Goal: Information Seeking & Learning: Understand process/instructions

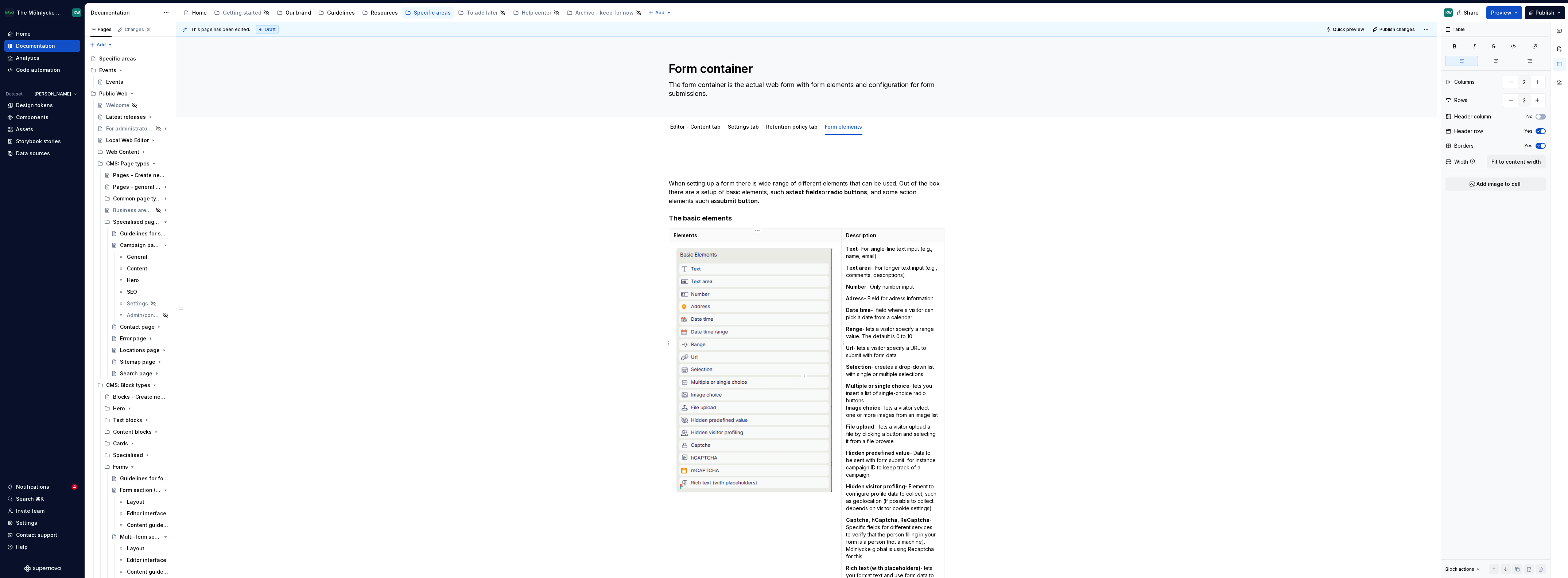
scroll to position [826, 0]
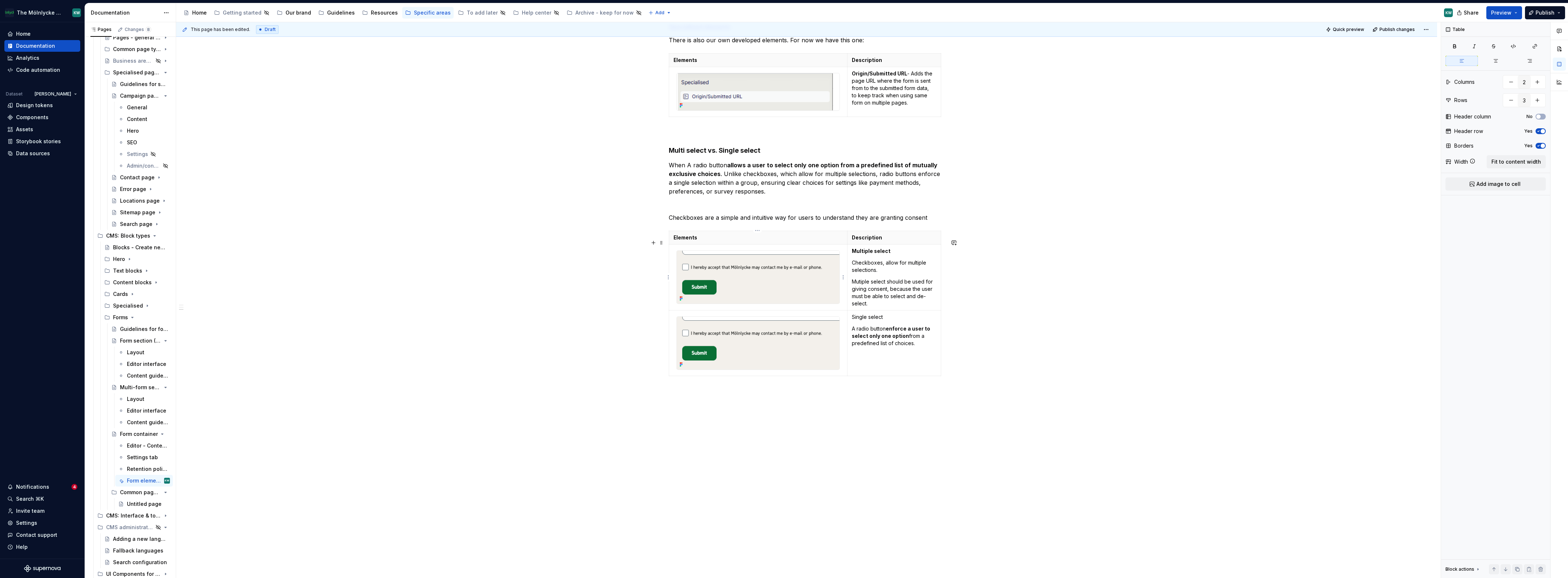
click at [799, 297] on img at bounding box center [758, 277] width 163 height 53
type textarea "*"
click at [743, 347] on img at bounding box center [758, 343] width 163 height 53
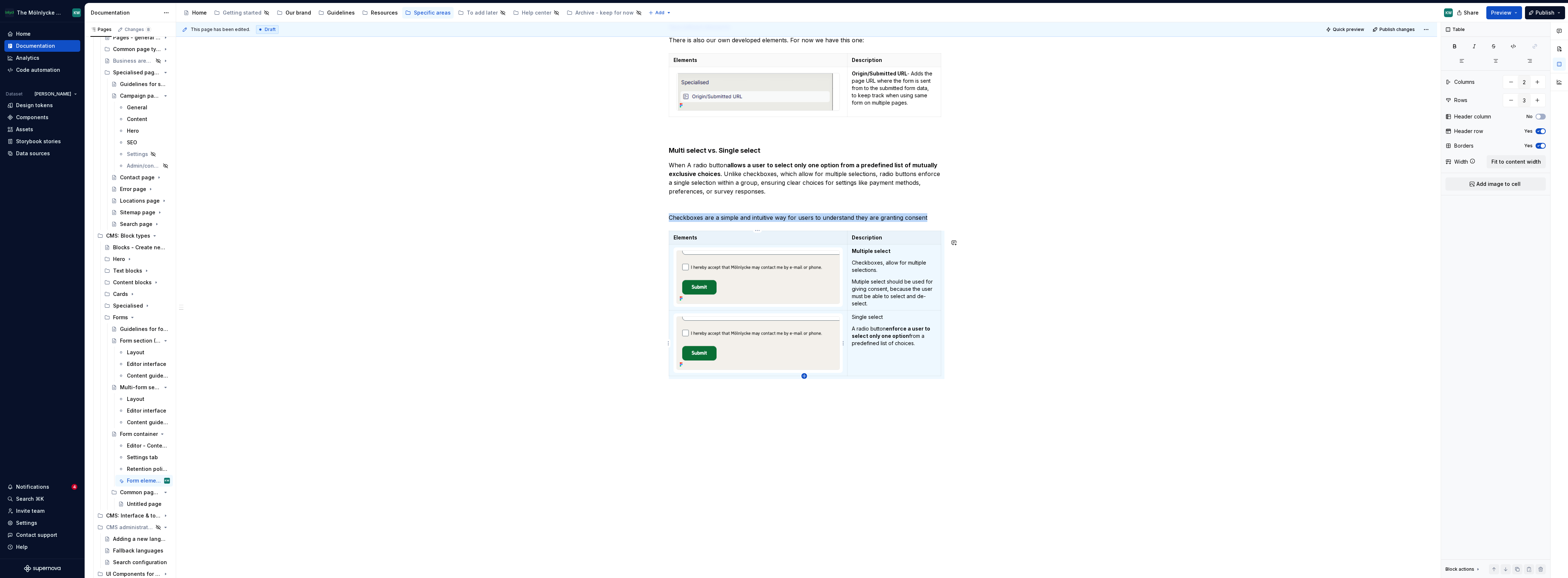
click at [805, 376] on icon "button" at bounding box center [804, 375] width 3 height 3
type input "4"
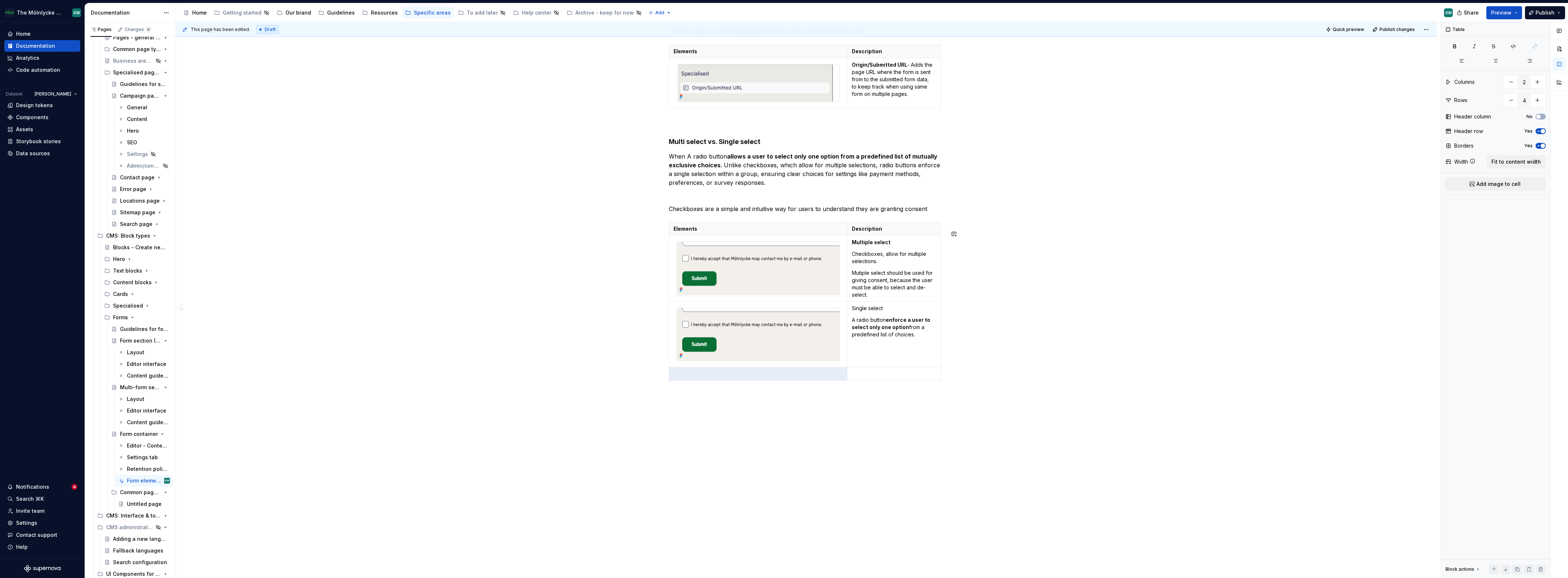
click at [710, 343] on img at bounding box center [758, 334] width 163 height 53
click at [707, 378] on p at bounding box center [758, 374] width 169 height 7
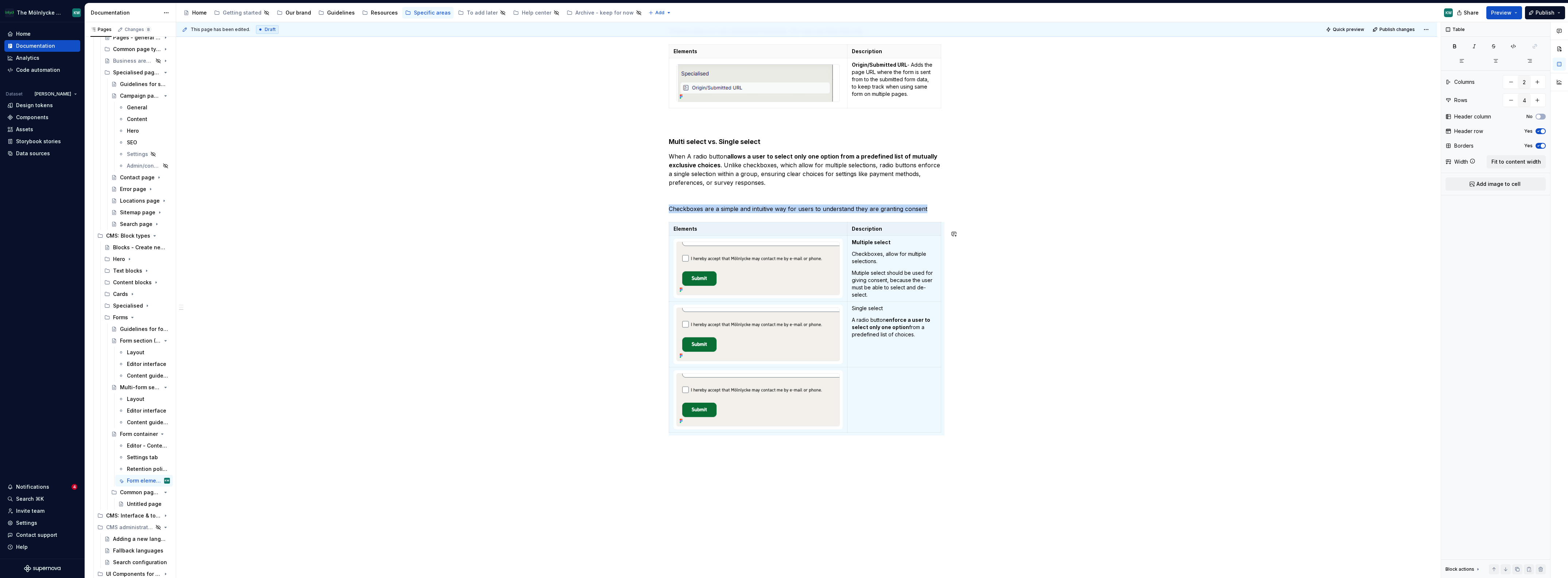
drag, startPoint x: 1024, startPoint y: 452, endPoint x: 1017, endPoint y: 447, distance: 8.6
click at [1024, 452] on div "This page has been edited. Draft Quick preview Publish changes Form container T…" at bounding box center [808, 301] width 1265 height 556
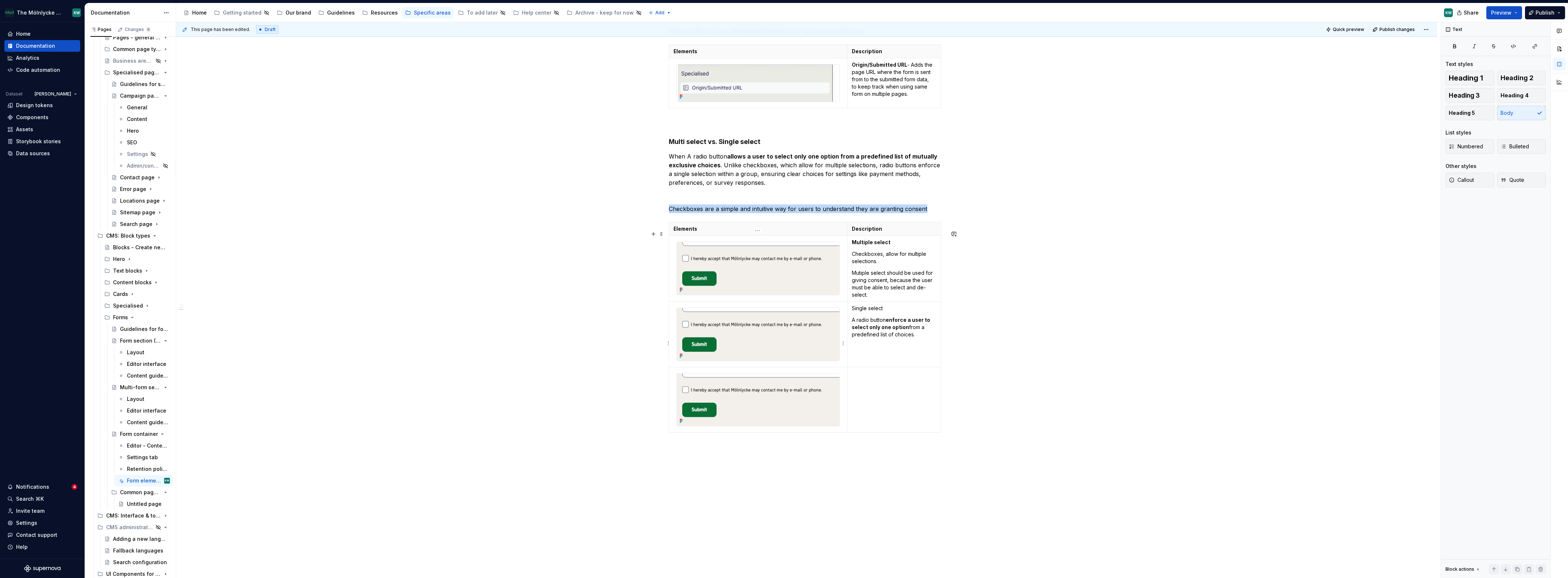
click at [769, 339] on img at bounding box center [758, 334] width 163 height 53
click at [740, 271] on img at bounding box center [758, 268] width 163 height 53
click at [1497, 213] on span "Replace" at bounding box center [1501, 214] width 18 height 6
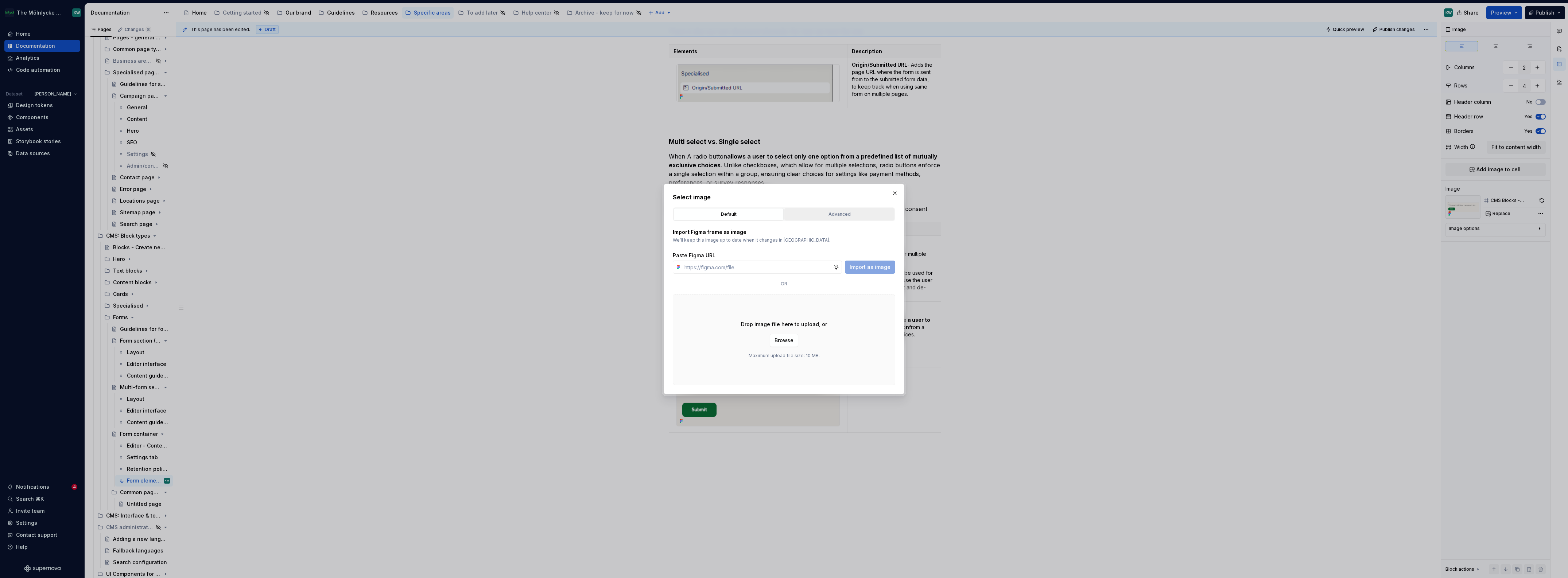
click at [874, 208] on button "Advanced" at bounding box center [839, 214] width 110 height 12
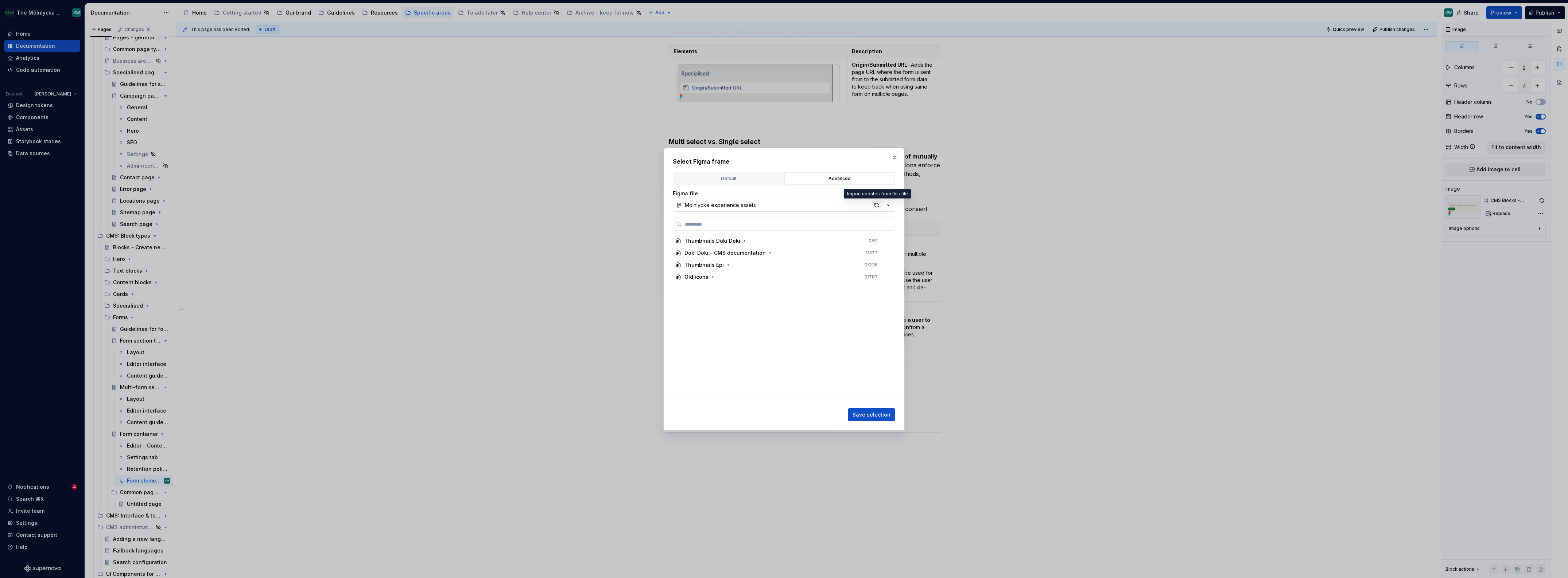
click at [873, 204] on div "button" at bounding box center [877, 205] width 10 height 10
type textarea "*"
click at [877, 203] on div "button" at bounding box center [877, 205] width 10 height 10
paste input "**********"
type input "**********"
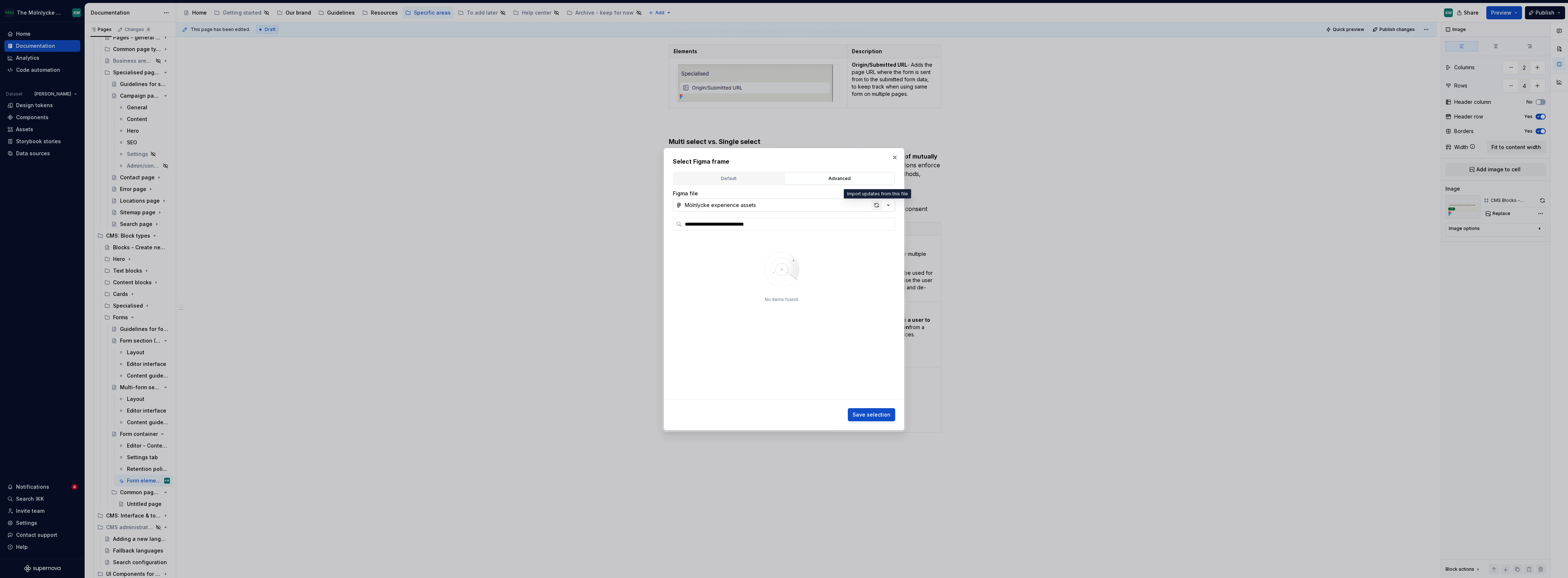
click at [877, 207] on div "button" at bounding box center [877, 205] width 10 height 10
type input "**********"
type textarea "*"
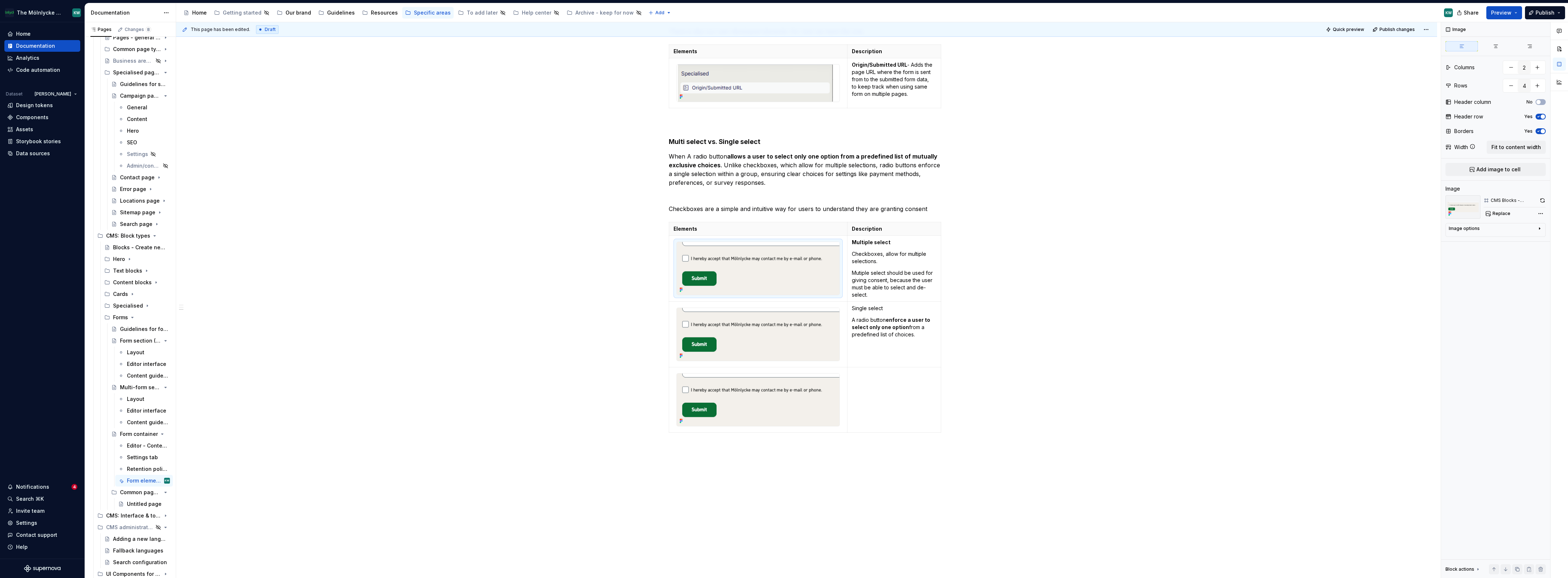
drag, startPoint x: 521, startPoint y: 452, endPoint x: 844, endPoint y: 249, distance: 381.5
click at [921, 338] on p "A radio button enforce a user to select only one option from a predefined list …" at bounding box center [894, 327] width 85 height 22
drag, startPoint x: 888, startPoint y: 318, endPoint x: 848, endPoint y: 316, distance: 40.0
click at [848, 316] on td "Single select A radio button enforce a user to select only one option from a pr…" at bounding box center [894, 335] width 94 height 66
click at [912, 363] on td "Single select A radio button enforce a user to select only one option from a pr…" at bounding box center [894, 335] width 94 height 66
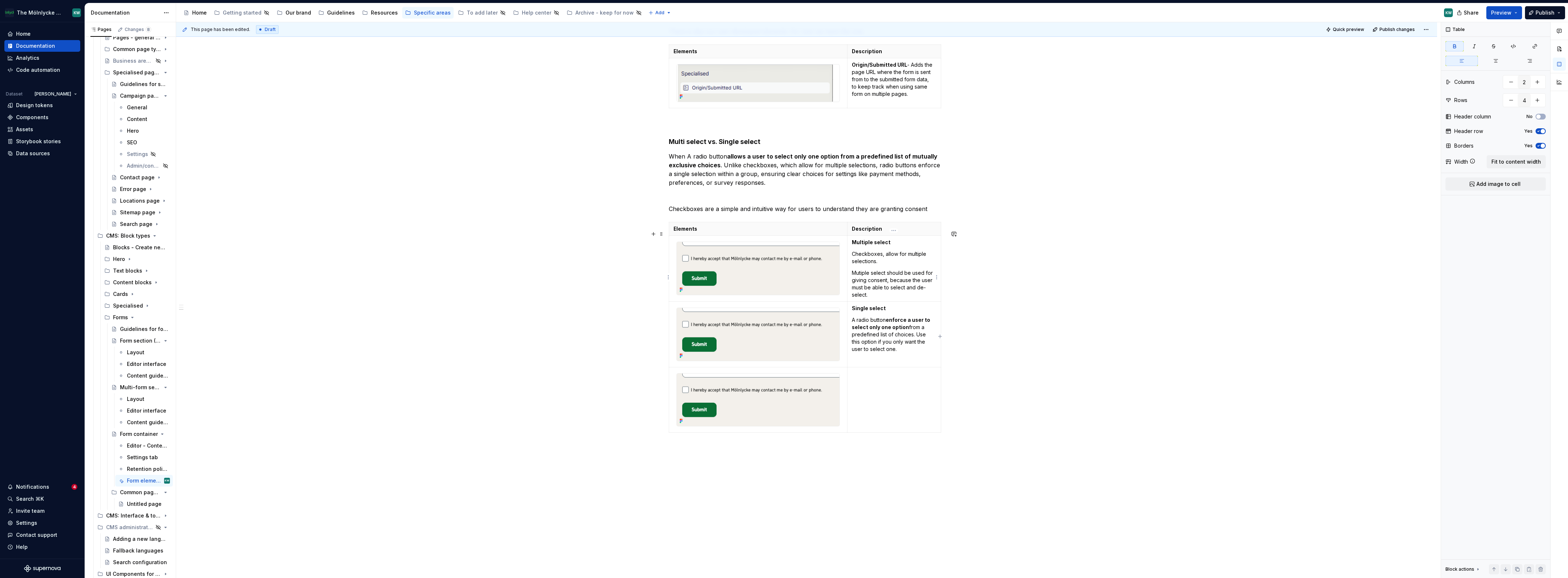
click at [893, 246] on p "Multiple select" at bounding box center [894, 242] width 85 height 7
click at [898, 265] on p "Checkboxes, allow for multiple selections." at bounding box center [894, 258] width 85 height 15
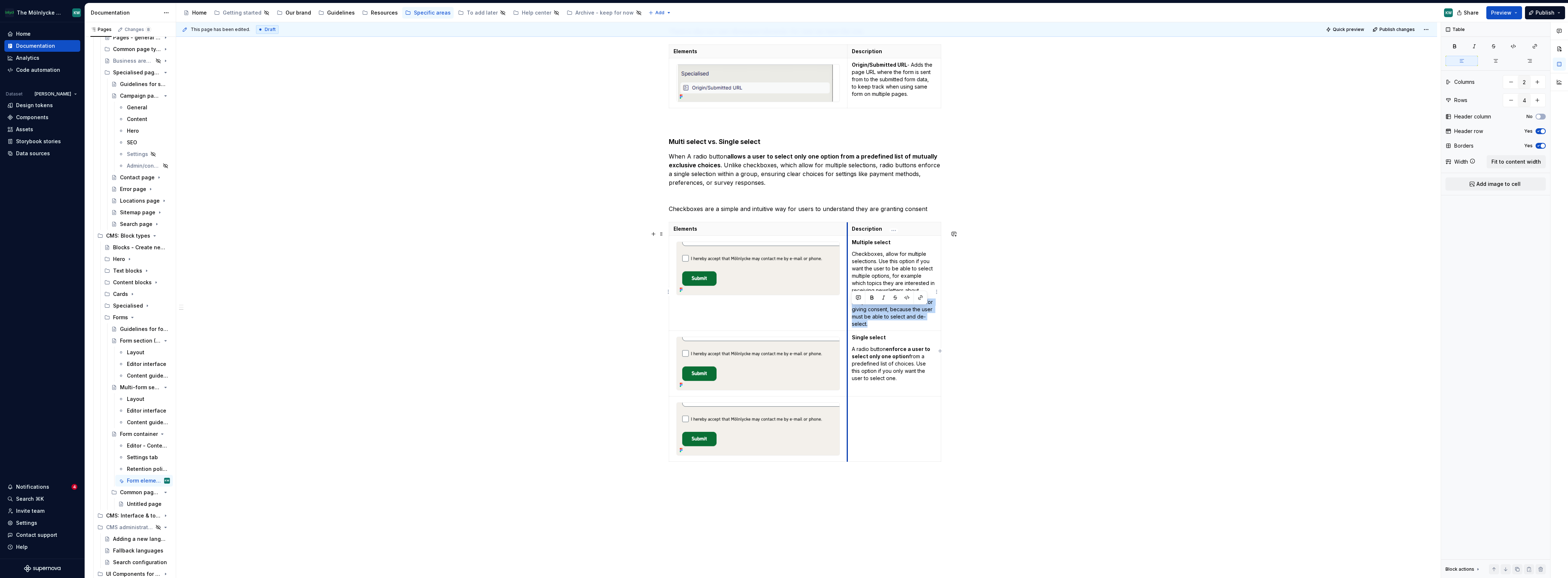
drag, startPoint x: 869, startPoint y: 332, endPoint x: 848, endPoint y: 313, distance: 28.3
click at [848, 313] on td "Multiple select Checkboxes, allow for multiple selections. Use this option if y…" at bounding box center [894, 284] width 94 height 95
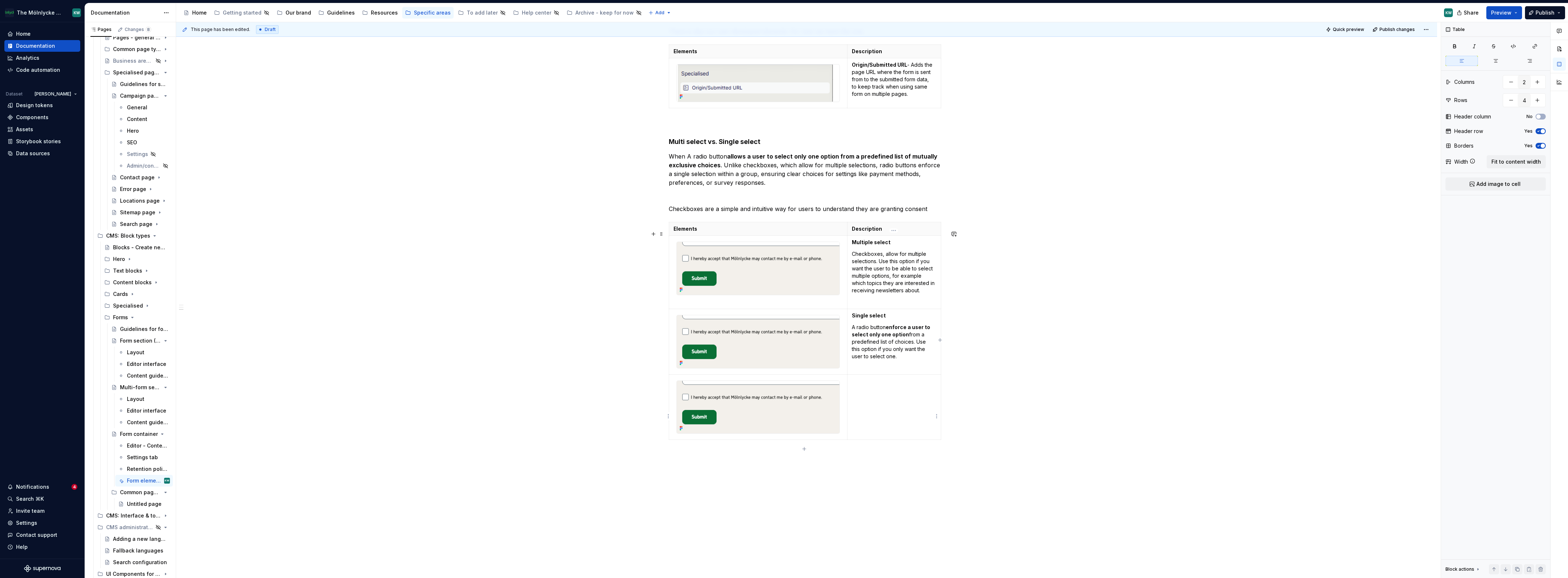
click at [875, 408] on td at bounding box center [894, 407] width 94 height 66
drag, startPoint x: 909, startPoint y: 367, endPoint x: 847, endPoint y: 327, distance: 73.8
click at [847, 327] on td "Single select A radio button enforce a user to select only one option from a pr…" at bounding box center [894, 342] width 94 height 66
drag, startPoint x: 852, startPoint y: 249, endPoint x: 859, endPoint y: 252, distance: 7.6
click at [852, 245] on strong "Multiple select" at bounding box center [871, 242] width 39 height 6
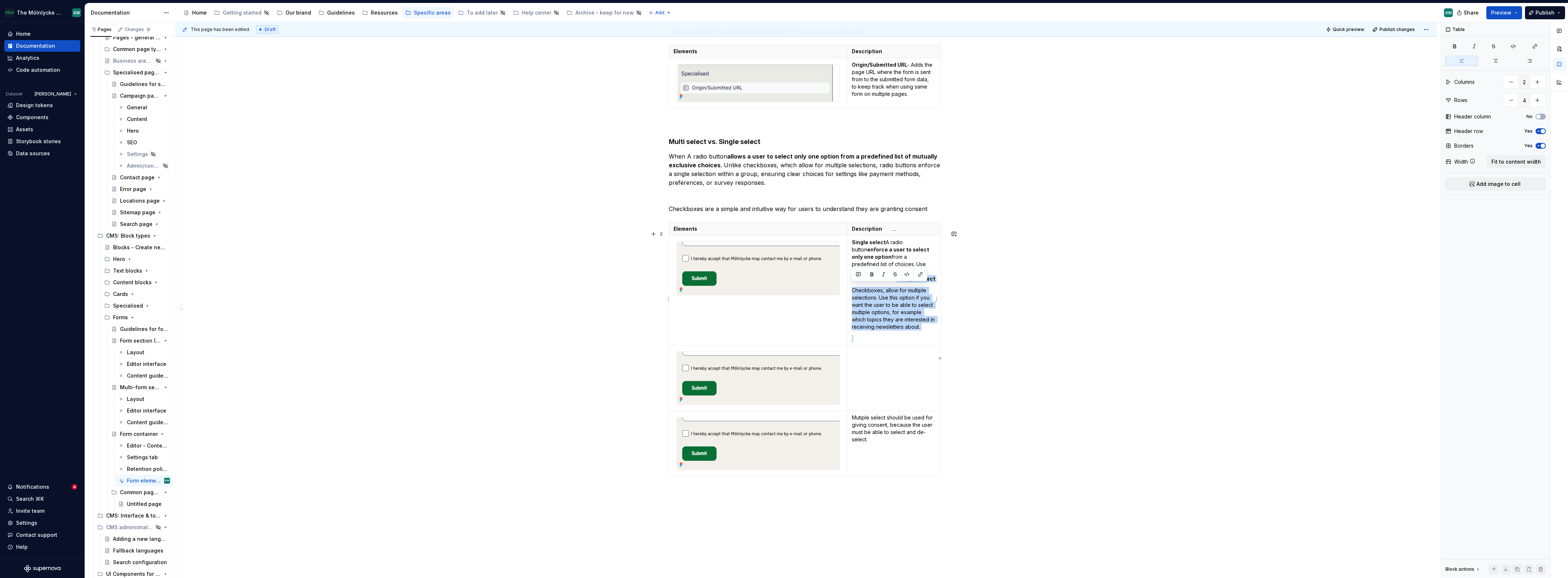
drag, startPoint x: 863, startPoint y: 288, endPoint x: 922, endPoint y: 341, distance: 79.3
click at [922, 341] on td "Single select A radio button enforce a user to select only one option from a pr…" at bounding box center [894, 291] width 94 height 110
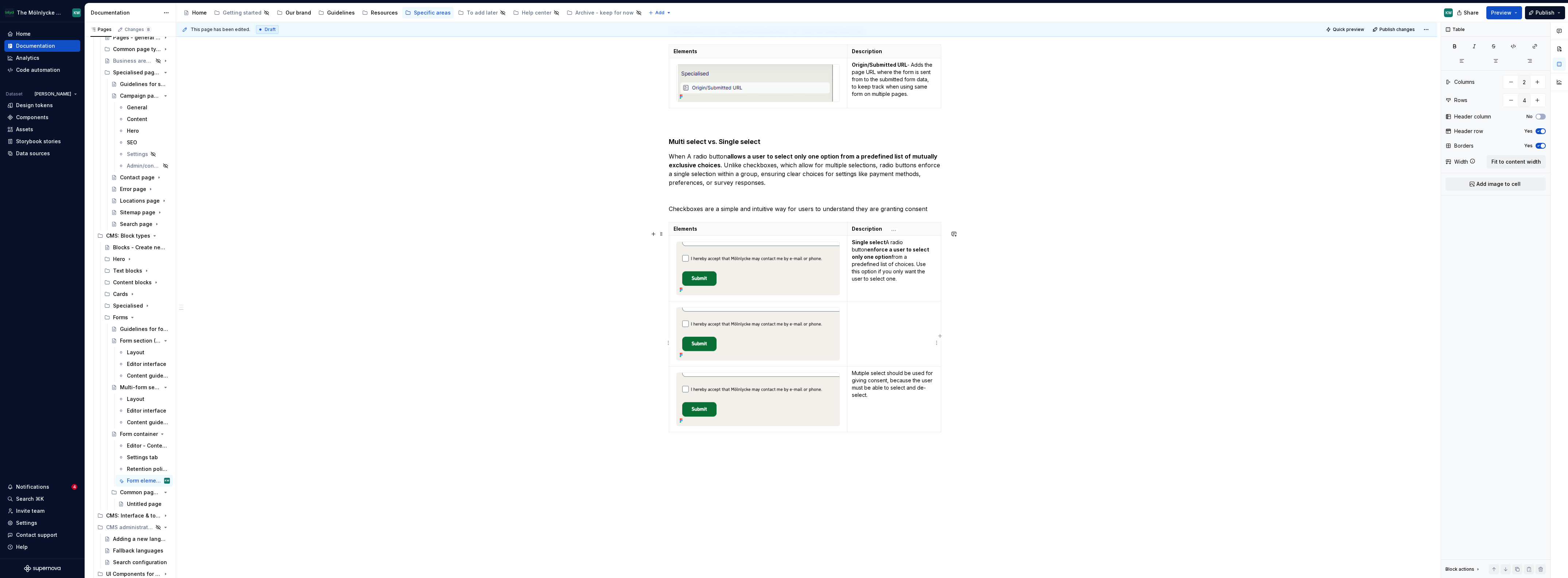
click at [889, 332] on td at bounding box center [894, 334] width 94 height 66
drag, startPoint x: 886, startPoint y: 380, endPoint x: 847, endPoint y: 383, distance: 39.1
click at [847, 383] on td "Mutiple select should be used for giving consent, because the user must be able…" at bounding box center [894, 400] width 94 height 66
click at [904, 385] on p "Mutiple select should be used for giving consent, because the user must be able…" at bounding box center [894, 384] width 85 height 29
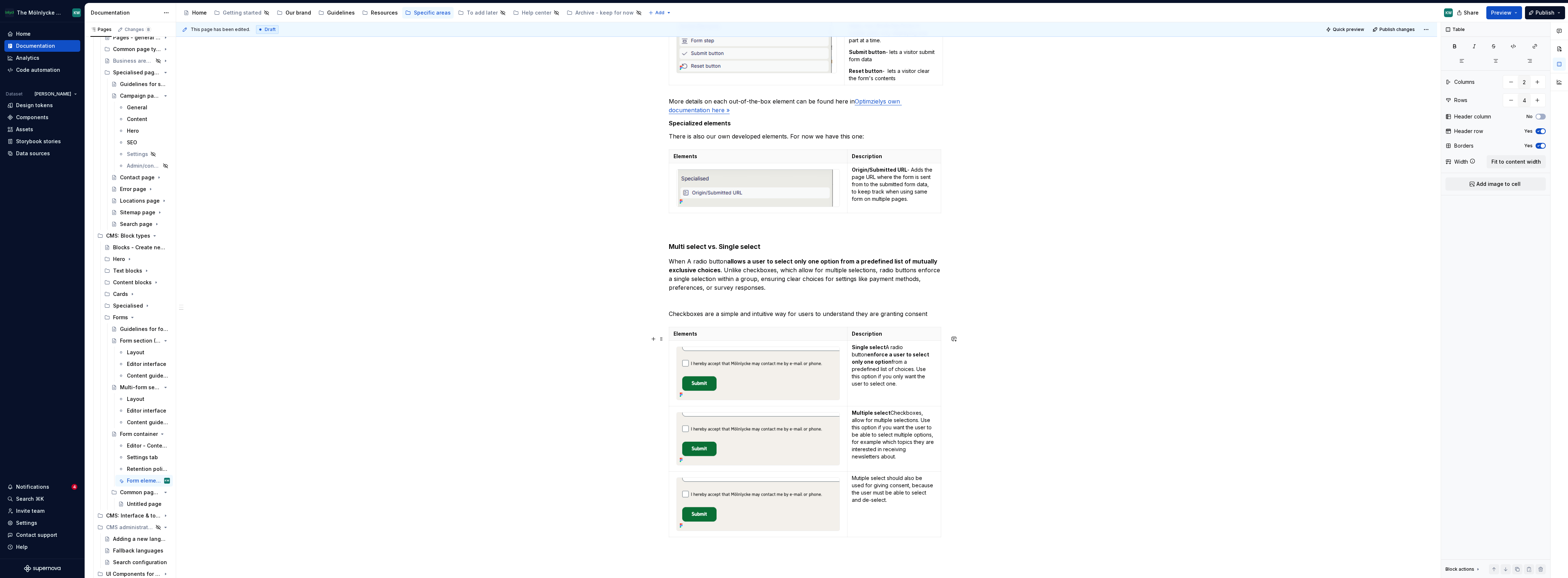
scroll to position [742, 0]
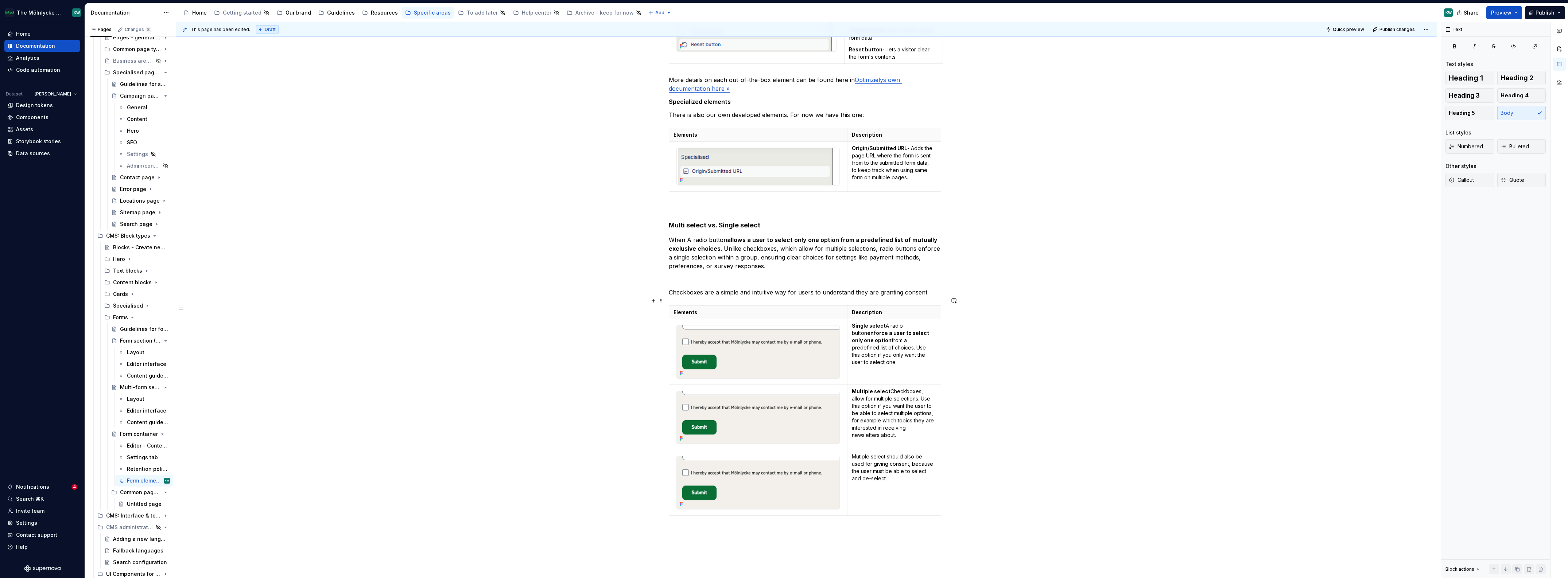
click at [930, 297] on p "Checkboxes are a simple and intuitive way for users to understand they are gran…" at bounding box center [807, 292] width 276 height 9
click at [931, 297] on p "Checkboxes are a simple and intuitive way for users to understand they are gran…" at bounding box center [807, 292] width 276 height 9
drag, startPoint x: 926, startPoint y: 300, endPoint x: 703, endPoint y: 296, distance: 223.0
click at [703, 296] on p "Checkboxes are a simple and intuitive way for users to understand they are gran…" at bounding box center [807, 292] width 276 height 9
click at [905, 482] on p "Mutiple select should also be used for giving consent, because the user must be…" at bounding box center [894, 468] width 85 height 29
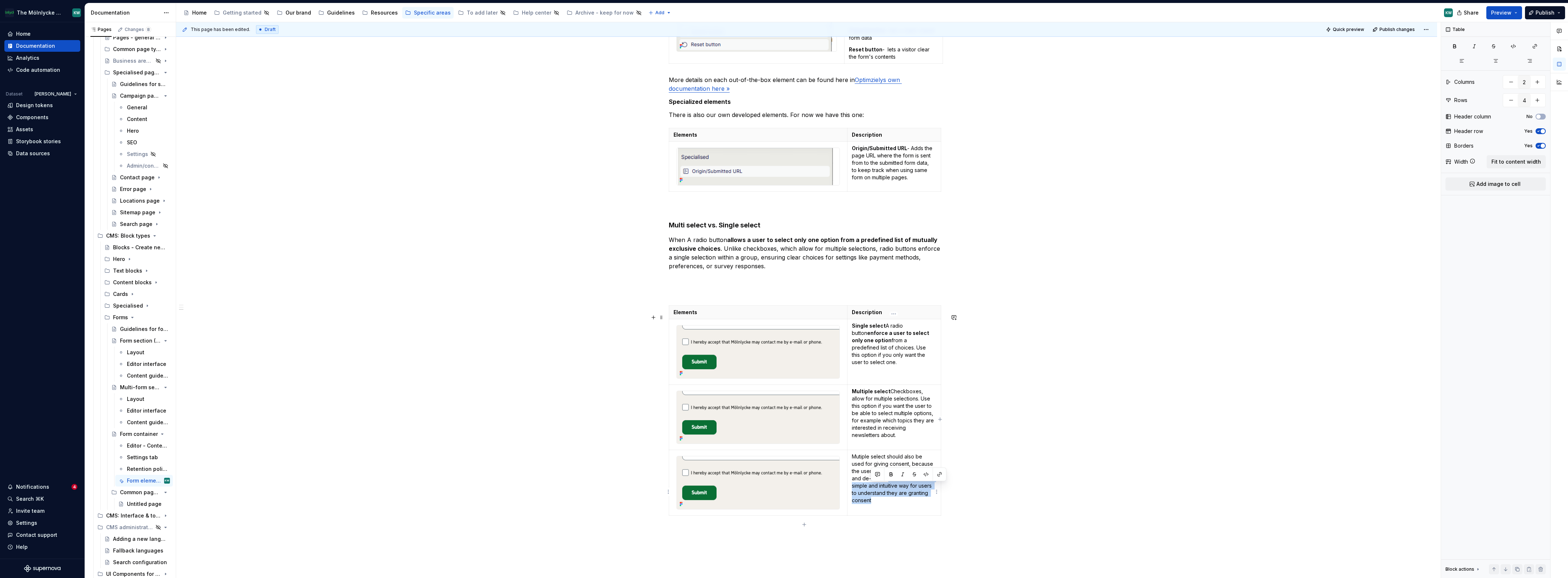
drag, startPoint x: 889, startPoint y: 486, endPoint x: 909, endPoint y: 512, distance: 32.8
click at [909, 504] on p "Mutiple select should also be used for giving consent, because the user must be…" at bounding box center [894, 479] width 85 height 51
click at [918, 504] on p "Mutiple select should also be used for giving consent, because the user must be…" at bounding box center [894, 479] width 85 height 51
drag, startPoint x: 912, startPoint y: 473, endPoint x: 884, endPoint y: 487, distance: 31.3
click at [884, 487] on p "Mutiple select should also be used for giving consent, because the user must be…" at bounding box center [894, 479] width 85 height 51
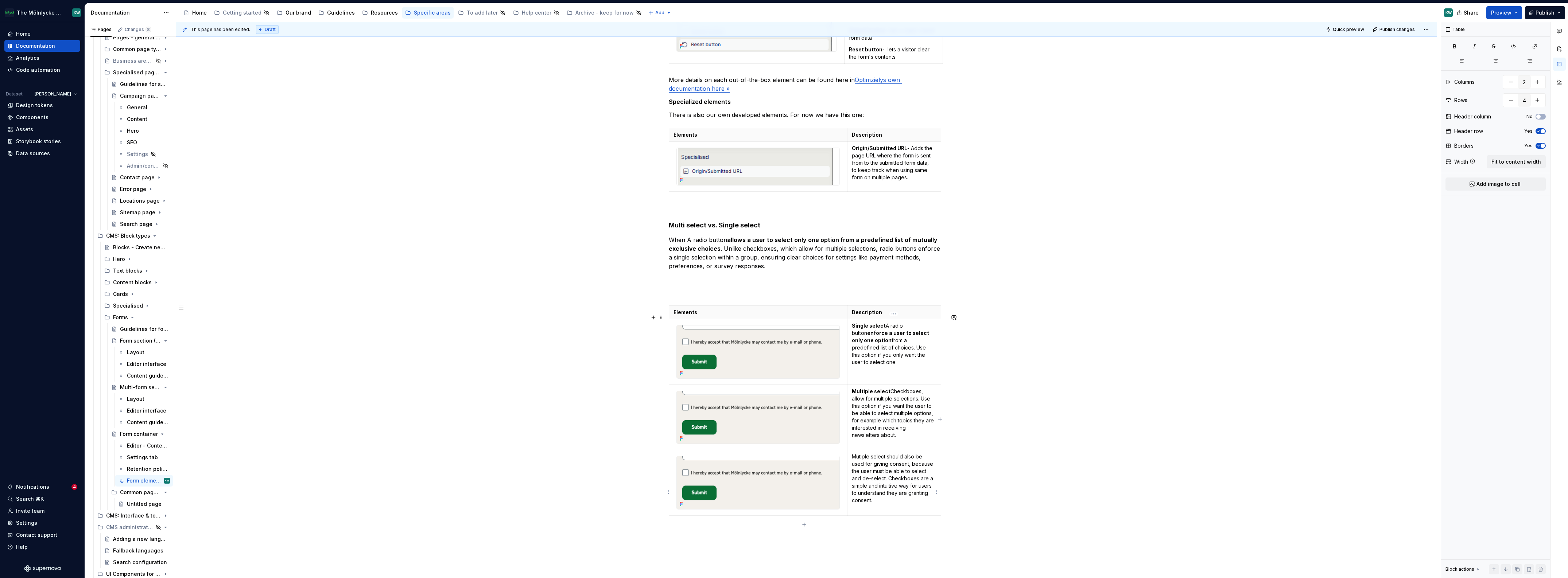
drag, startPoint x: 892, startPoint y: 484, endPoint x: 901, endPoint y: 482, distance: 9.2
click at [892, 484] on p "Mutiple select should also be used for giving consent, because the user must be…" at bounding box center [894, 479] width 85 height 51
drag, startPoint x: 897, startPoint y: 507, endPoint x: 919, endPoint y: 521, distance: 26.1
click at [897, 504] on p "Mutiple select should also be used for giving consent, because the user must be…" at bounding box center [894, 479] width 85 height 51
drag, startPoint x: 884, startPoint y: 489, endPoint x: 895, endPoint y: 479, distance: 14.9
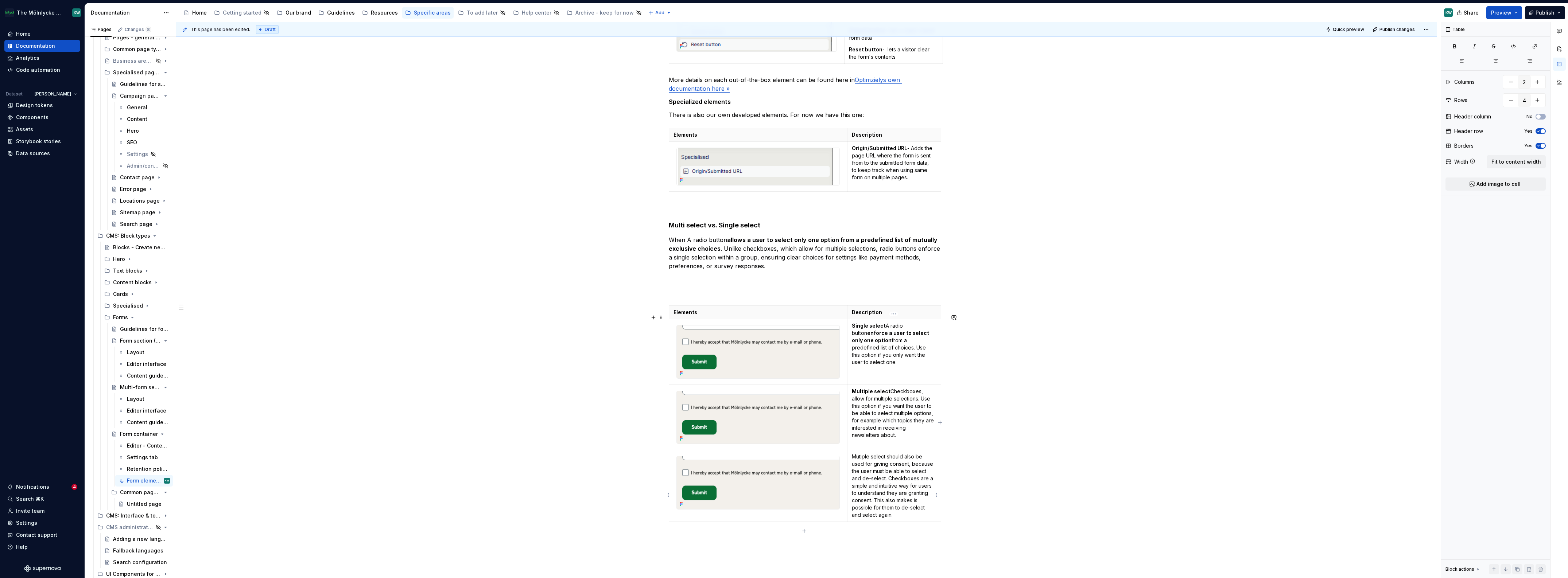
click at [897, 475] on p "Mutiple select should also be used for giving consent, because the user must be…" at bounding box center [894, 486] width 85 height 66
drag, startPoint x: 912, startPoint y: 473, endPoint x: 886, endPoint y: 489, distance: 30.5
click at [886, 489] on p "Mutiple select should also be used for giving consent, because the user must be…" at bounding box center [894, 486] width 85 height 66
drag, startPoint x: 887, startPoint y: 486, endPoint x: 930, endPoint y: 488, distance: 43.0
click at [930, 488] on p "Mutiple select should also be used for giving consent, because the user must be…" at bounding box center [894, 486] width 85 height 66
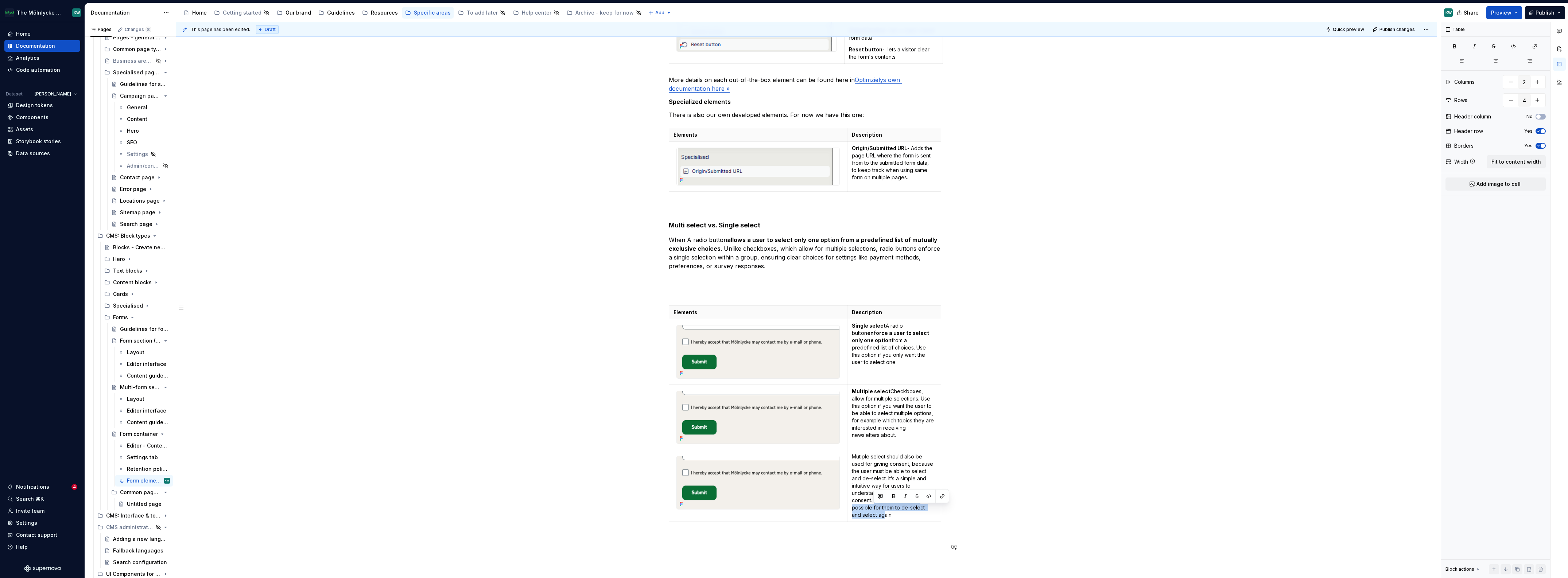
scroll to position [897, 0]
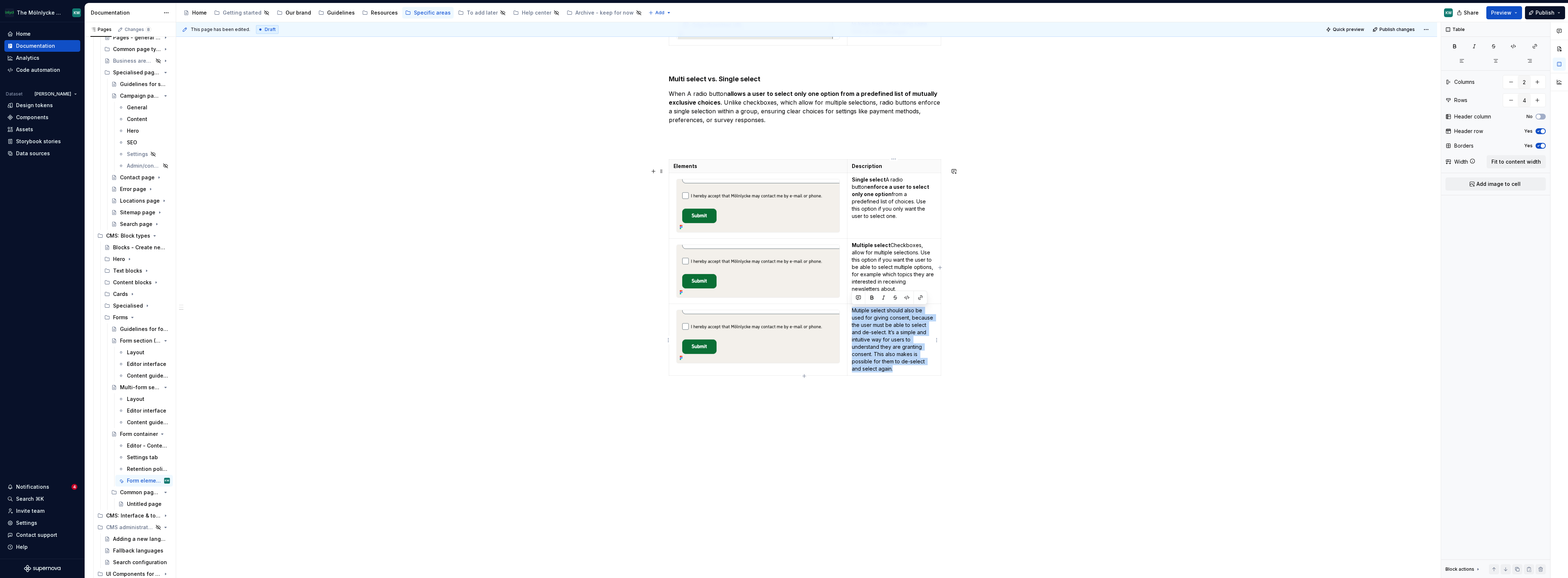
click at [901, 360] on p "Mutiple select should also be used for giving consent, because the user must be…" at bounding box center [894, 339] width 85 height 66
drag, startPoint x: 875, startPoint y: 355, endPoint x: 887, endPoint y: 367, distance: 17.0
click at [887, 367] on p "Mutiple select should also be used for giving consent, because the user must be…" at bounding box center [894, 339] width 85 height 66
drag, startPoint x: 887, startPoint y: 367, endPoint x: 875, endPoint y: 353, distance: 18.4
click at [875, 353] on p "Mutiple select should also be used for giving consent, because the user must be…" at bounding box center [894, 339] width 85 height 66
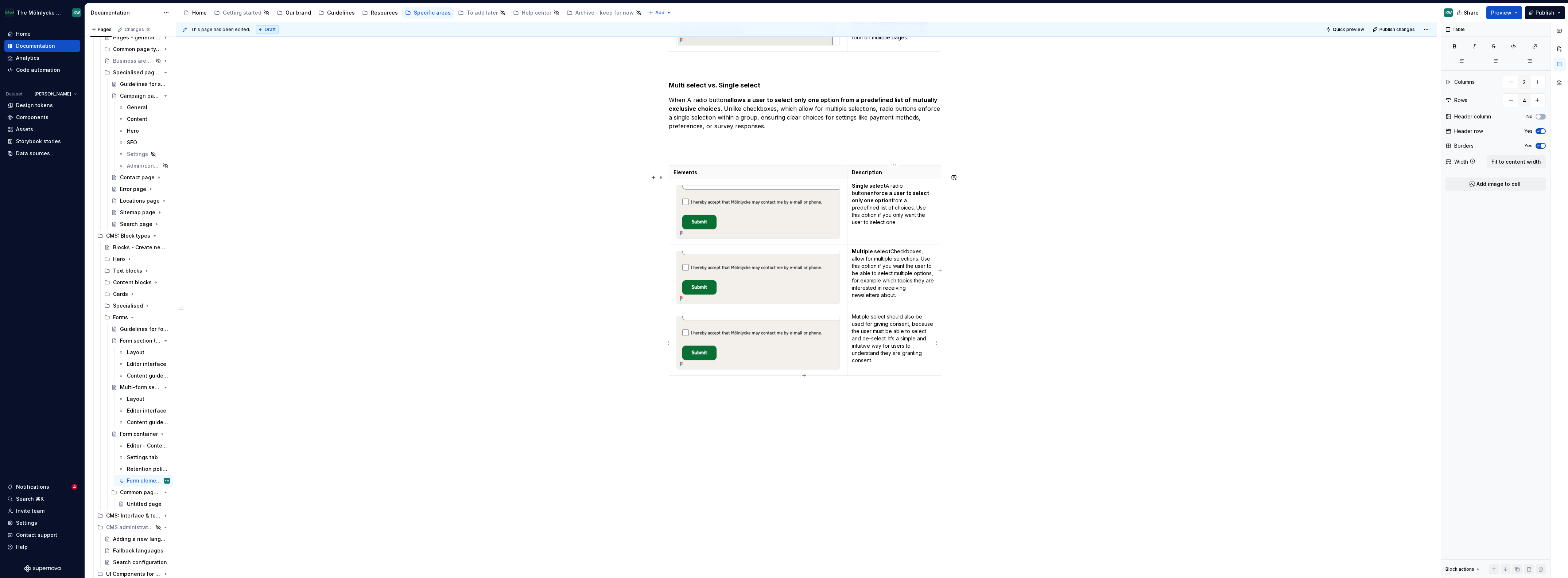
scroll to position [891, 0]
drag, startPoint x: 947, startPoint y: 430, endPoint x: 952, endPoint y: 428, distance: 5.4
click at [947, 429] on div "This page has been edited. Draft Quick preview Publish changes Form container T…" at bounding box center [808, 301] width 1265 height 556
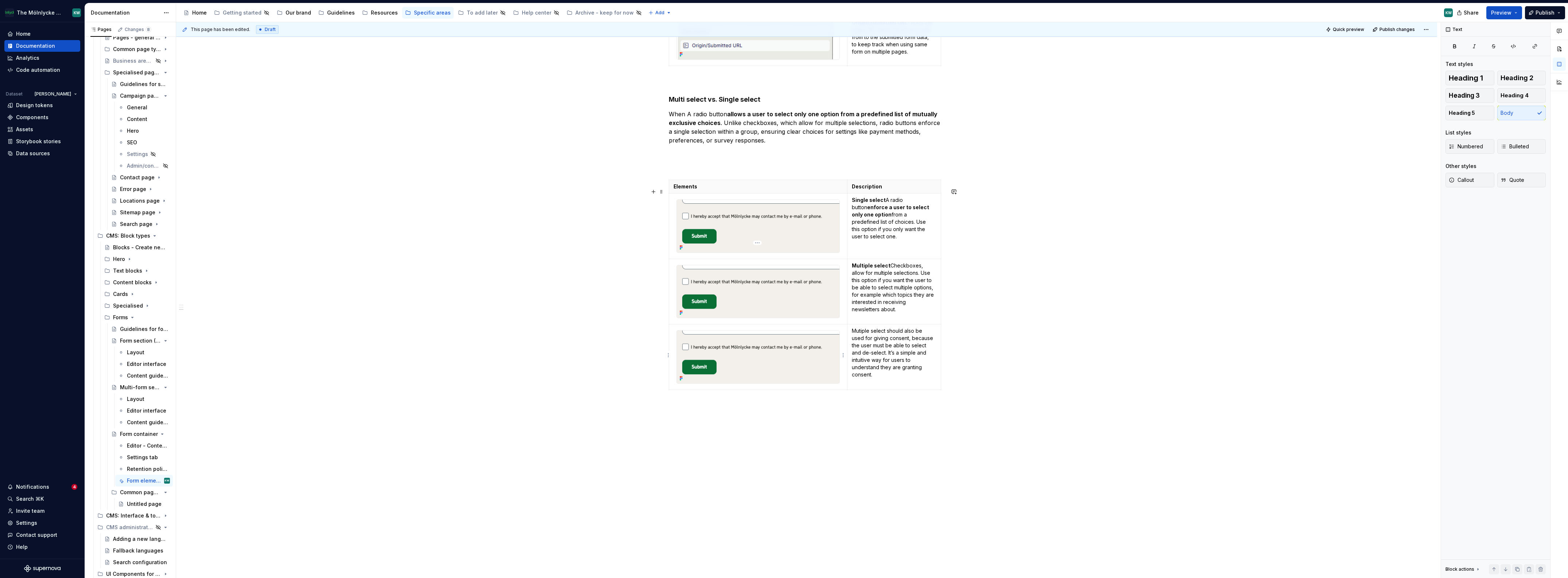
scroll to position [806, 0]
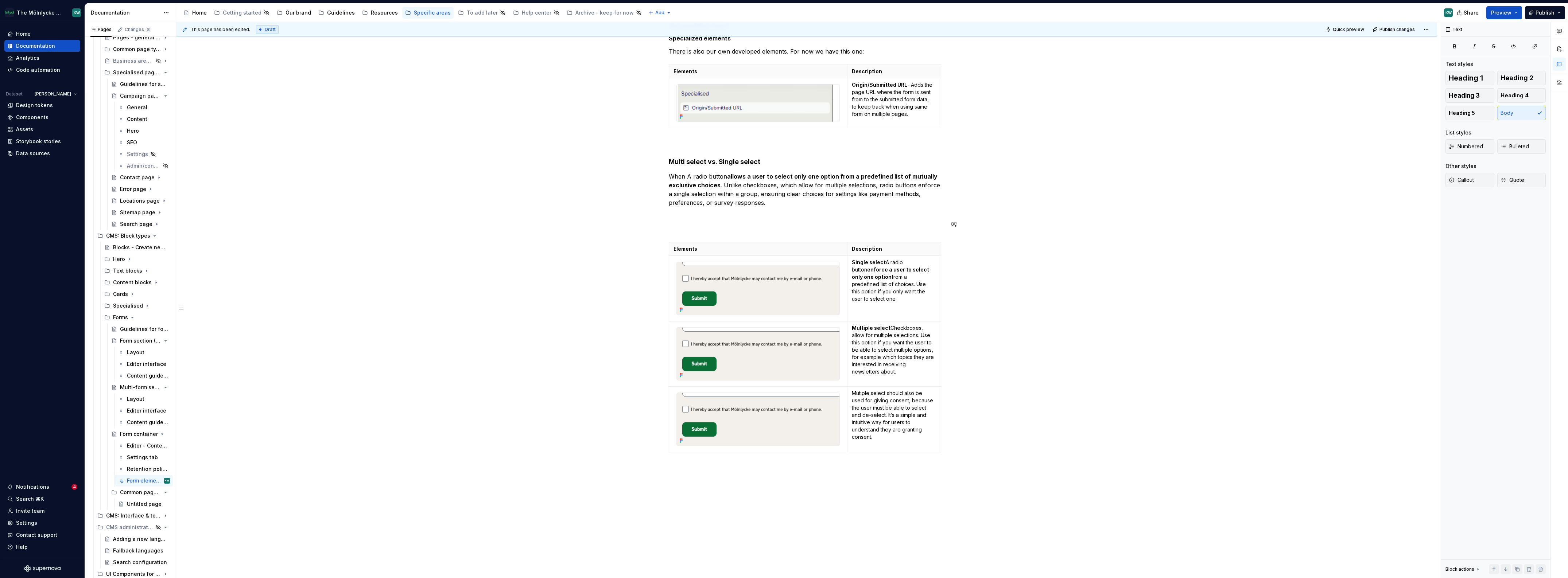
click at [743, 207] on p "When A radio button allows a user to select only one option from a predefined l…" at bounding box center [807, 190] width 276 height 35
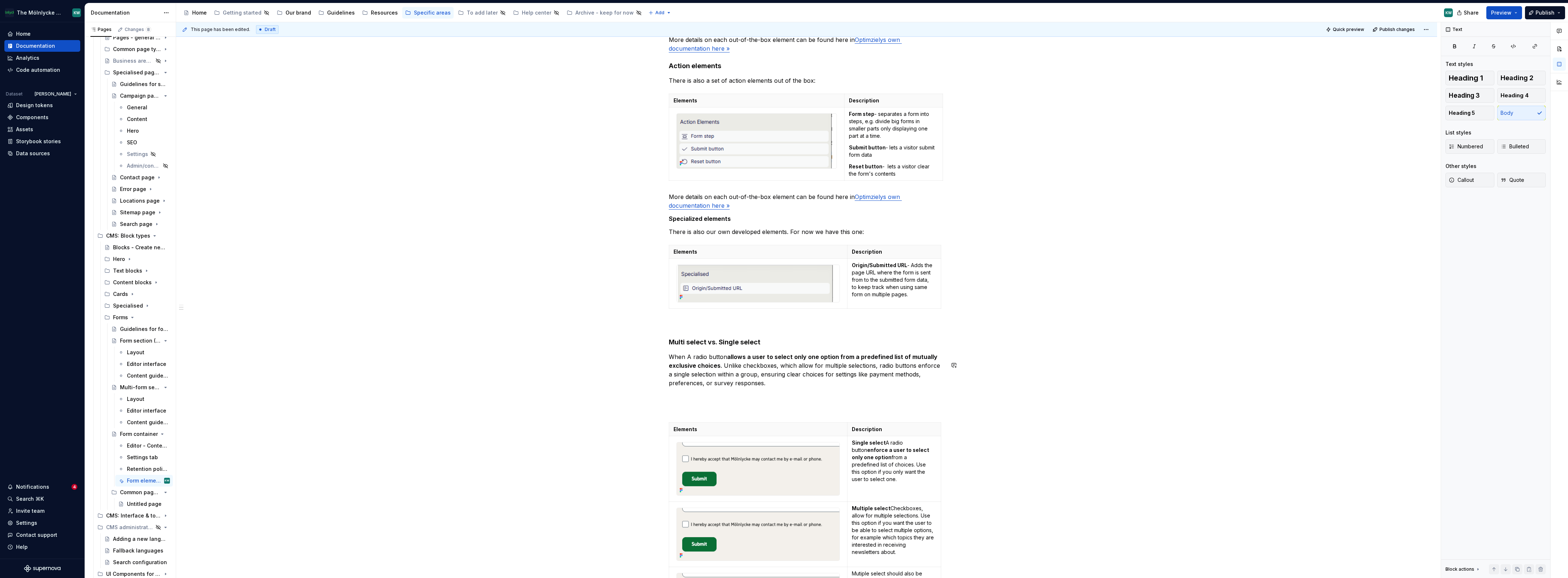
scroll to position [634, 0]
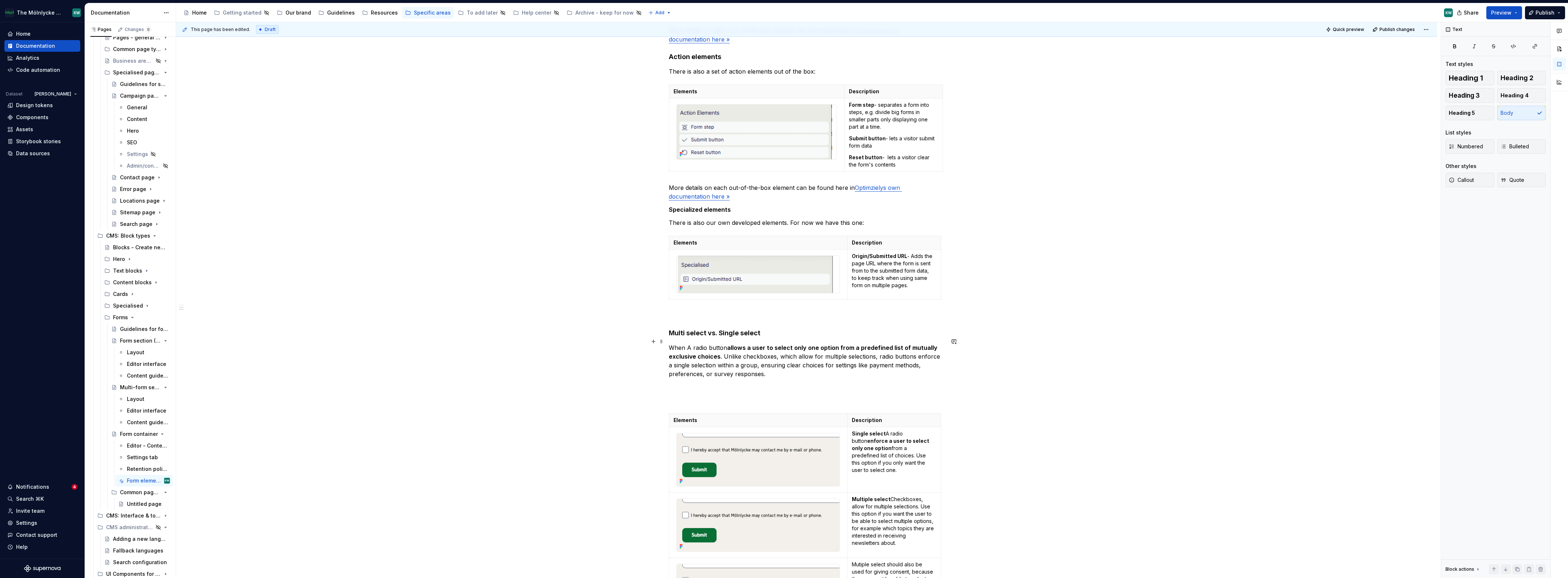
click at [670, 338] on h4 "Multi select vs. Single select" at bounding box center [807, 333] width 276 height 9
drag, startPoint x: 776, startPoint y: 386, endPoint x: 669, endPoint y: 353, distance: 112.0
click at [669, 353] on p "When A radio button allows a user to select only one option from a predefined l…" at bounding box center [807, 361] width 276 height 35
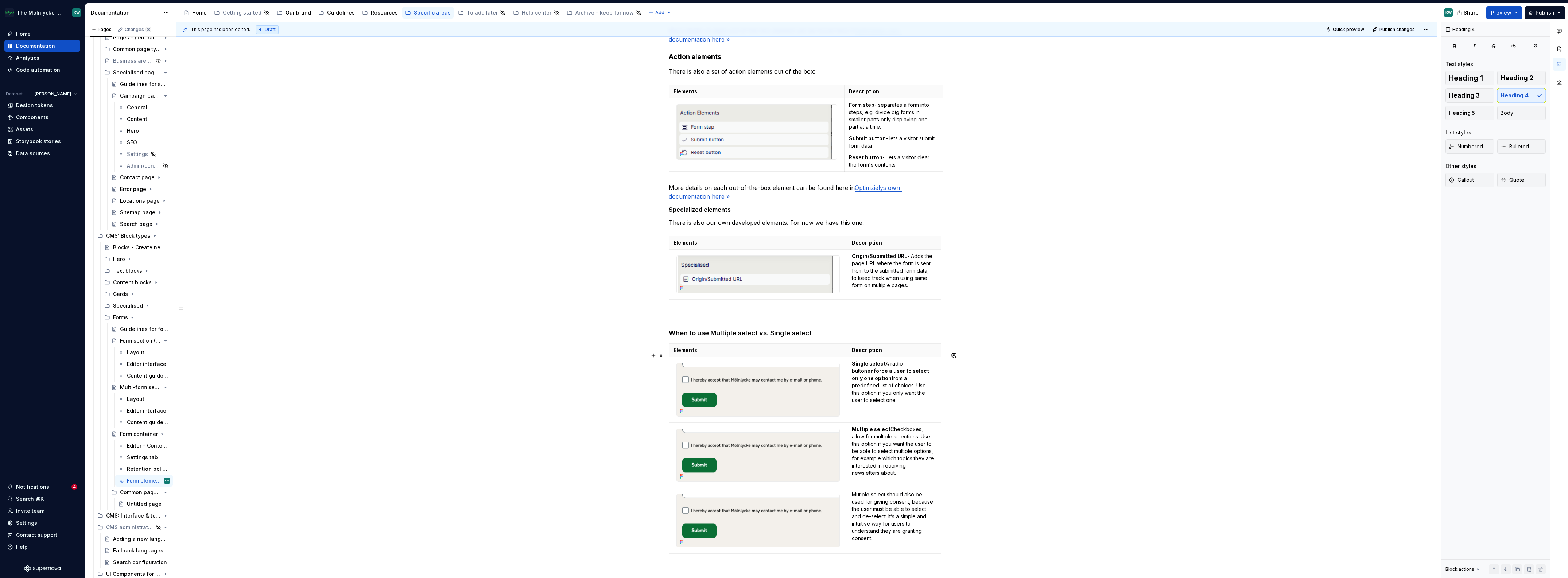
scroll to position [821, 0]
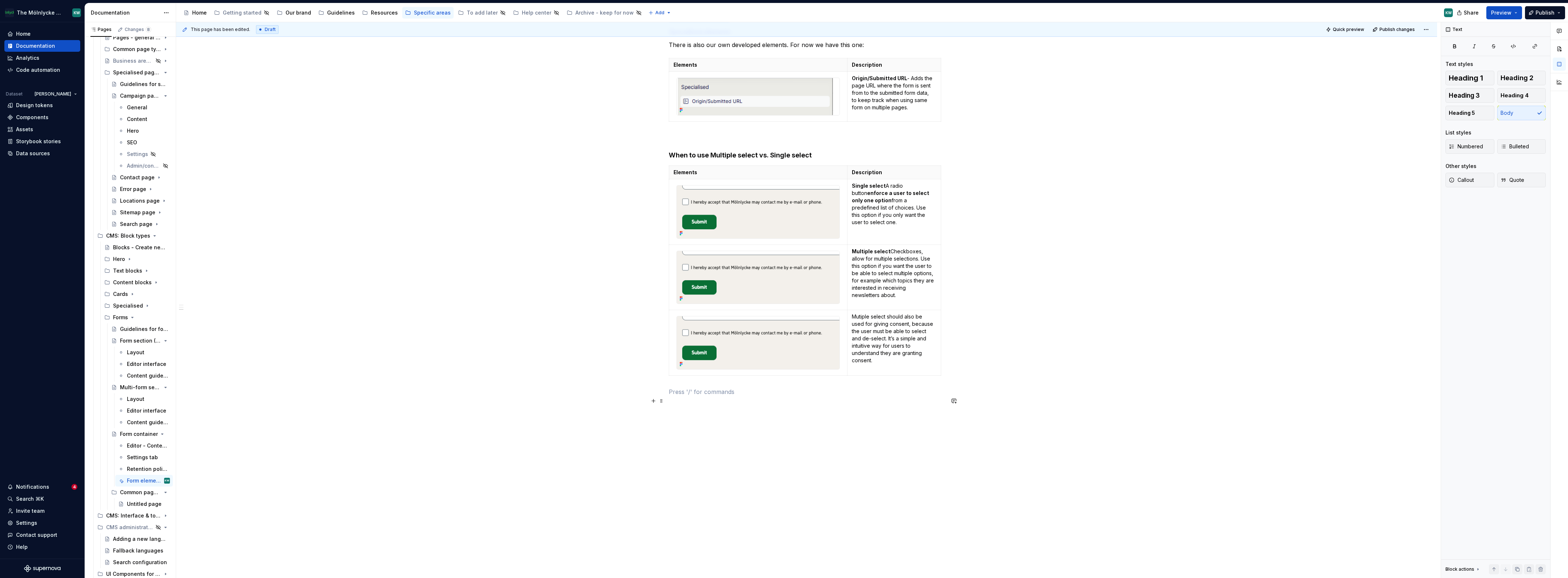
drag, startPoint x: 681, startPoint y: 395, endPoint x: 690, endPoint y: 402, distance: 11.4
click at [681, 395] on p at bounding box center [807, 392] width 276 height 9
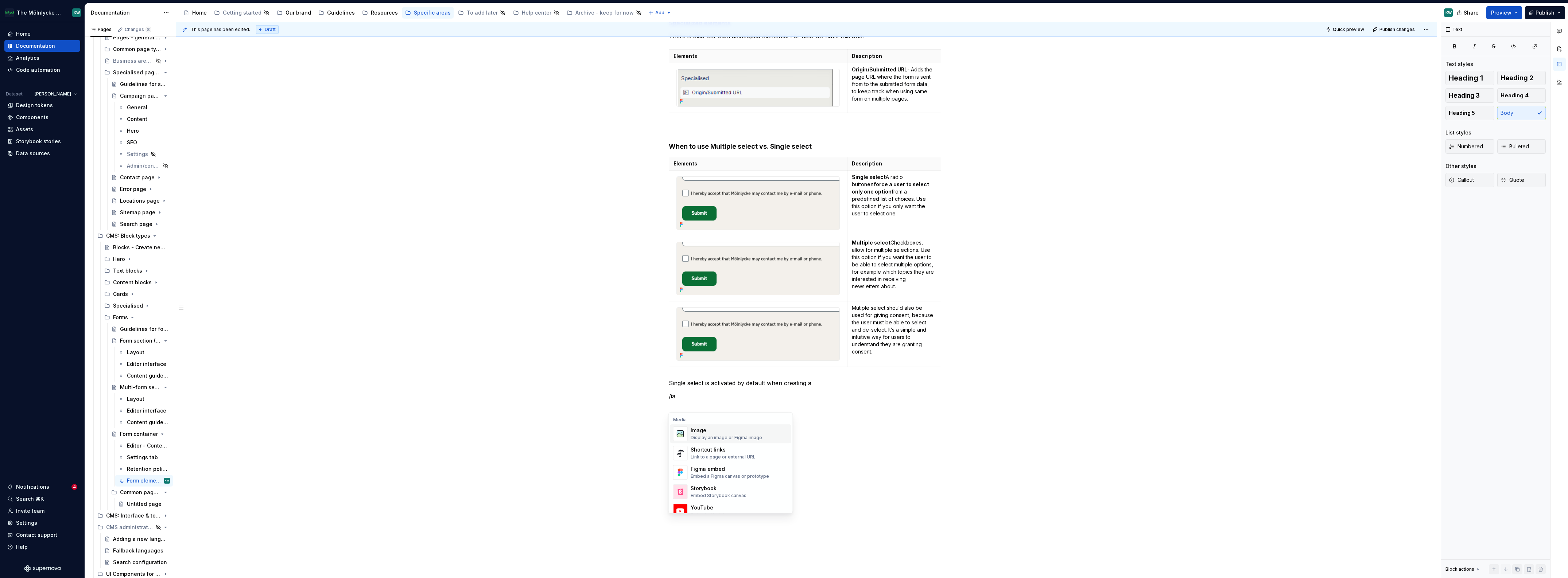
drag, startPoint x: 737, startPoint y: 437, endPoint x: 740, endPoint y: 445, distance: 8.5
click at [738, 437] on div "Display an image or Figma image" at bounding box center [726, 438] width 71 height 6
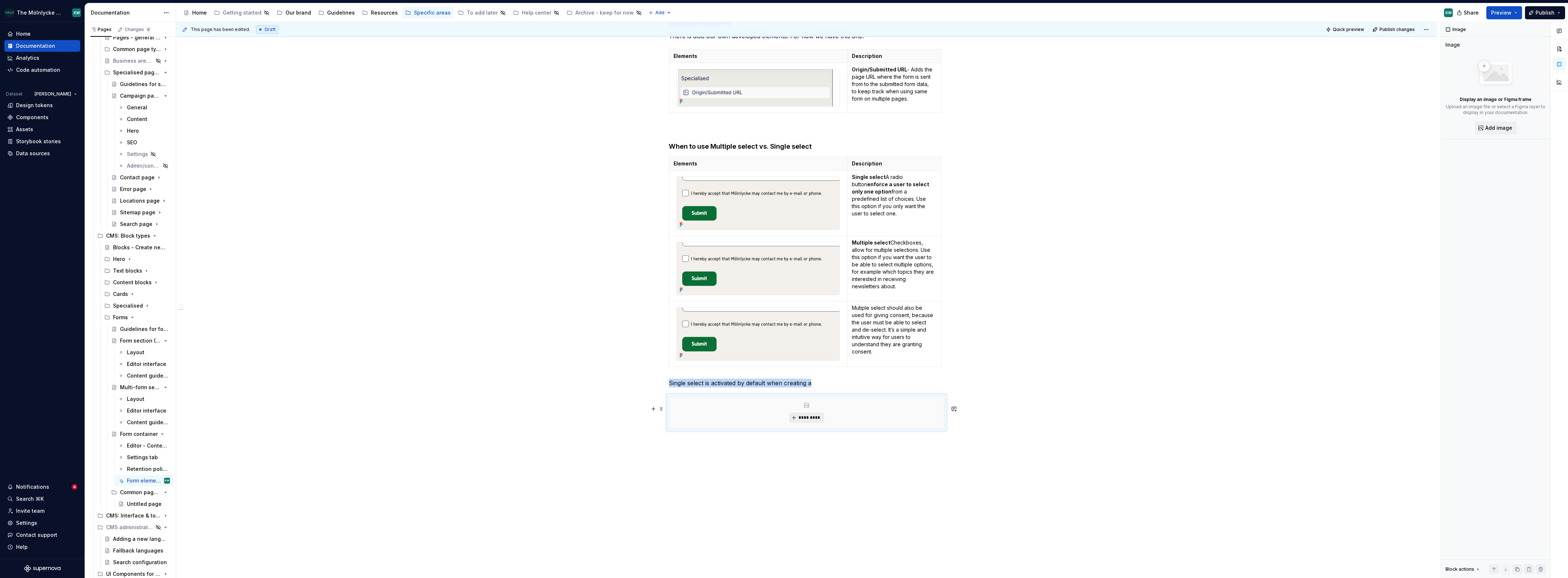
click at [794, 423] on button "*********" at bounding box center [806, 417] width 35 height 10
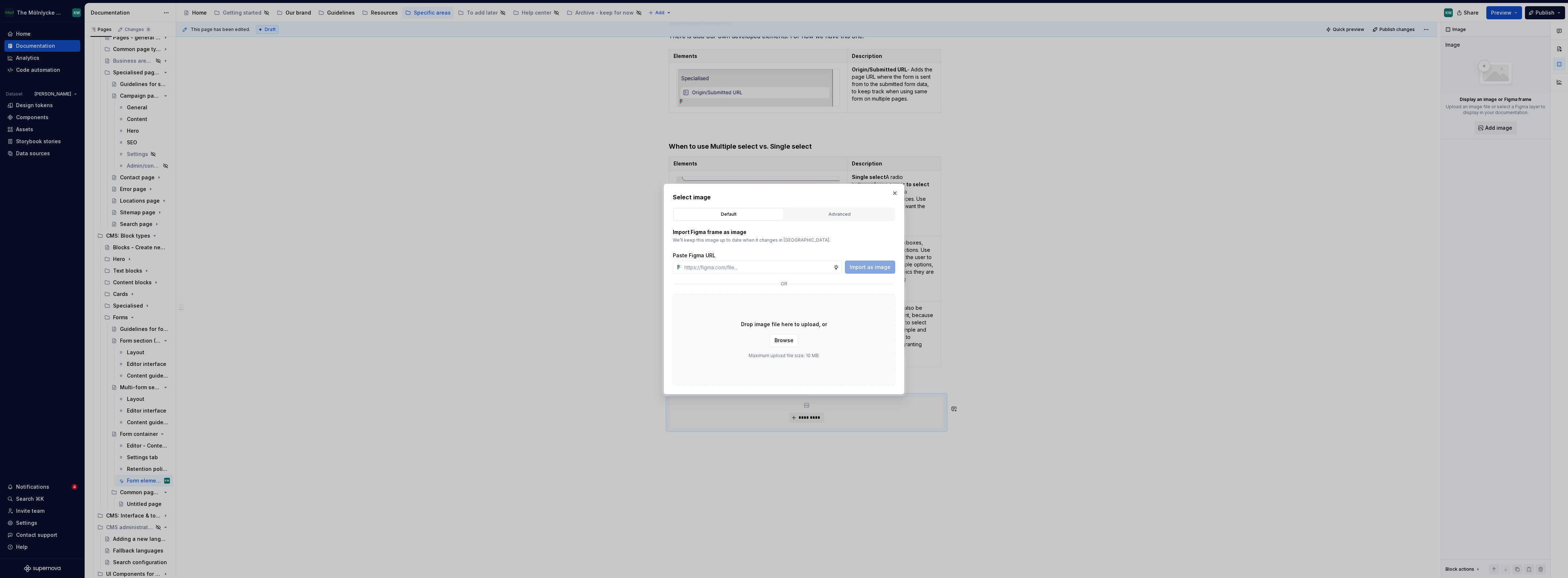
type textarea "*"
click at [842, 216] on div "Advanced" at bounding box center [839, 214] width 105 height 7
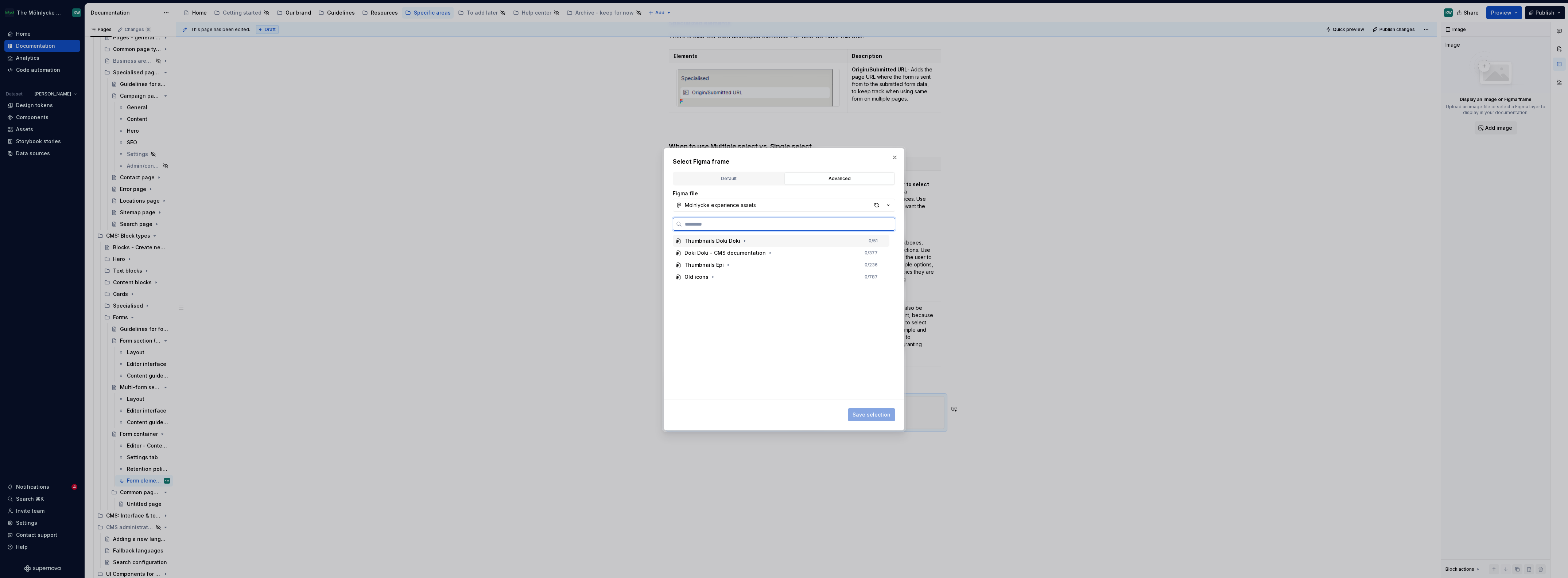
paste input "**********"
paste input "search"
type input "**********"
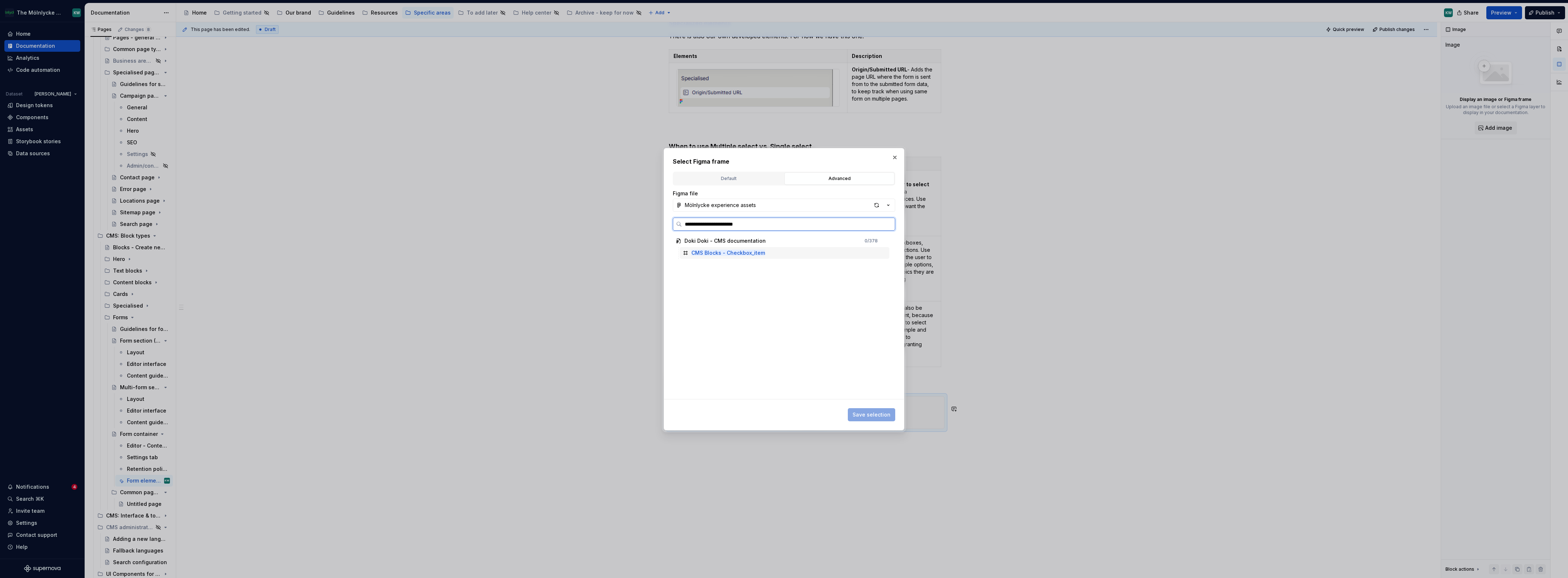
click at [794, 254] on div "CMS Blocks - Checkbox_item" at bounding box center [785, 252] width 209 height 12
click at [873, 412] on span "Save selection" at bounding box center [872, 415] width 38 height 7
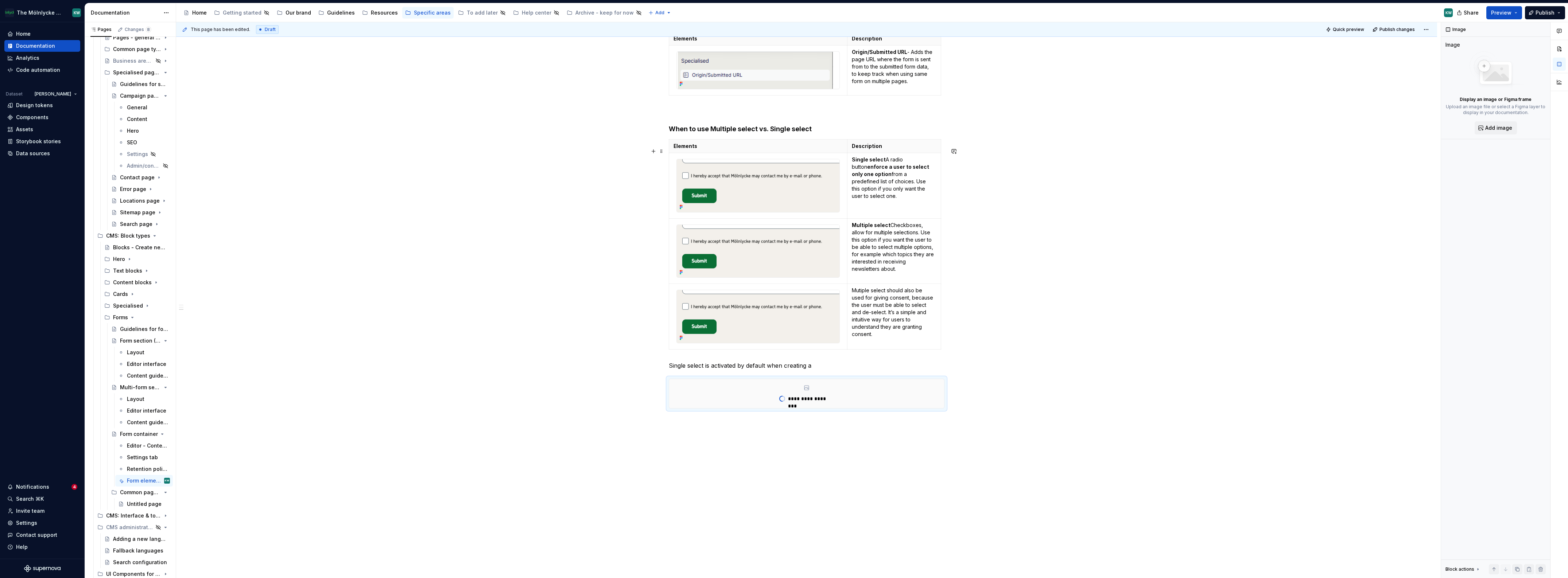
scroll to position [860, 0]
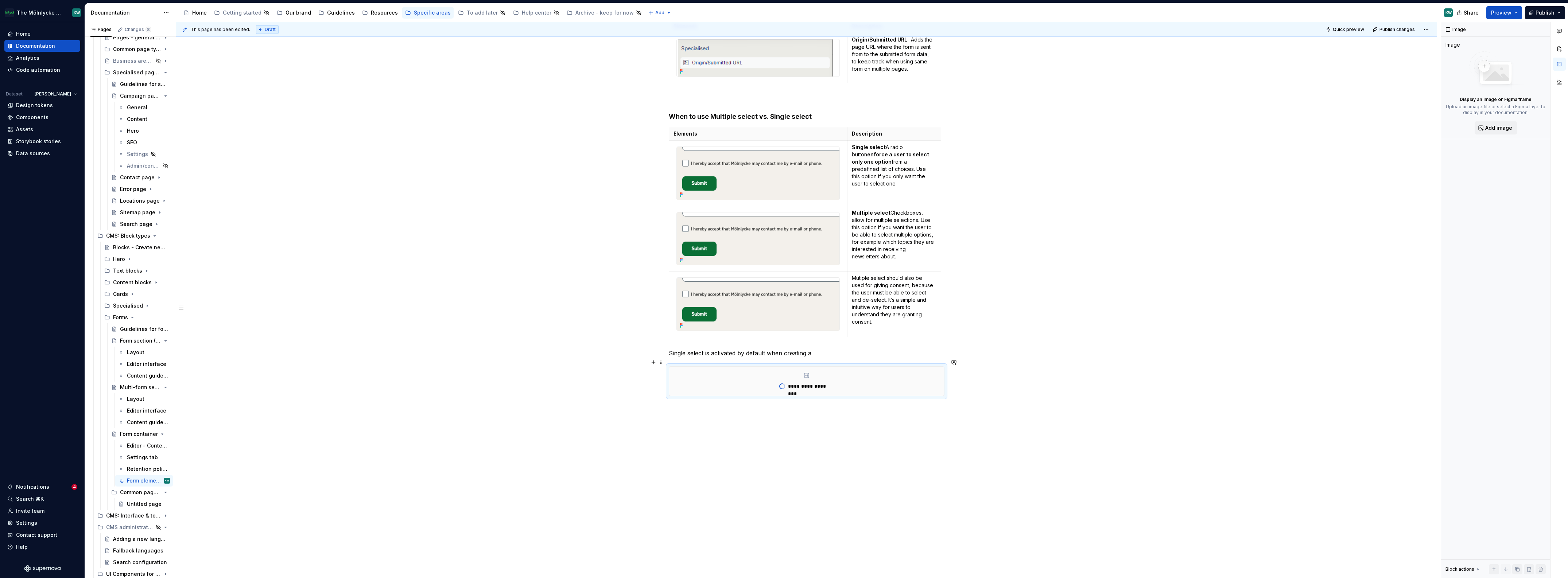
drag, startPoint x: 927, startPoint y: 350, endPoint x: 933, endPoint y: 353, distance: 6.7
click at [927, 350] on p "Single select is activated by default when creating a" at bounding box center [807, 353] width 276 height 9
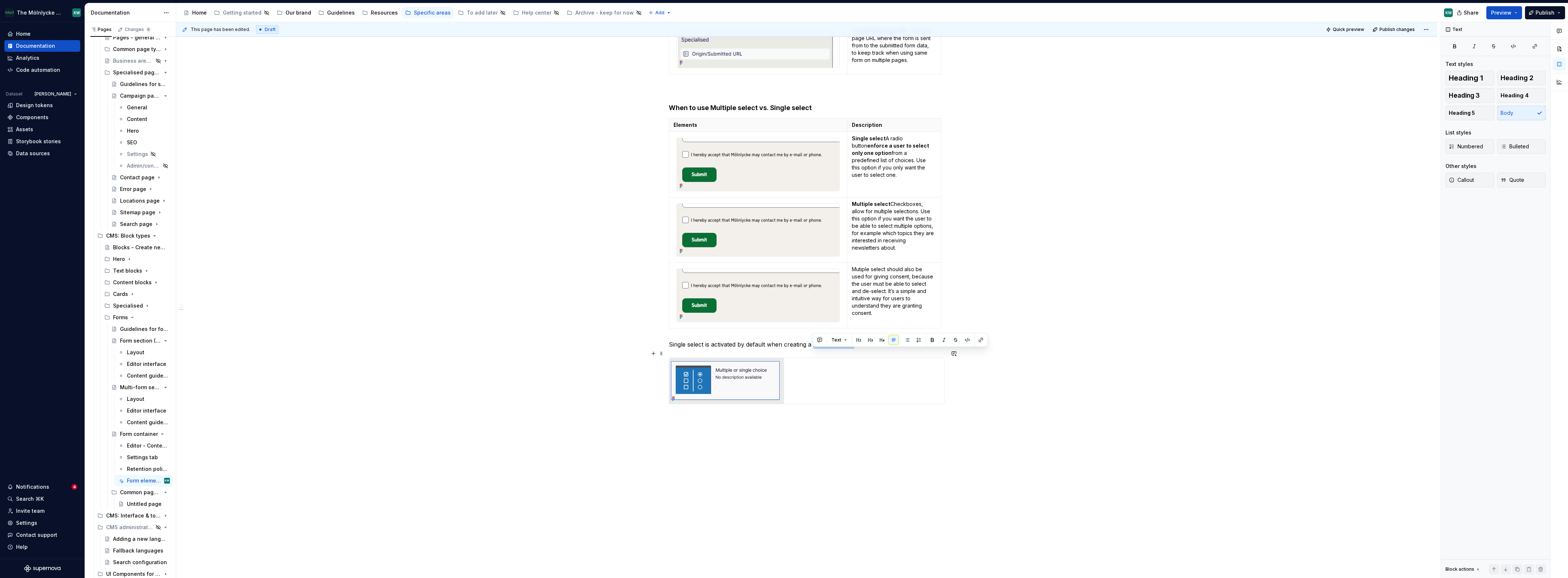
drag, startPoint x: 851, startPoint y: 353, endPoint x: 814, endPoint y: 353, distance: 37.0
click at [814, 349] on p "Single select is activated by default when creating a Checkbox item" at bounding box center [807, 344] width 276 height 9
drag, startPoint x: 922, startPoint y: 357, endPoint x: 668, endPoint y: 350, distance: 254.1
click at [669, 349] on p "Single select is activated by default when creating a Multiple or single choice…" at bounding box center [807, 344] width 276 height 9
click at [754, 430] on div "This page has been edited. Draft Quick preview Publish changes Form container T…" at bounding box center [808, 301] width 1265 height 556
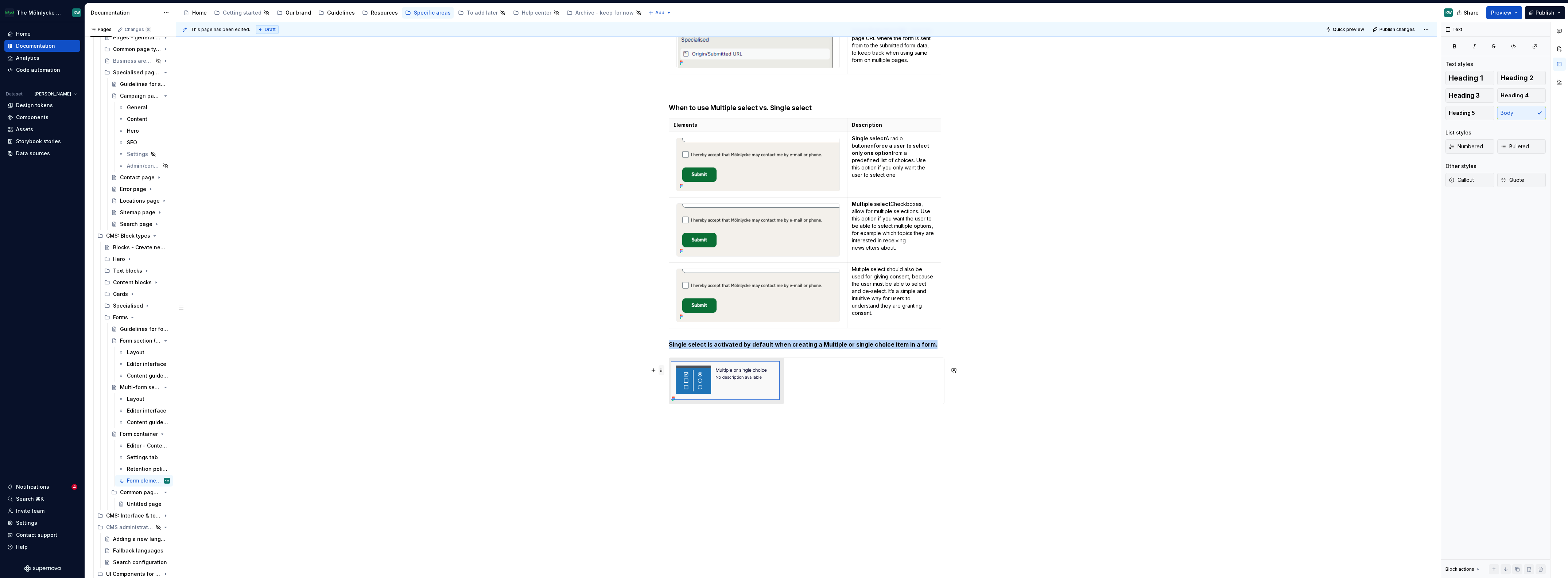
click at [662, 371] on span at bounding box center [662, 370] width 6 height 10
click at [675, 380] on div "Duplicate" at bounding box center [695, 381] width 47 height 7
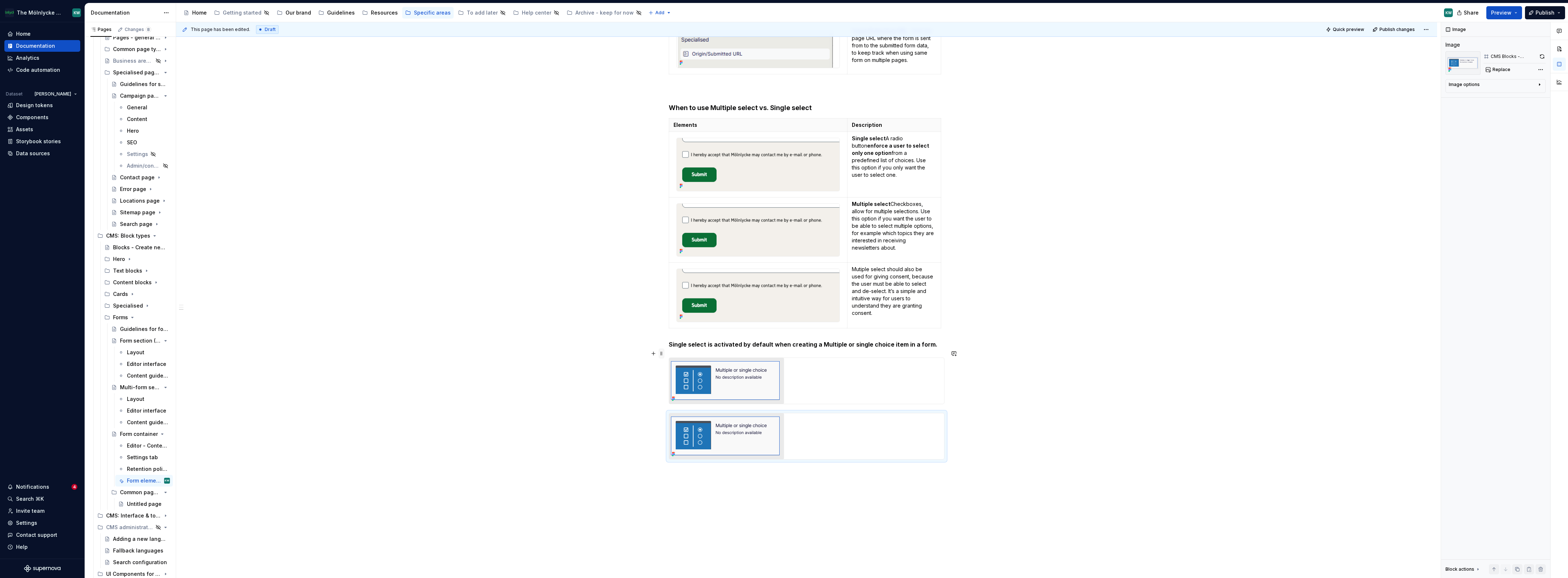
click at [660, 353] on span at bounding box center [662, 353] width 6 height 10
drag, startPoint x: 665, startPoint y: 363, endPoint x: 690, endPoint y: 380, distance: 30.2
click at [665, 363] on icon at bounding box center [666, 365] width 6 height 6
click at [730, 461] on img at bounding box center [726, 453] width 115 height 46
click at [1491, 69] on button "Replace" at bounding box center [1499, 69] width 30 height 10
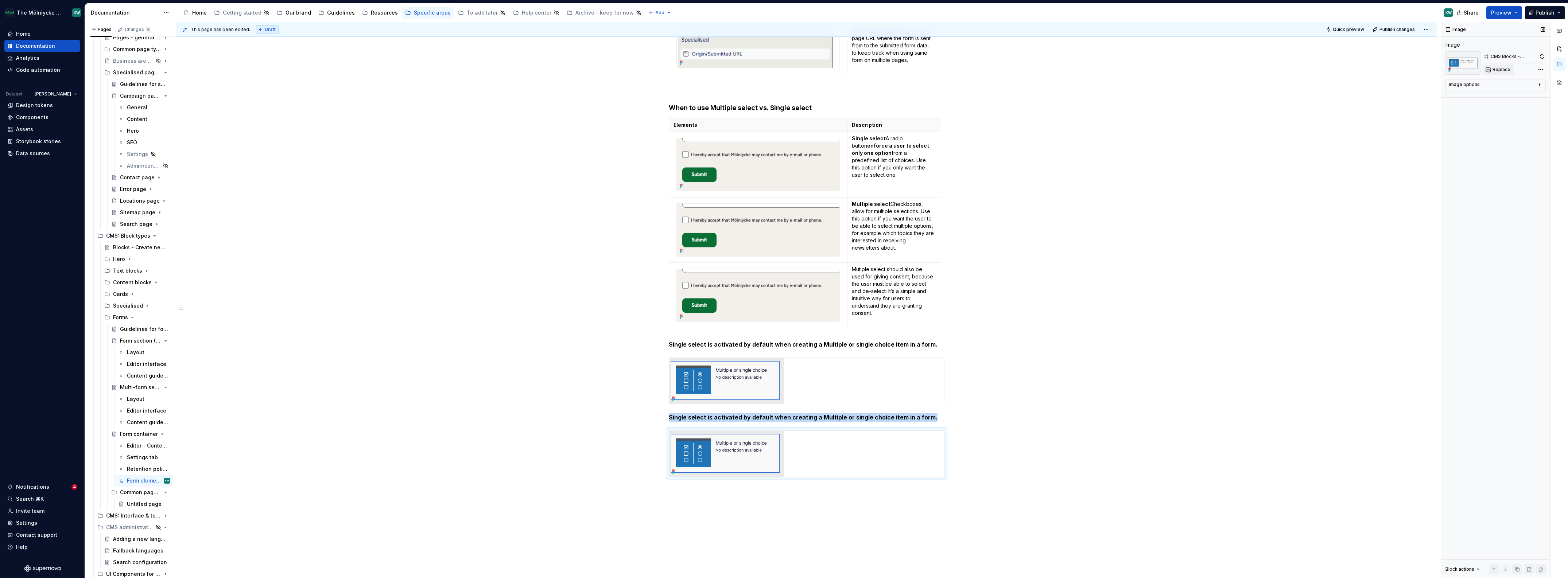
type textarea "*"
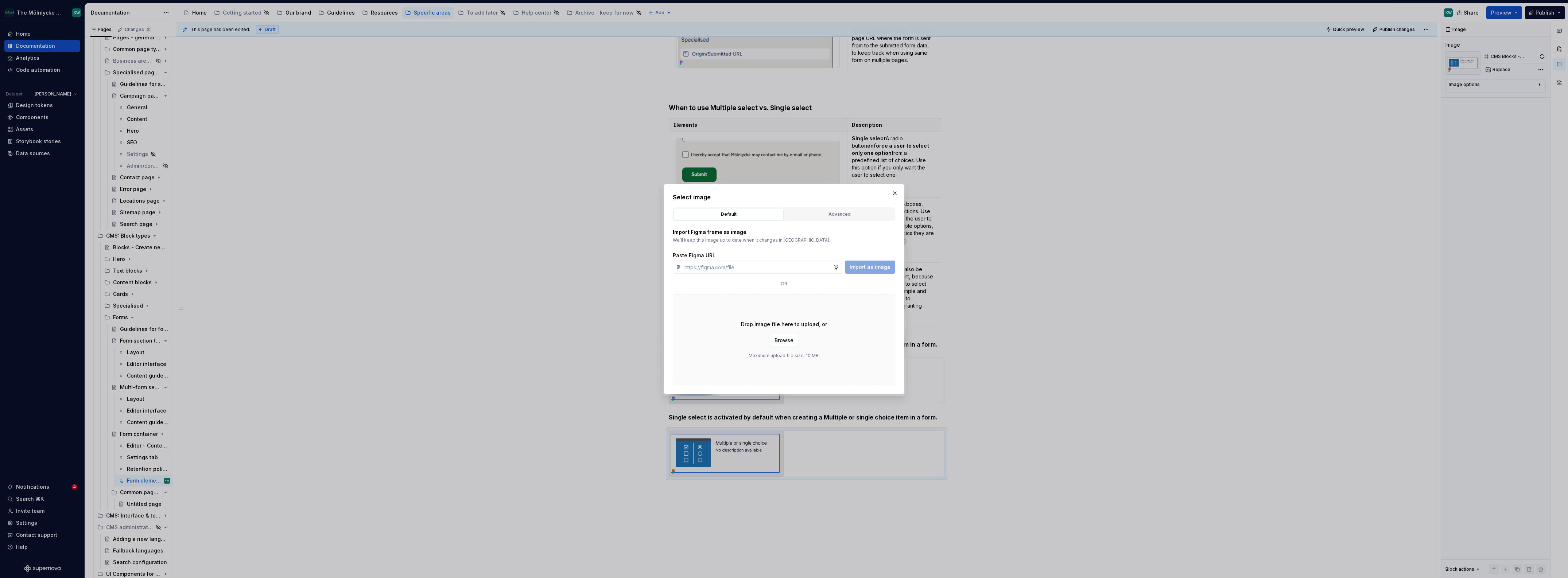
drag, startPoint x: 847, startPoint y: 217, endPoint x: 845, endPoint y: 233, distance: 16.1
click at [847, 217] on div "Advanced" at bounding box center [839, 214] width 105 height 7
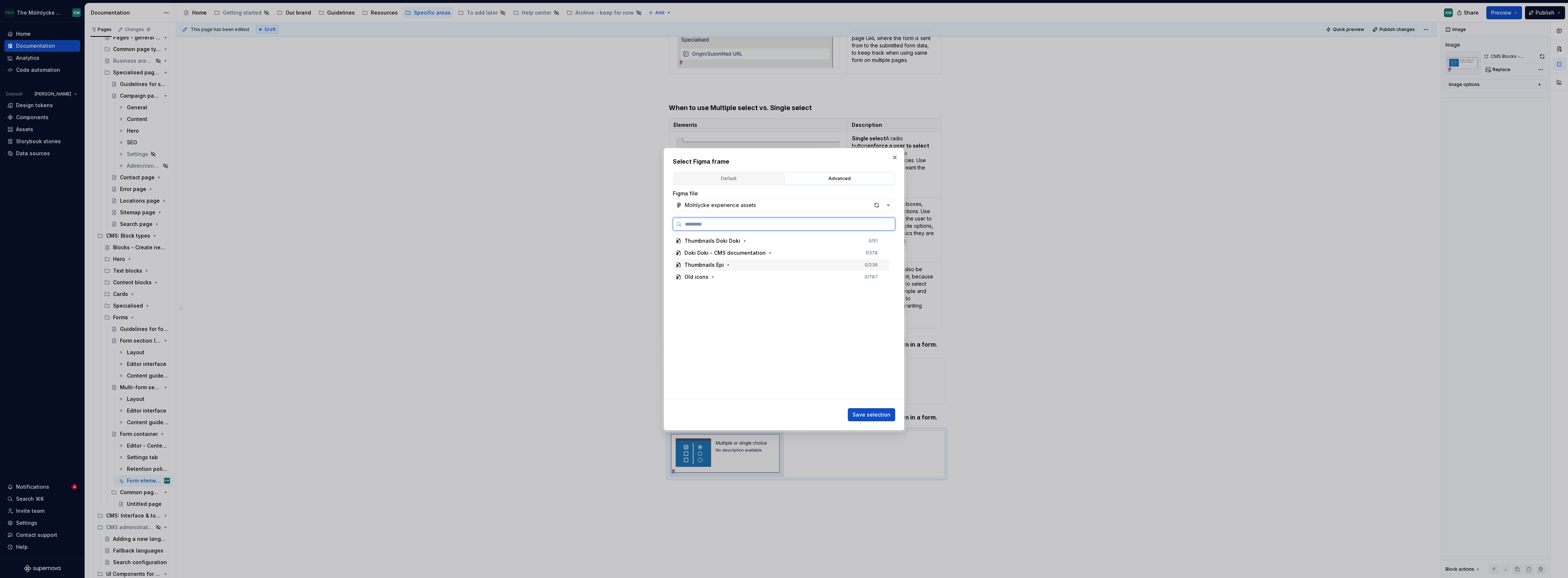
paste input "**********"
type input "**********"
drag, startPoint x: 800, startPoint y: 256, endPoint x: 807, endPoint y: 259, distance: 7.6
click at [800, 256] on div "CMS Blocks - Checkbox_BE" at bounding box center [785, 252] width 209 height 12
click at [872, 411] on span "Save selection" at bounding box center [872, 415] width 38 height 7
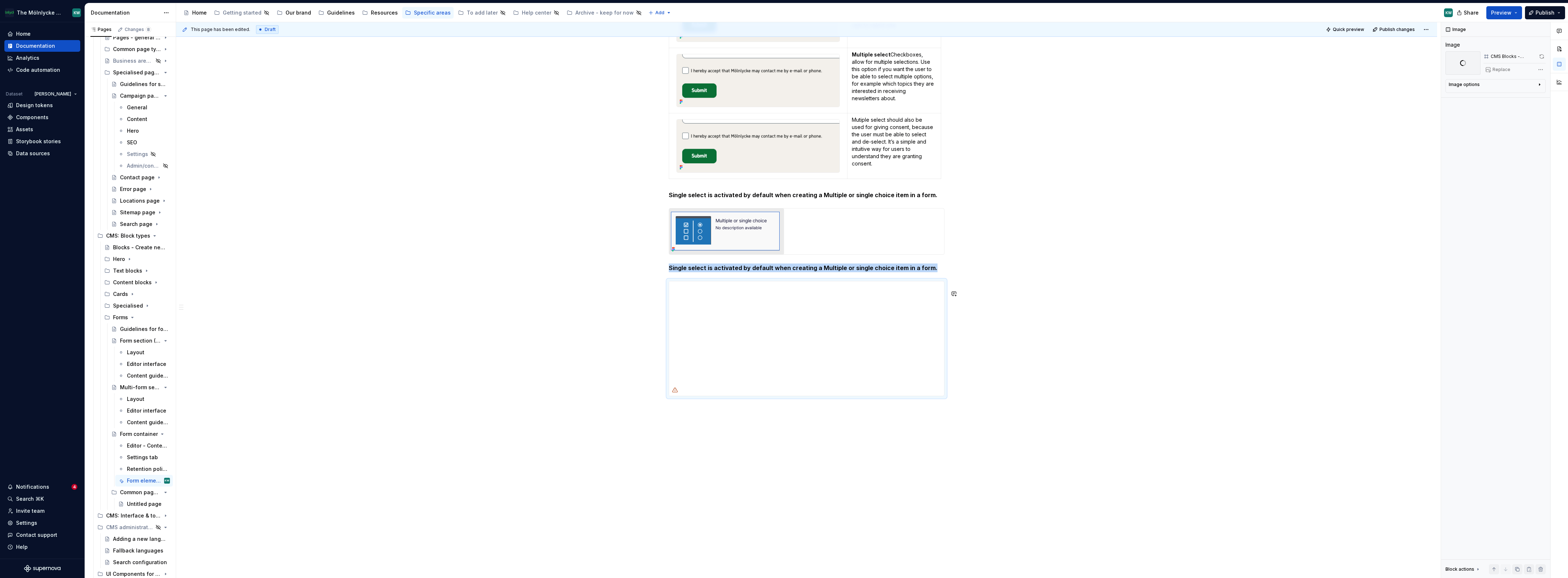
scroll to position [1018, 0]
click at [719, 264] on strong "Single select is activated by default when creating a Multiple or single choice…" at bounding box center [803, 268] width 269 height 7
drag, startPoint x: 929, startPoint y: 267, endPoint x: 724, endPoint y: 301, distance: 207.8
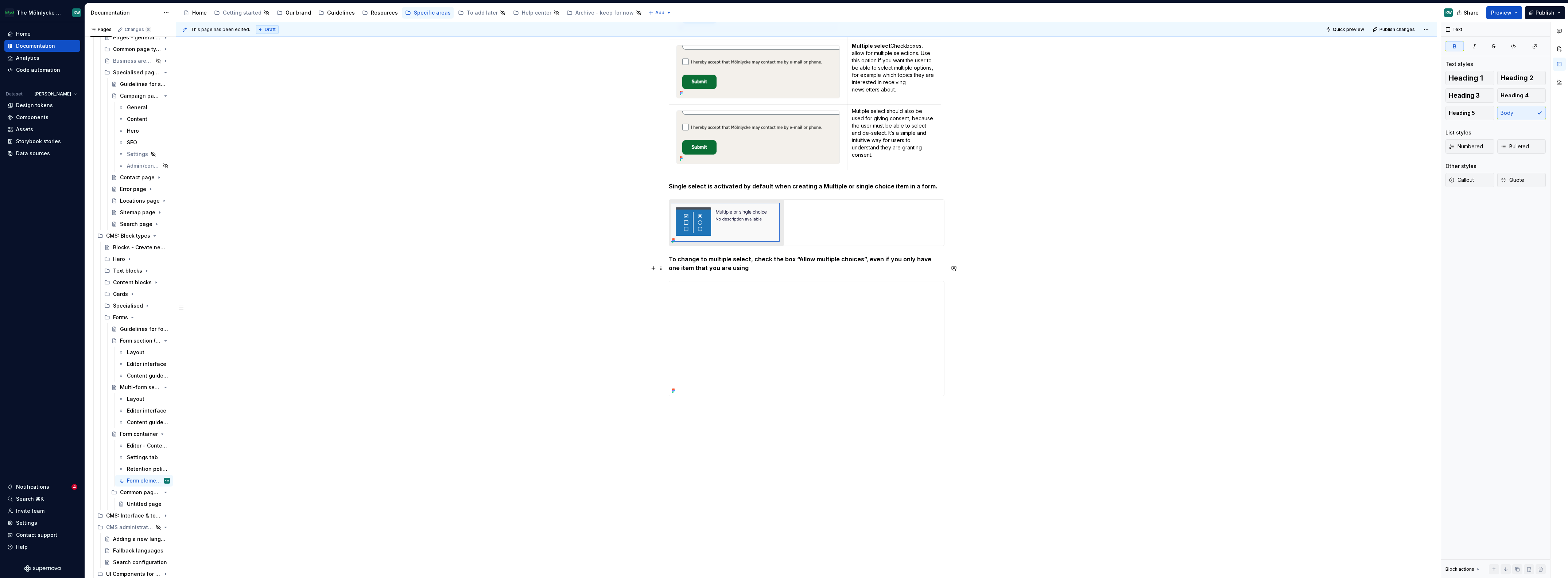
click at [673, 271] on strong "To change to multiple select, check the box “Allow multiple choices”, even if y…" at bounding box center [801, 263] width 264 height 16
click at [671, 271] on strong "To change to multiple select, check the box “Allow multiple choices”, even if y…" at bounding box center [801, 263] width 264 height 16
click at [864, 376] on div at bounding box center [807, 338] width 275 height 114
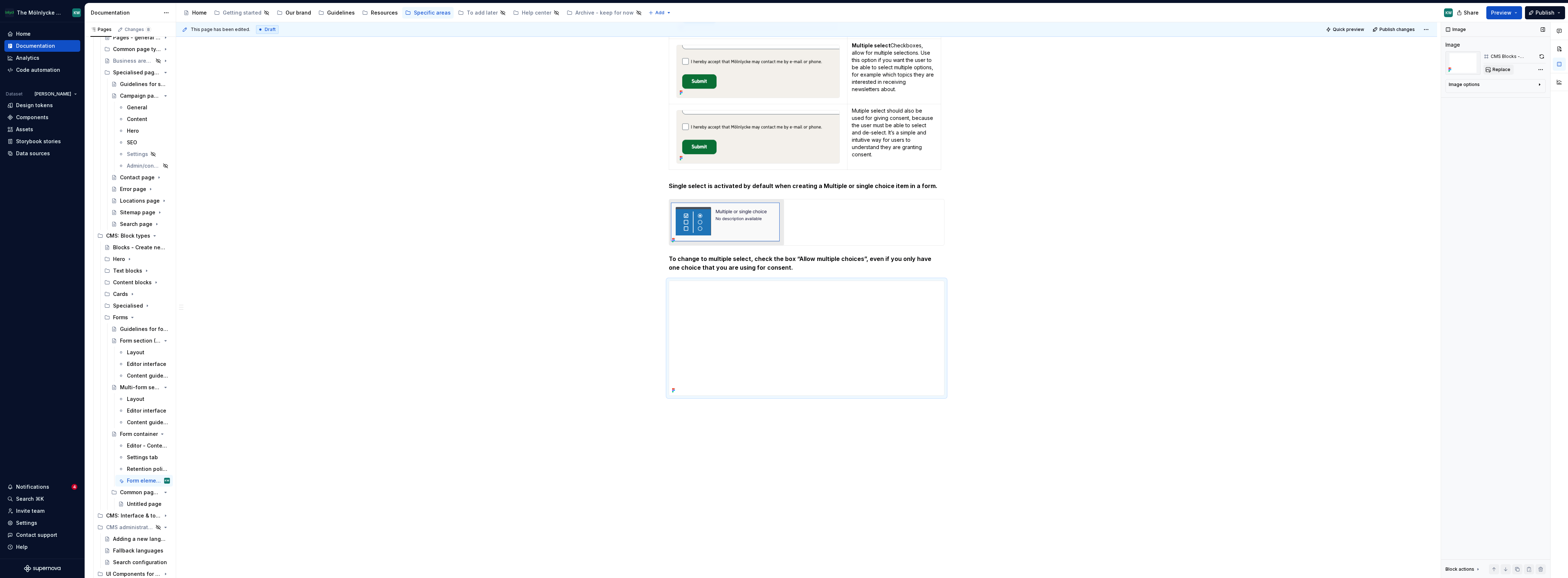
click at [1502, 69] on span "Replace" at bounding box center [1501, 70] width 18 height 6
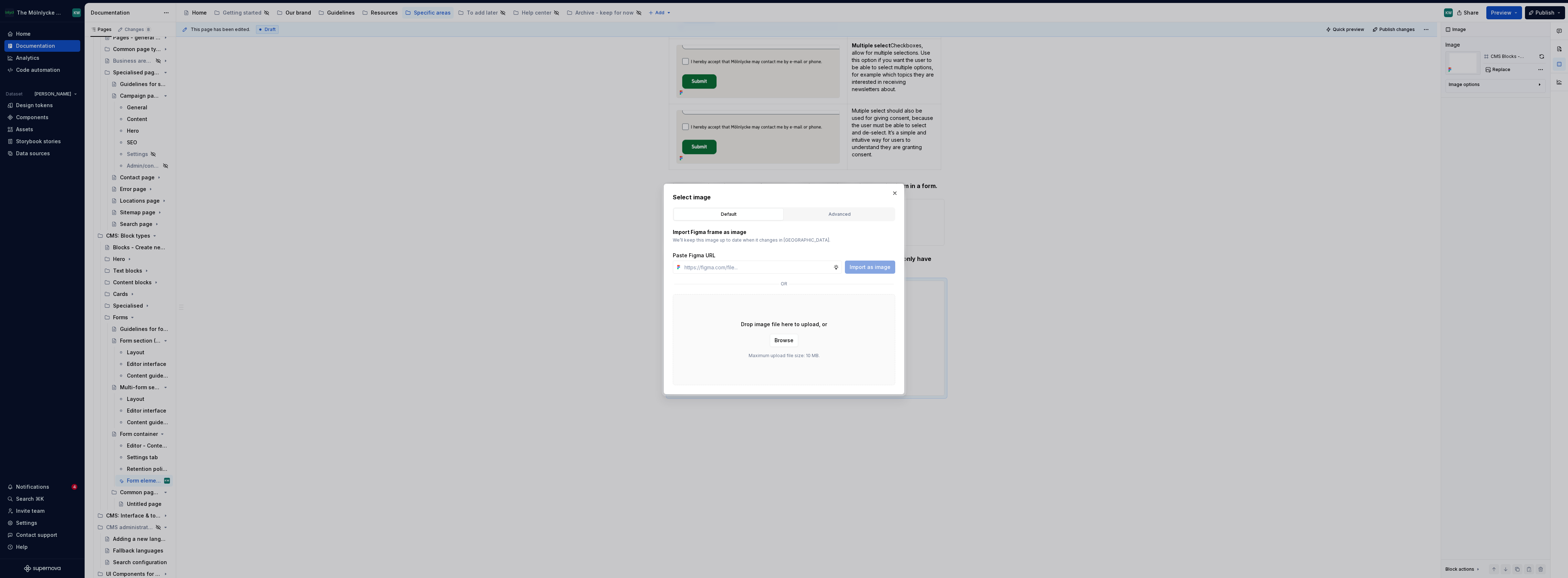
type textarea "*"
click at [827, 207] on div "Default Advanced" at bounding box center [783, 214] width 222 height 14
click at [827, 216] on div "Advanced" at bounding box center [839, 214] width 105 height 7
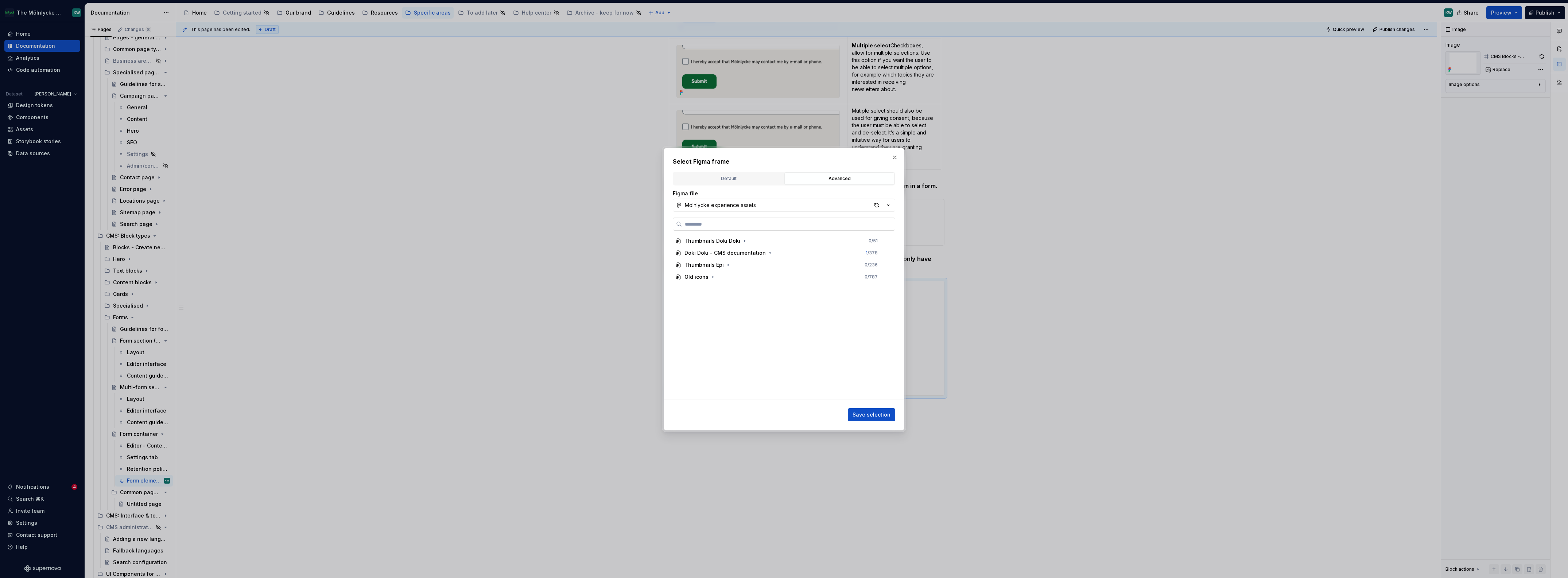
click at [784, 229] on label at bounding box center [783, 225] width 222 height 13
click at [784, 228] on input "search" at bounding box center [788, 224] width 213 height 7
paste input "**********"
type input "**********"
click at [785, 252] on div "CMS Blocks - Checkbox_BE" at bounding box center [785, 252] width 209 height 12
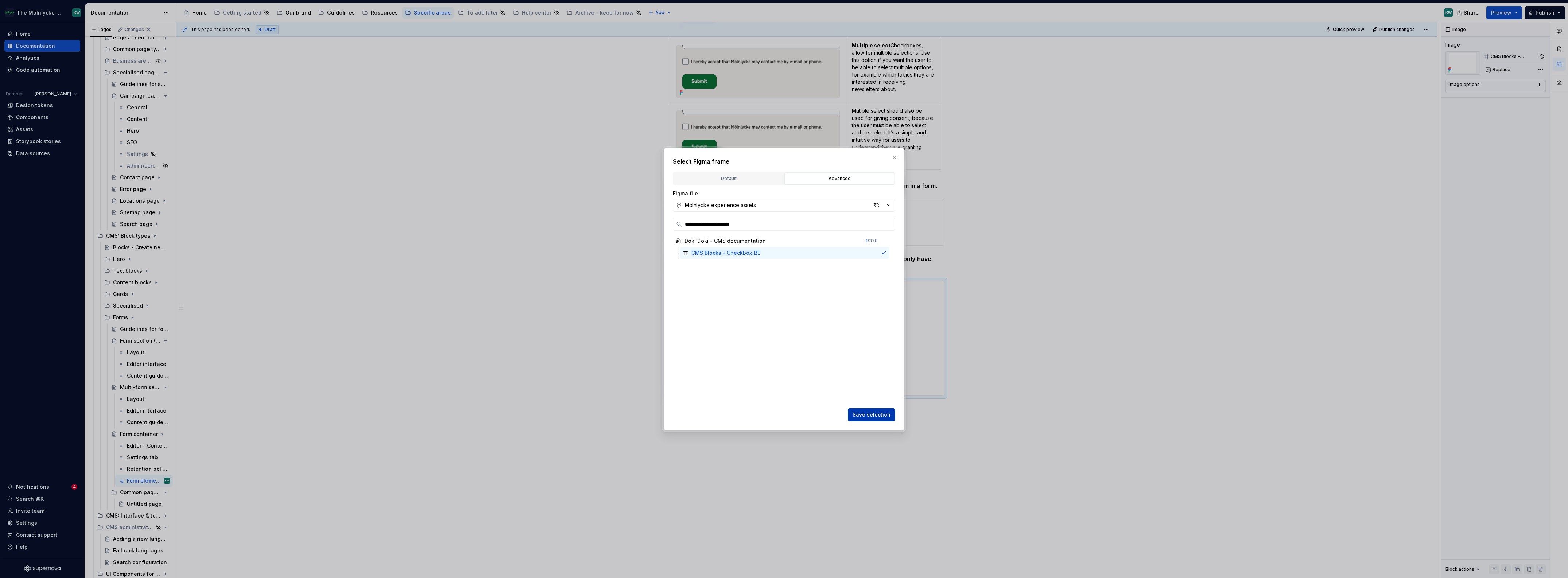
click at [884, 412] on span "Save selection" at bounding box center [872, 415] width 38 height 7
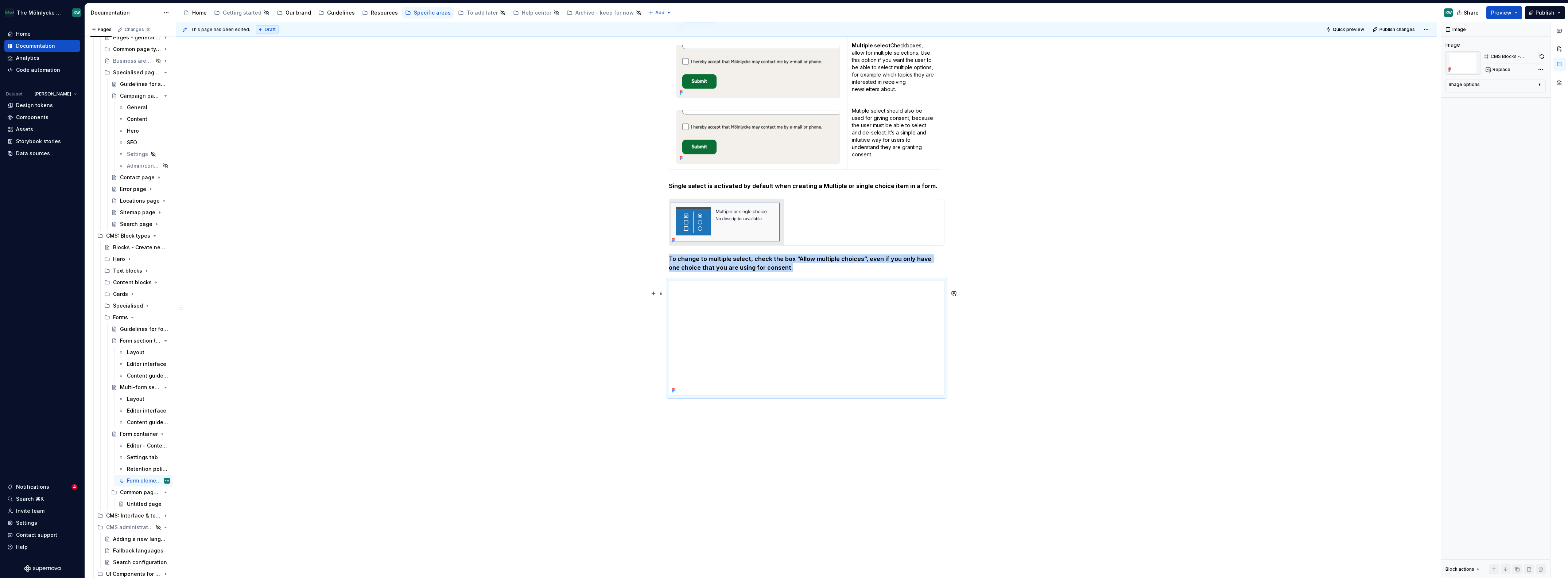
click at [842, 358] on div at bounding box center [807, 338] width 275 height 114
click at [1541, 56] on button "button" at bounding box center [1541, 56] width 8 height 10
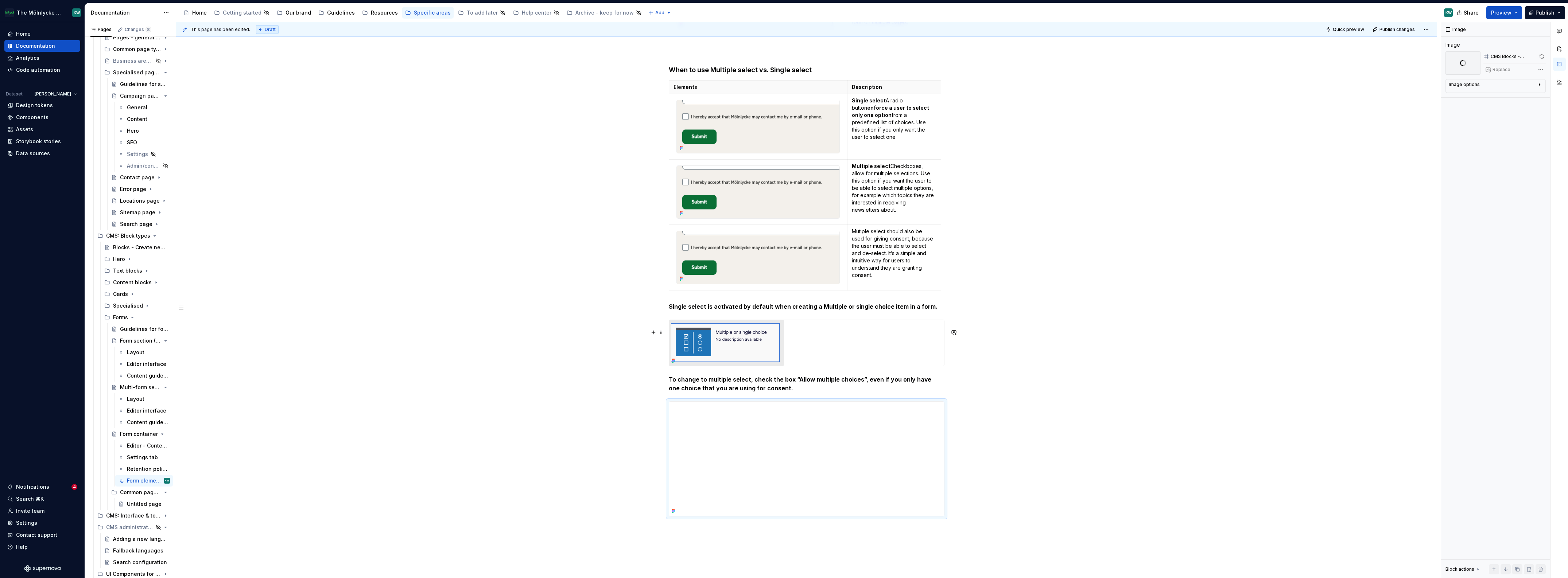
scroll to position [857, 0]
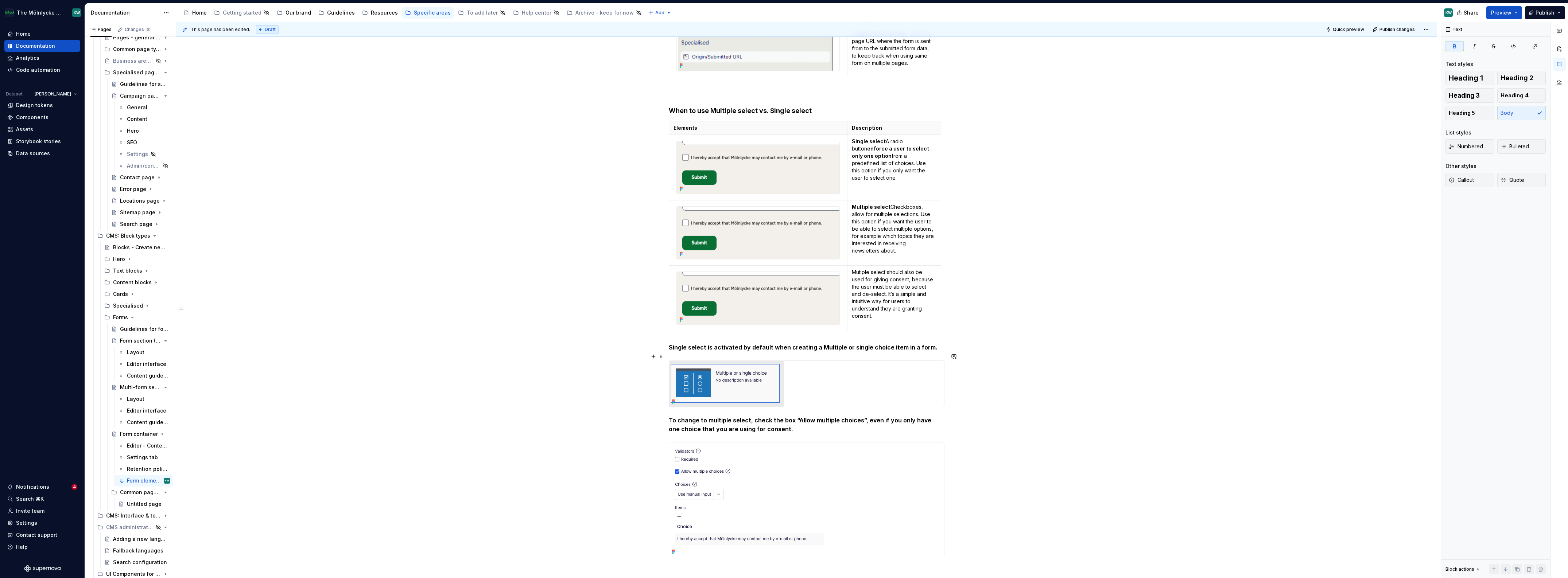
click at [669, 351] on strong "Single select is activated by default when creating a Multiple or single choice…" at bounding box center [803, 347] width 269 height 7
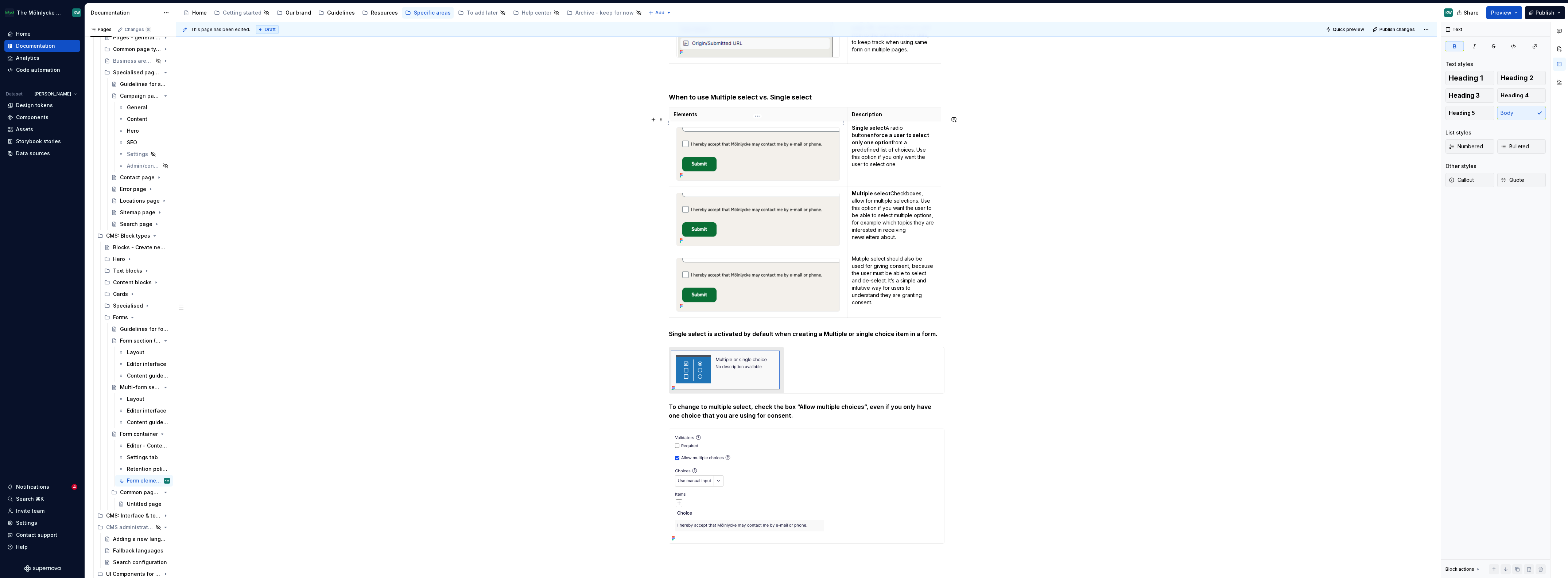
scroll to position [868, 0]
drag, startPoint x: 791, startPoint y: 106, endPoint x: 670, endPoint y: 102, distance: 121.1
click at [664, 104] on div "When setting up a form there is wide range of different elements that can be us…" at bounding box center [807, 7] width 1261 height 1478
drag, startPoint x: 740, startPoint y: 96, endPoint x: 748, endPoint y: 96, distance: 8.0
click at [740, 96] on button "button" at bounding box center [738, 94] width 10 height 10
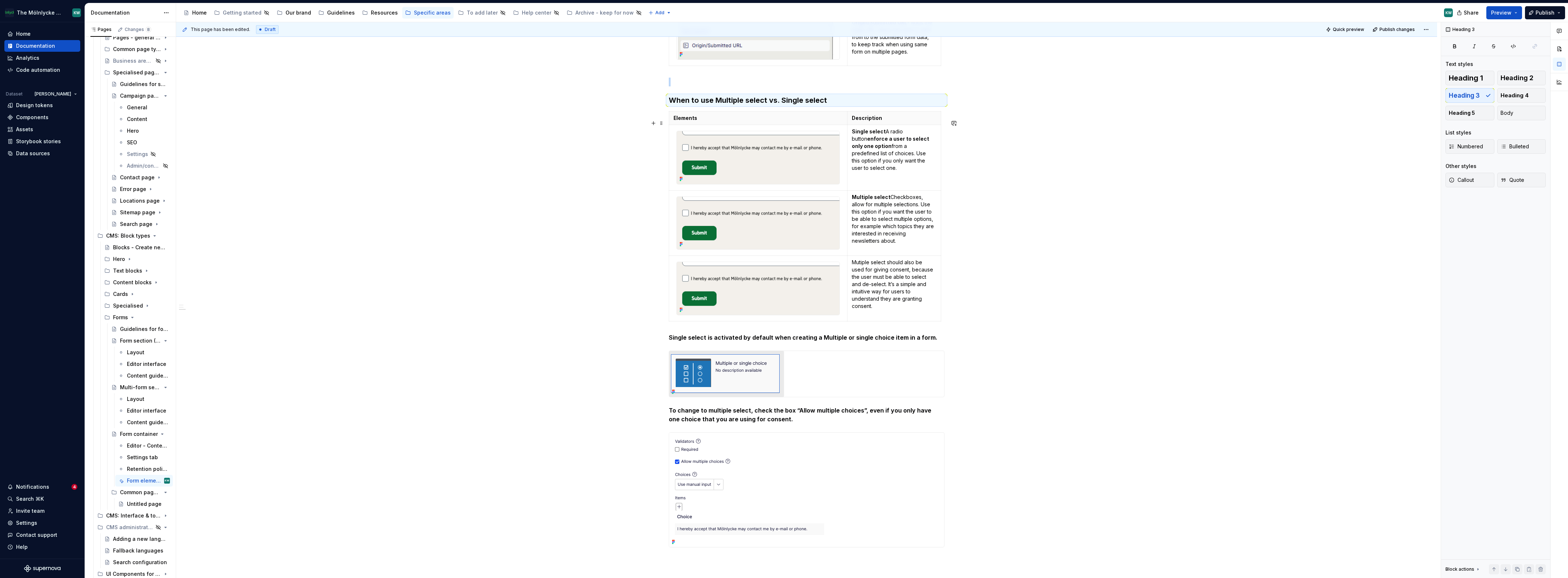
click at [1124, 277] on div "When setting up a form there is wide range of different elements that can be us…" at bounding box center [807, 7] width 1261 height 1480
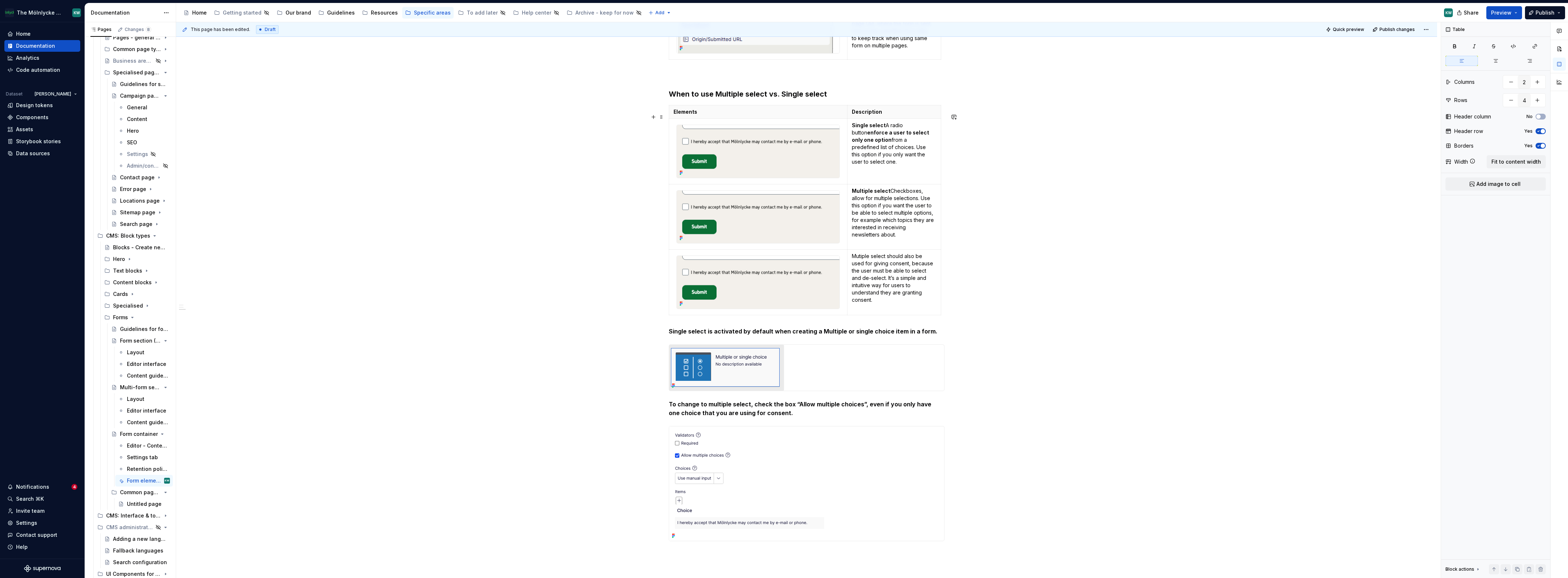
scroll to position [882, 0]
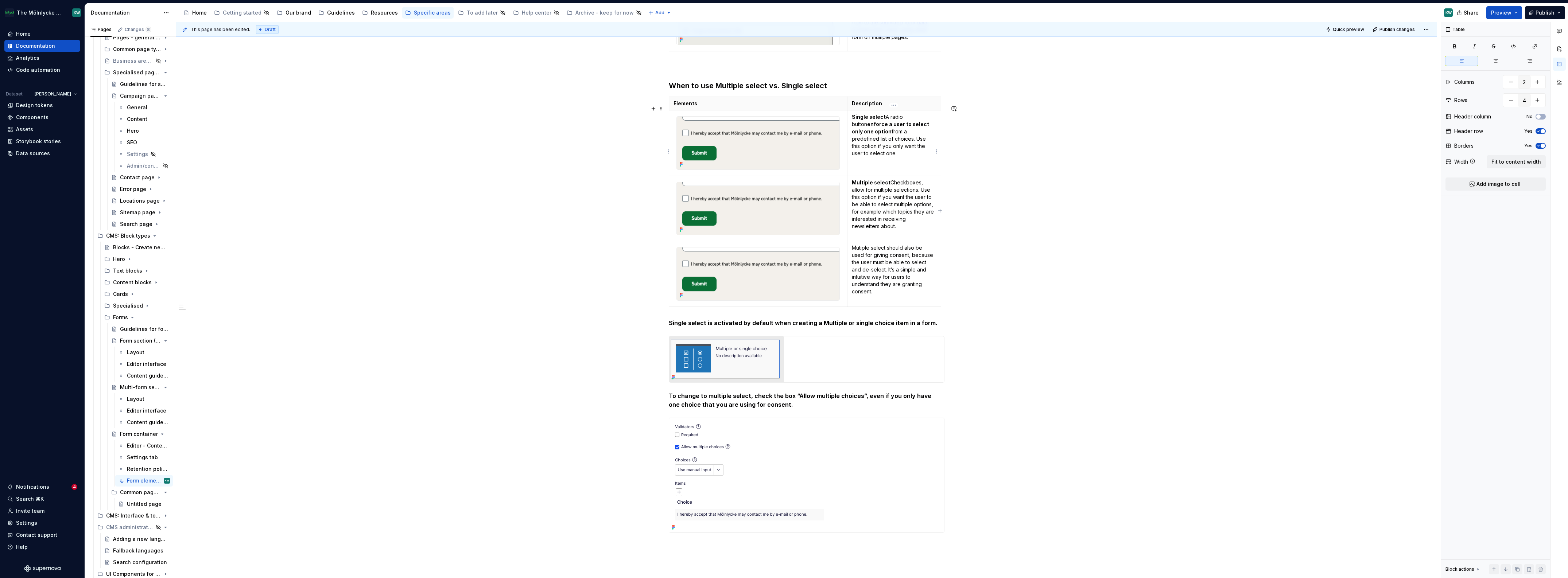
click at [884, 126] on p "Single select A radio button enforce a user to select only one option from a pr…" at bounding box center [894, 135] width 85 height 44
click at [805, 163] on img at bounding box center [758, 143] width 163 height 53
drag, startPoint x: 1200, startPoint y: 223, endPoint x: 888, endPoint y: 169, distance: 316.6
click at [1190, 221] on div "This page has been edited. Draft Quick preview Publish changes Form container T…" at bounding box center [808, 301] width 1265 height 556
click at [774, 151] on img at bounding box center [758, 143] width 163 height 53
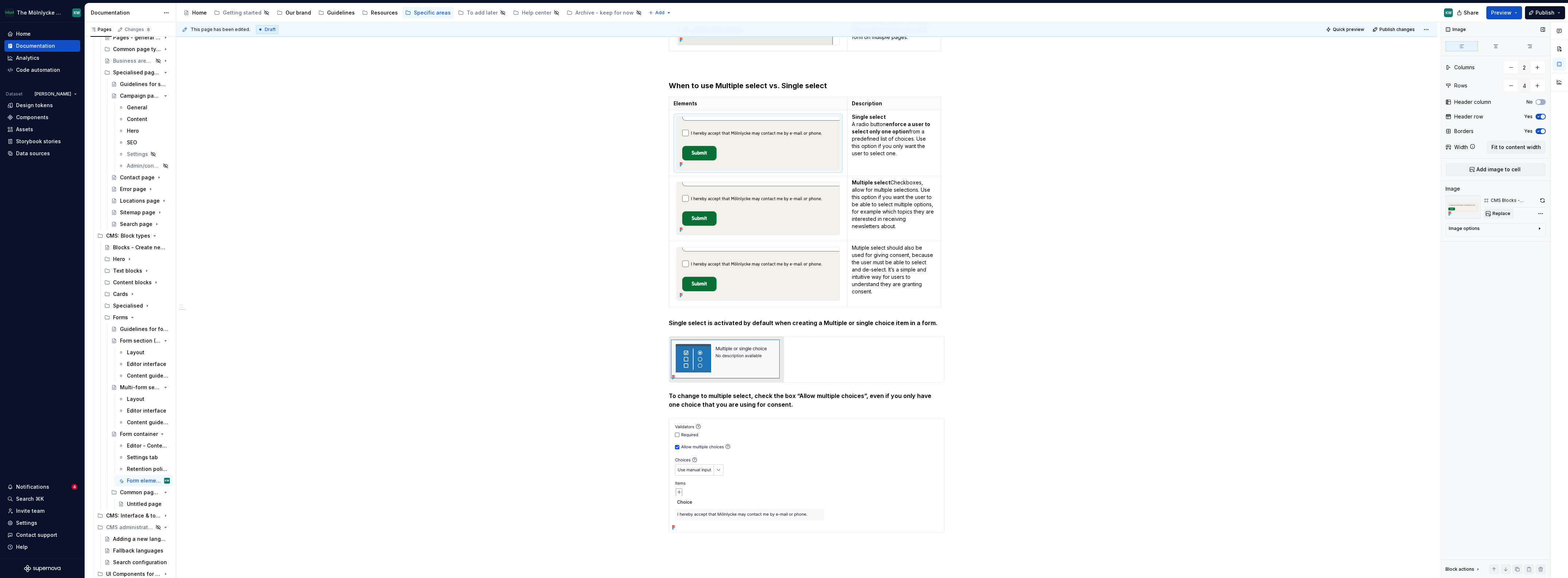
click at [1501, 212] on span "Replace" at bounding box center [1501, 214] width 18 height 6
type textarea "*"
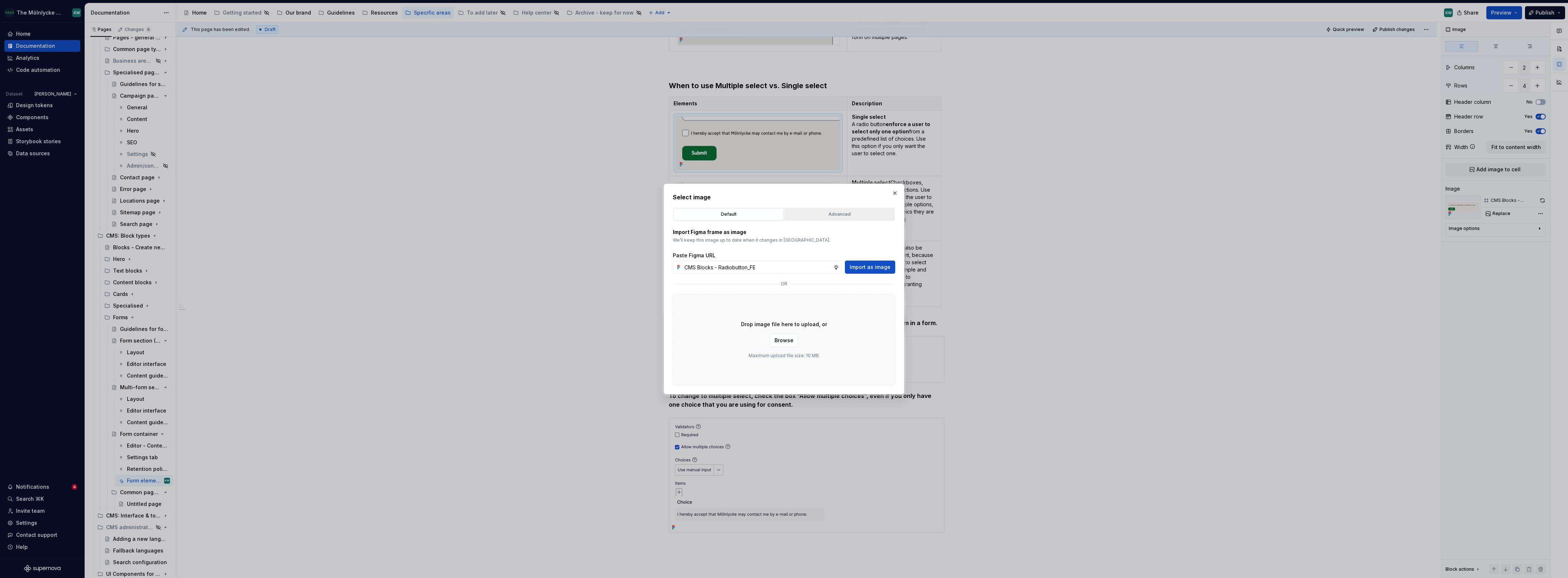
type input "CMS Blocks - Radiobutton_FE"
click at [856, 215] on div "Advanced" at bounding box center [839, 214] width 105 height 7
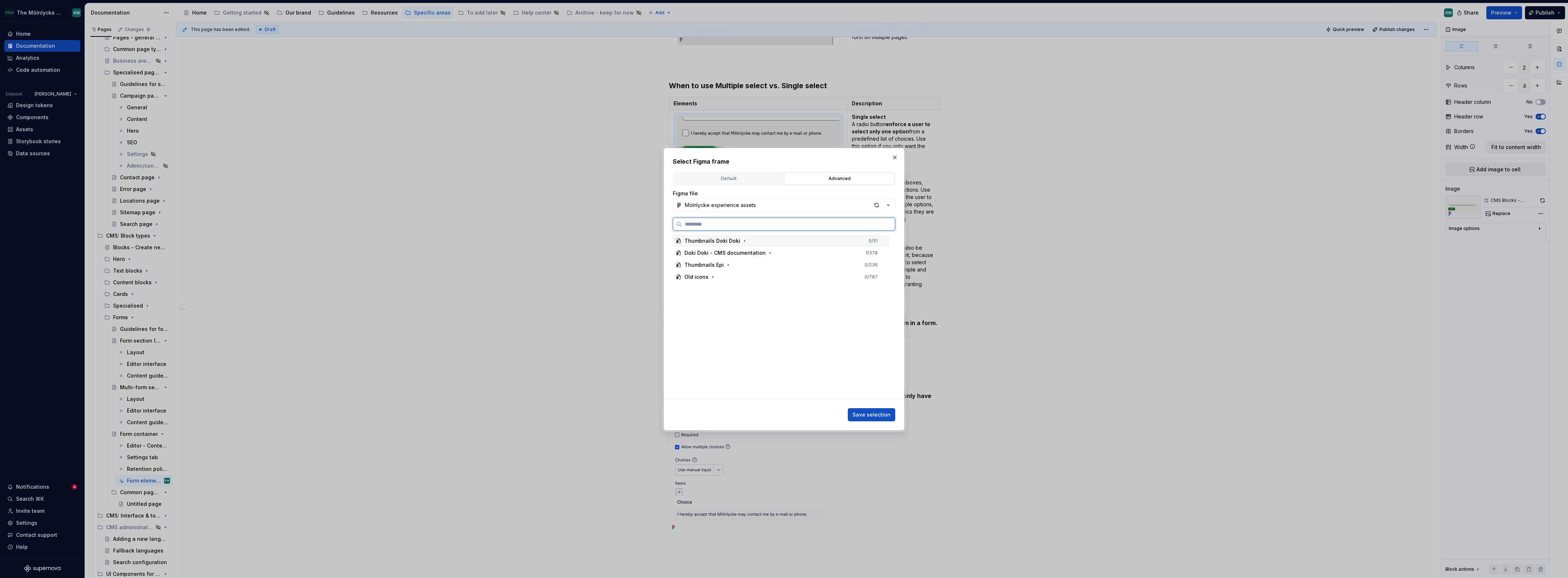
paste input "**********"
type input "**********"
drag, startPoint x: 790, startPoint y: 250, endPoint x: 799, endPoint y: 253, distance: 9.5
click at [790, 250] on div "CMS Blocks - Radiobutton_FE" at bounding box center [785, 252] width 209 height 12
click at [877, 416] on span "Save selection" at bounding box center [872, 415] width 38 height 7
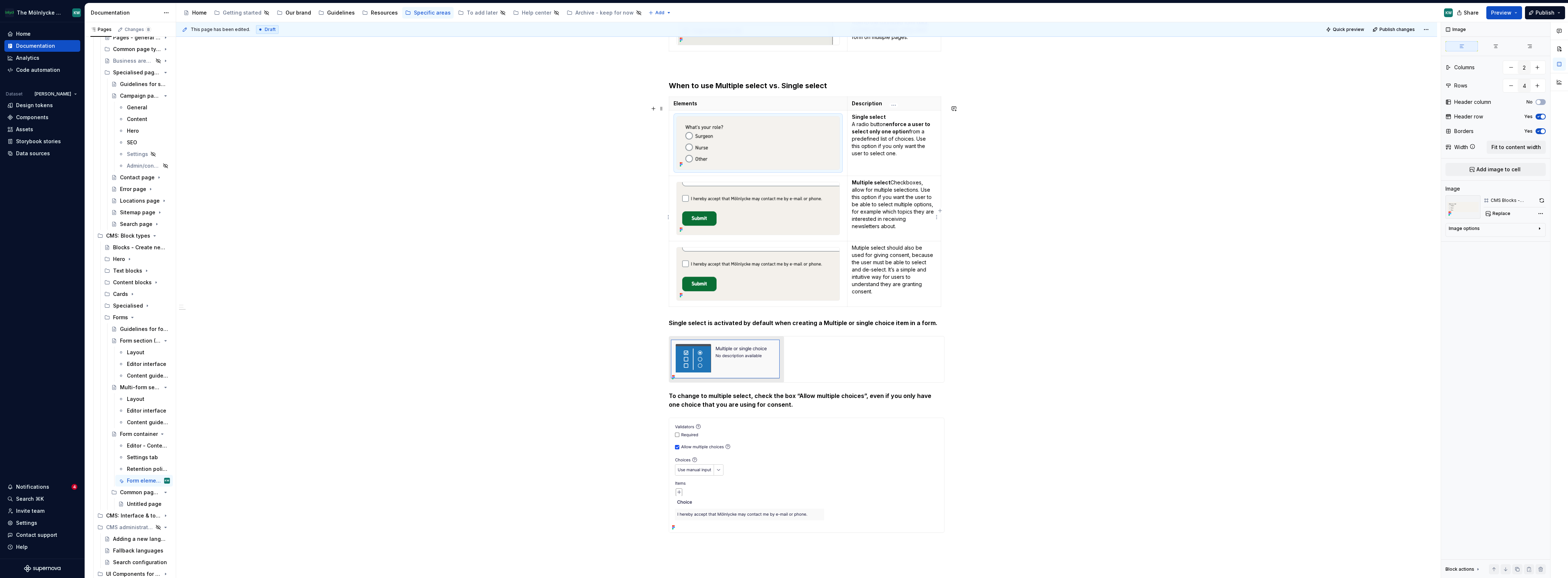
click at [888, 190] on p "Multiple select Checkboxes, allow for multiple selections. Use this option if y…" at bounding box center [894, 204] width 85 height 51
click at [881, 197] on p "Multiple select Checkboxes, allow for multiple selections. Use this option if y…" at bounding box center [894, 204] width 85 height 51
drag, startPoint x: 888, startPoint y: 218, endPoint x: 892, endPoint y: 214, distance: 5.7
click at [892, 214] on p "Multiple select Checkboxes allow for multiple selections. Use this option if yo…" at bounding box center [894, 204] width 85 height 51
click at [912, 273] on p "Mutiple select should also be used for giving consent, because the user must be…" at bounding box center [894, 270] width 85 height 51
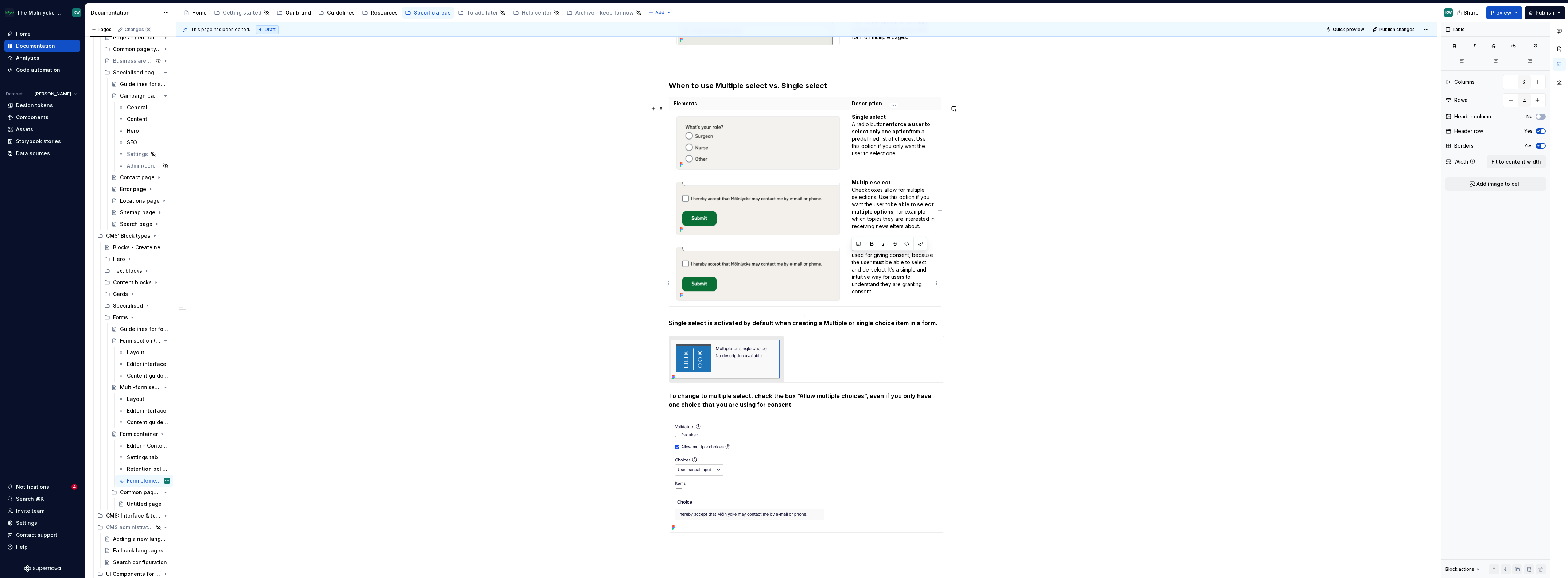
drag, startPoint x: 885, startPoint y: 257, endPoint x: 853, endPoint y: 256, distance: 32.0
click at [853, 256] on p "Mutiple select should also be used for giving consent, because the user must be…" at bounding box center [894, 270] width 85 height 51
click at [901, 270] on p "Mutiple select should also be used for giving consent, because the user must be…" at bounding box center [894, 270] width 85 height 51
drag, startPoint x: 908, startPoint y: 265, endPoint x: 862, endPoint y: 263, distance: 46.0
click at [862, 263] on p "Mutiple select should also be used for giving consent, because the user must be…" at bounding box center [894, 270] width 85 height 51
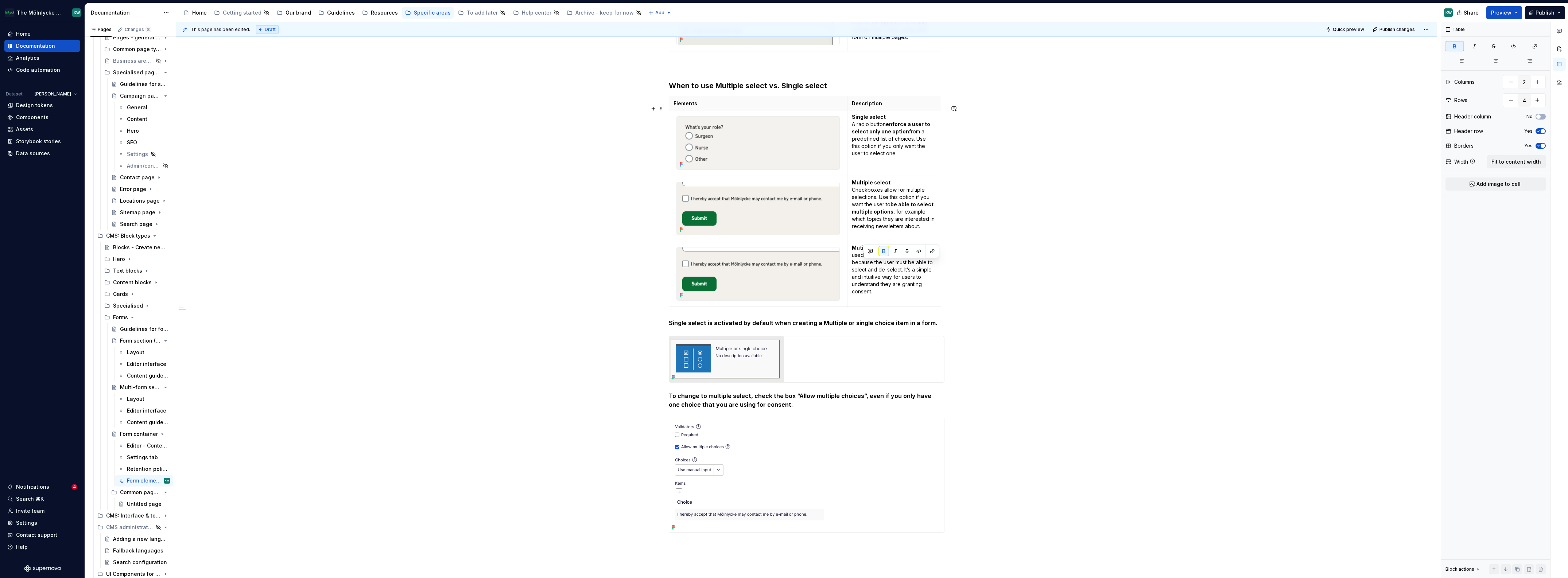
click at [791, 276] on img at bounding box center [758, 274] width 163 height 53
click at [1503, 209] on button "Replace" at bounding box center [1499, 214] width 30 height 10
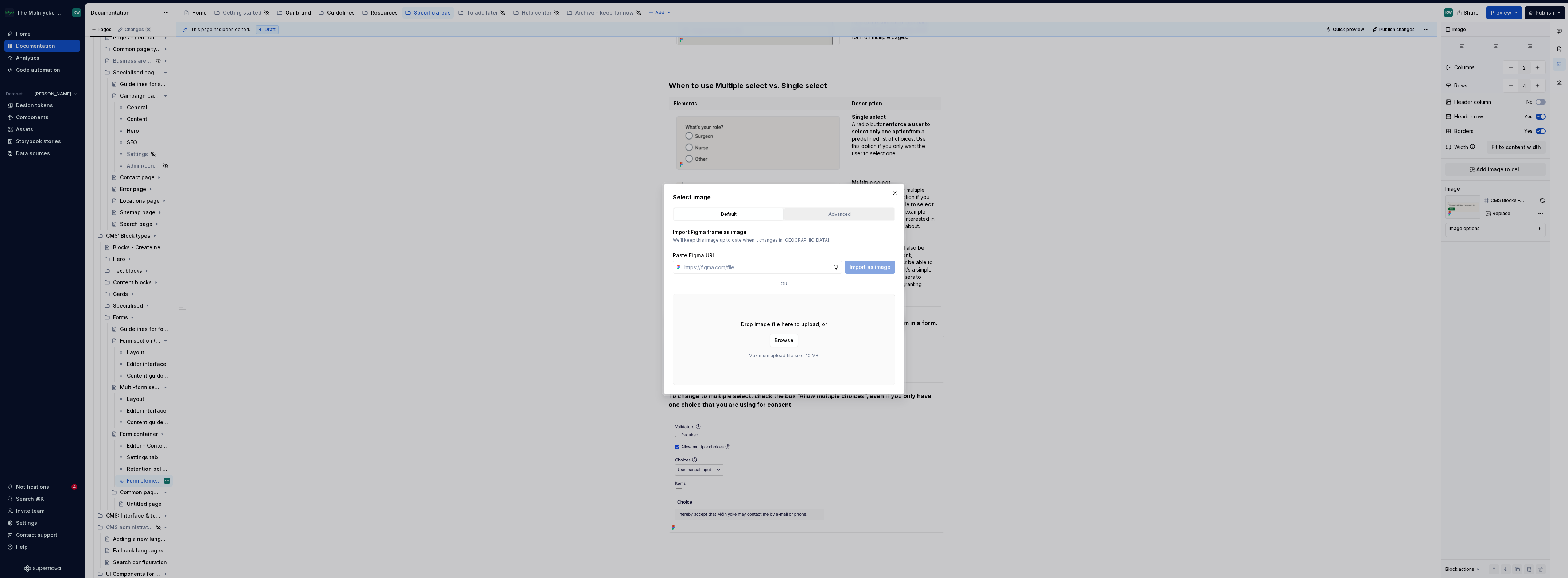
click at [841, 218] on button "Advanced" at bounding box center [839, 214] width 110 height 12
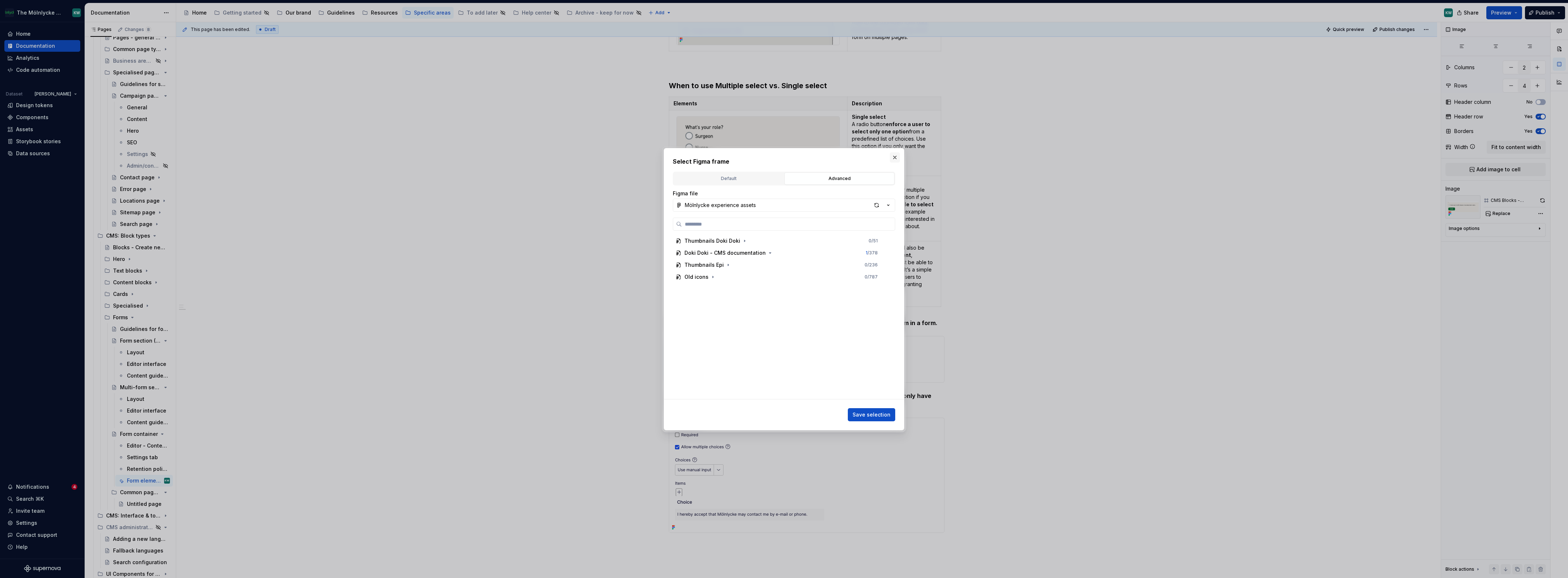
click at [892, 151] on div "Select Figma frame Default Advanced Import Figma frame as image We’ll keep this…" at bounding box center [783, 289] width 244 height 286
click at [888, 159] on h2 "Select Figma frame" at bounding box center [783, 161] width 222 height 9
click at [893, 158] on button "button" at bounding box center [895, 157] width 10 height 10
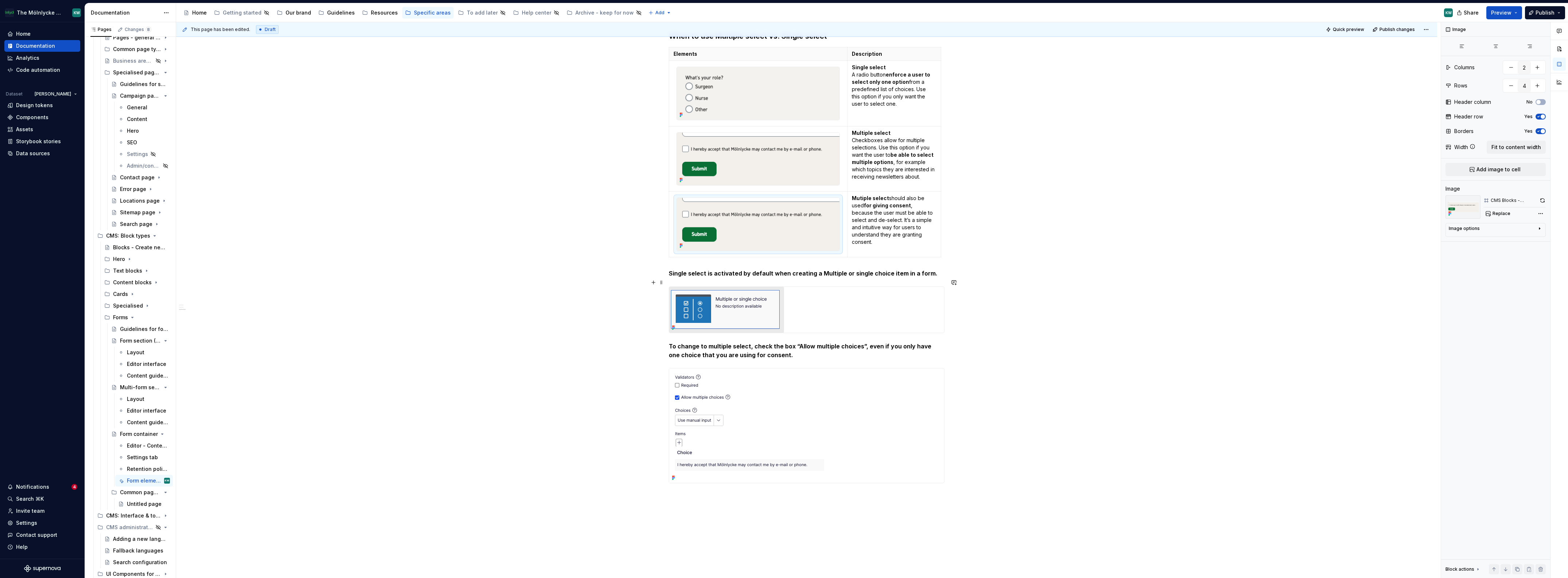
scroll to position [871, 0]
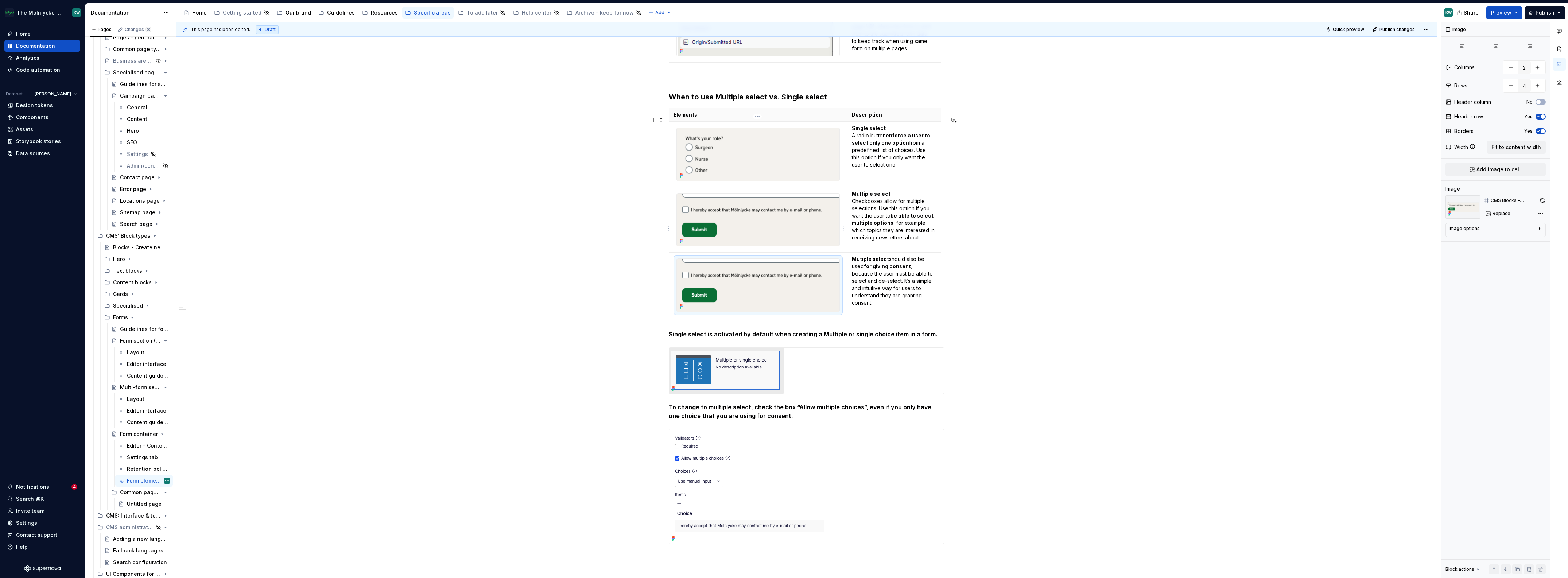
click at [719, 213] on img at bounding box center [758, 220] width 163 height 53
click at [1474, 211] on img at bounding box center [1463, 207] width 35 height 23
click at [1496, 211] on span "Replace" at bounding box center [1501, 214] width 18 height 6
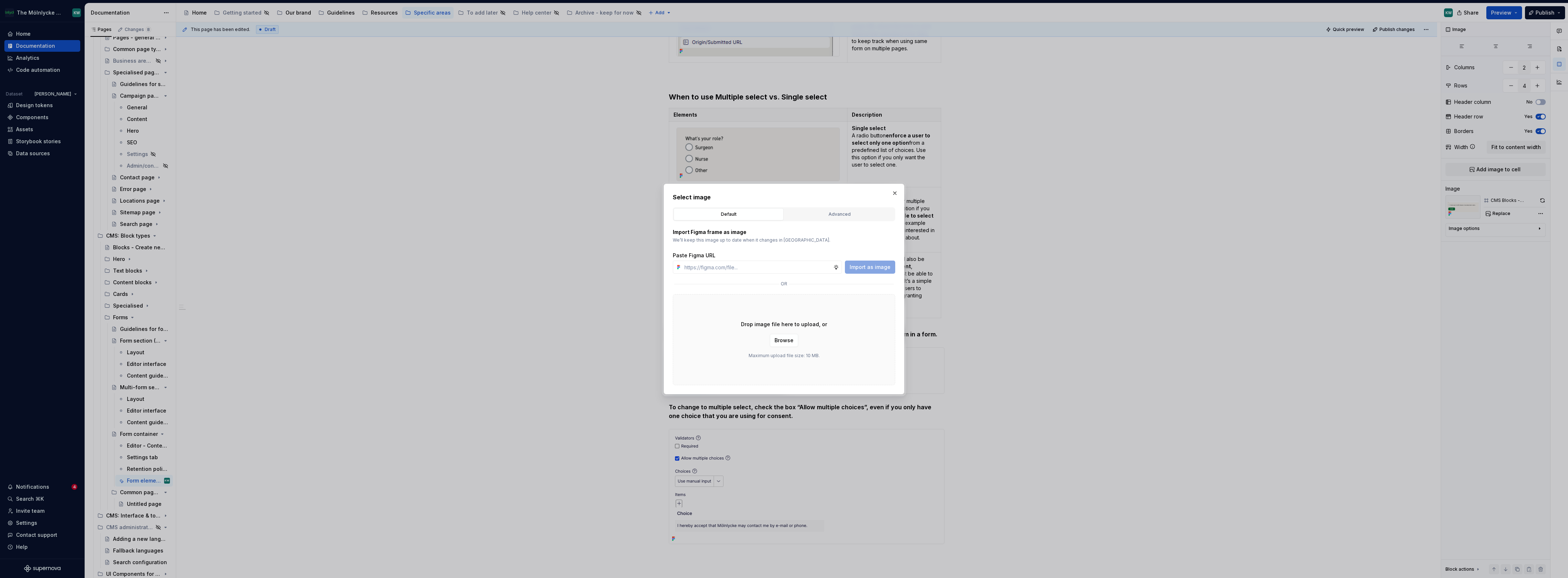
type textarea "*"
drag, startPoint x: 803, startPoint y: 205, endPoint x: 828, endPoint y: 214, distance: 26.6
click at [828, 214] on div "Select image Default Advanced Import Figma frame as image We’ll keep this image…" at bounding box center [783, 289] width 222 height 192
click at [828, 214] on div "Advanced" at bounding box center [839, 214] width 105 height 7
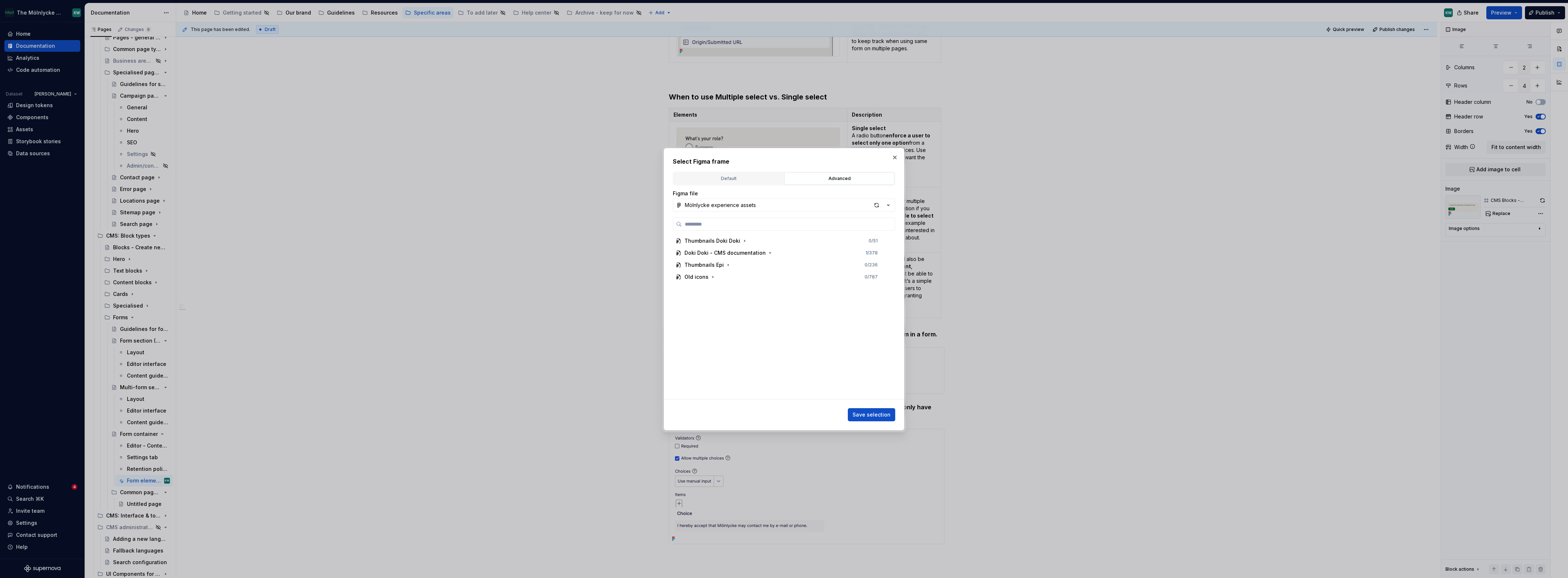
paste input "**********"
type input "**********"
click at [822, 255] on div "CMS Blocks - Checkboxes_FE" at bounding box center [785, 252] width 209 height 12
click at [873, 413] on span "Save selection" at bounding box center [872, 415] width 38 height 7
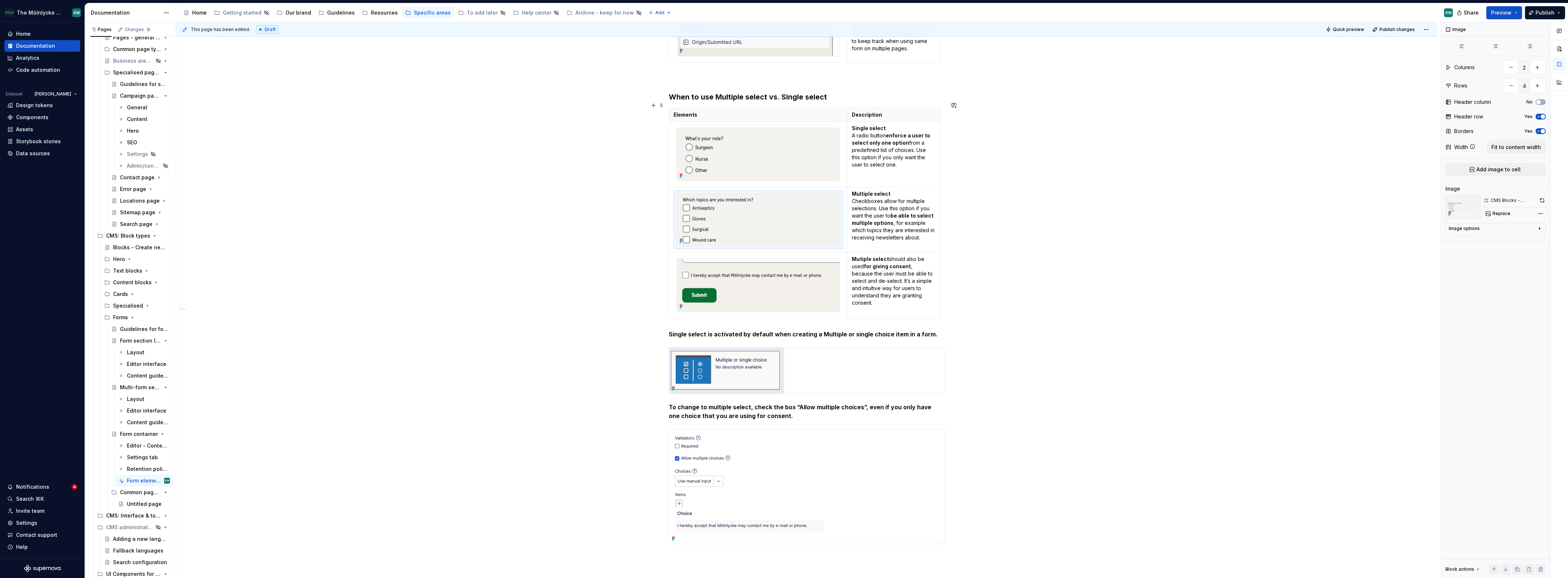
click at [741, 102] on h3 "When to use Multiple select vs. Single select" at bounding box center [807, 97] width 276 height 10
click at [719, 102] on h3 "When to use Multiple select vs. Single select" at bounding box center [807, 97] width 276 height 10
click at [723, 102] on h3 "When to use Multiple select vs. Single select" at bounding box center [807, 97] width 276 height 10
click at [784, 102] on h3 "When to use Multiple select vs. Single select" at bounding box center [807, 97] width 276 height 10
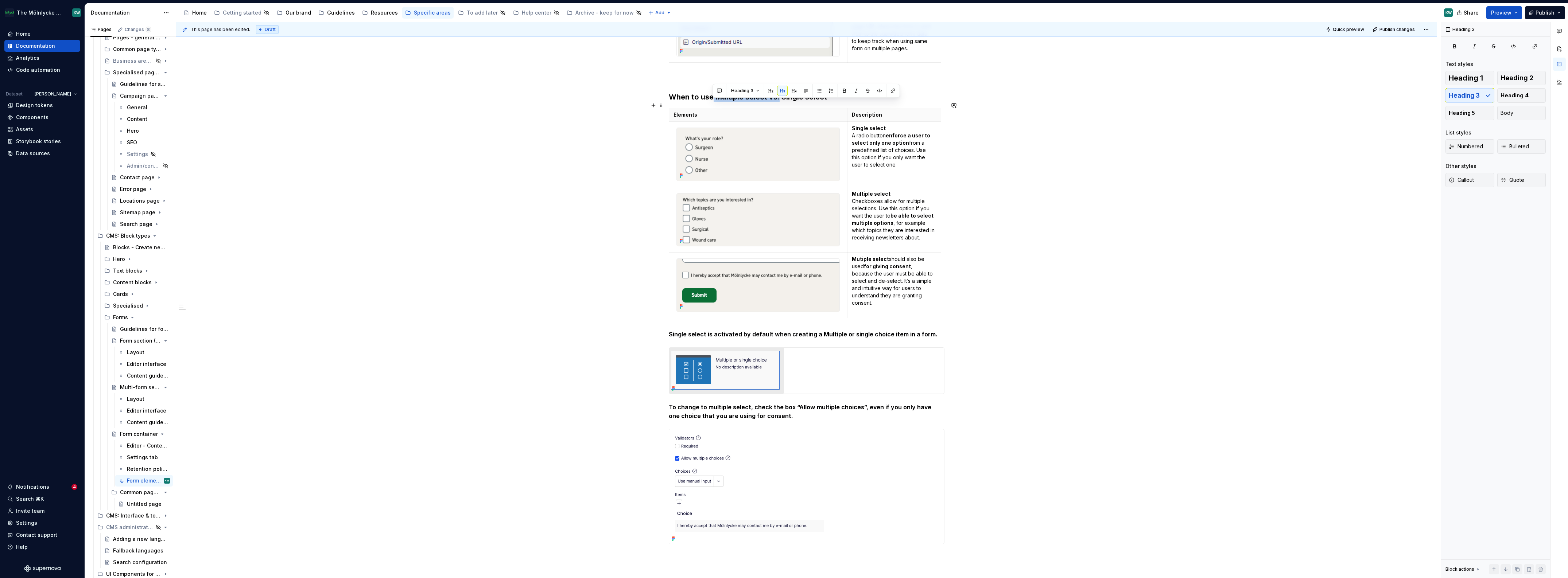
drag, startPoint x: 778, startPoint y: 105, endPoint x: 712, endPoint y: 107, distance: 66.0
click at [712, 102] on h3 "When to use Multiple select vs. Single select" at bounding box center [807, 97] width 276 height 10
click at [780, 102] on h3 "When to use Single select" at bounding box center [807, 97] width 276 height 10
click at [765, 102] on h3 "When to use Single select Multiple select vs." at bounding box center [807, 97] width 276 height 10
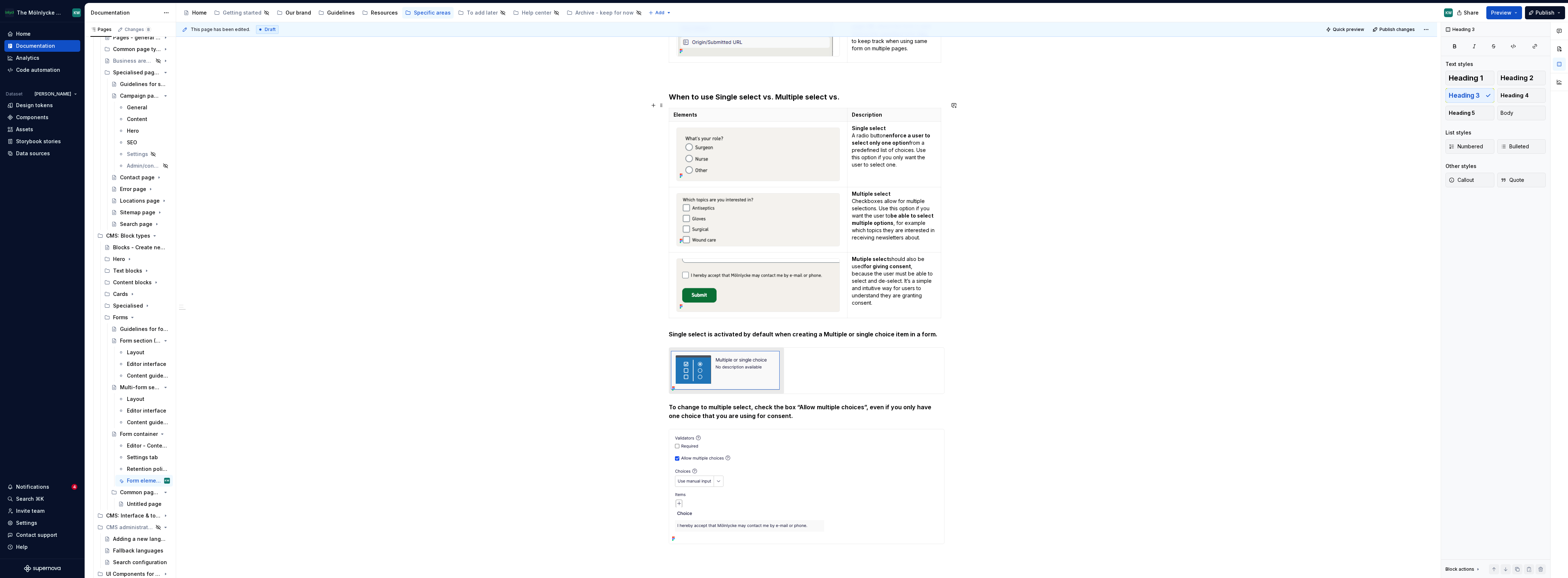
click at [843, 102] on h3 "When to use Single select vs. Multiple select vs." at bounding box center [807, 97] width 276 height 10
click at [1057, 270] on div "When setting up a form there is wide range of different elements that can be us…" at bounding box center [807, 4] width 1261 height 1480
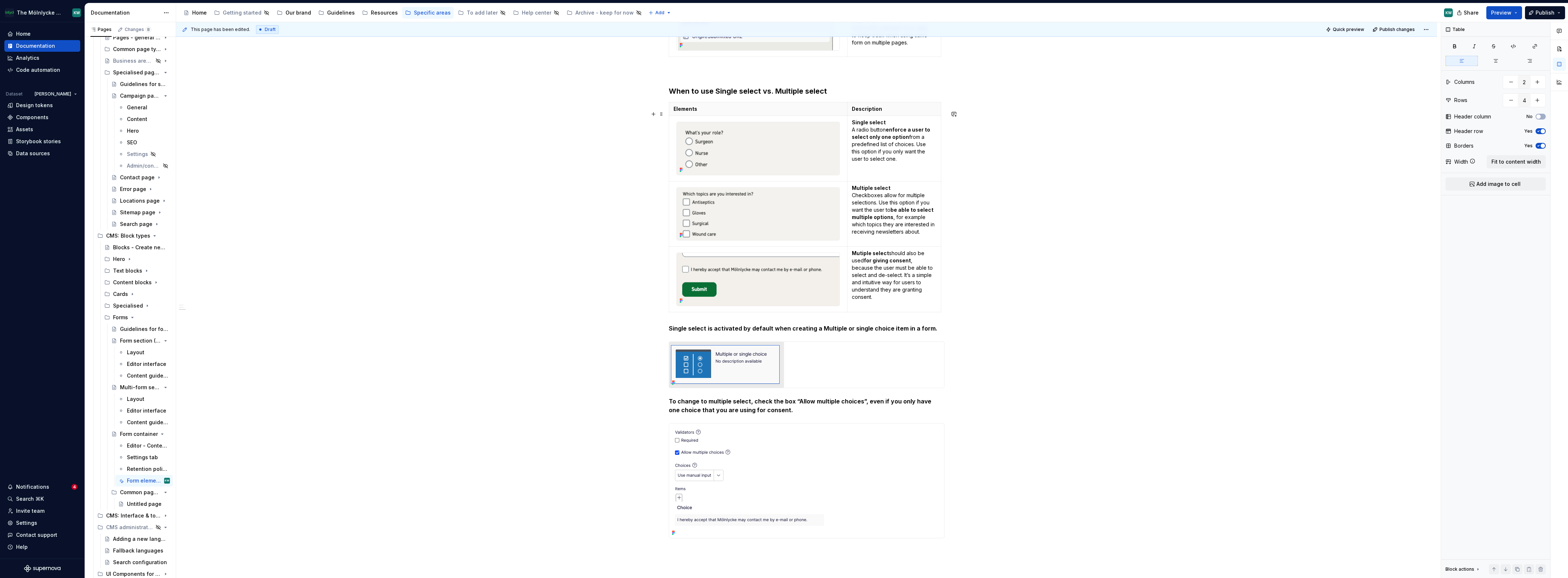
scroll to position [886, 0]
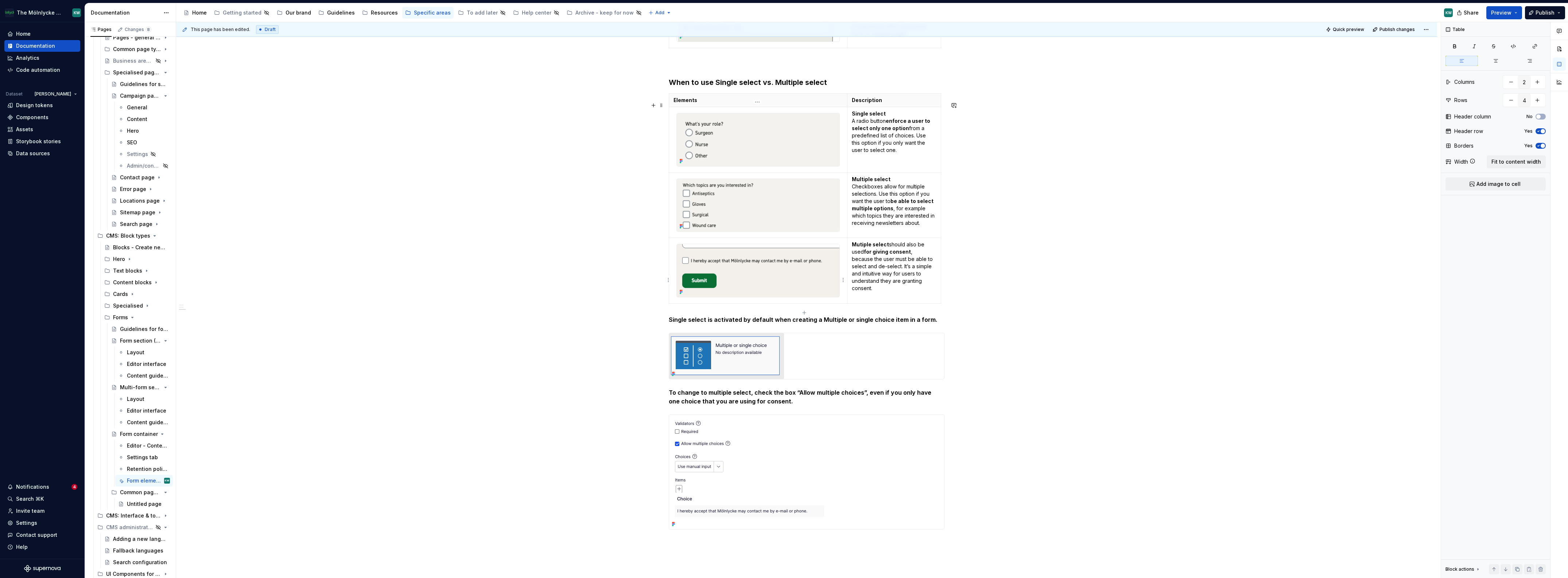
click at [816, 283] on img at bounding box center [758, 270] width 163 height 53
click at [1538, 200] on div "CMS Blocks - Checkbox_Consent_FE" at bounding box center [1514, 200] width 62 height 10
click at [1539, 200] on span at bounding box center [1542, 200] width 7 height 10
click at [1541, 198] on button "button" at bounding box center [1542, 200] width 7 height 10
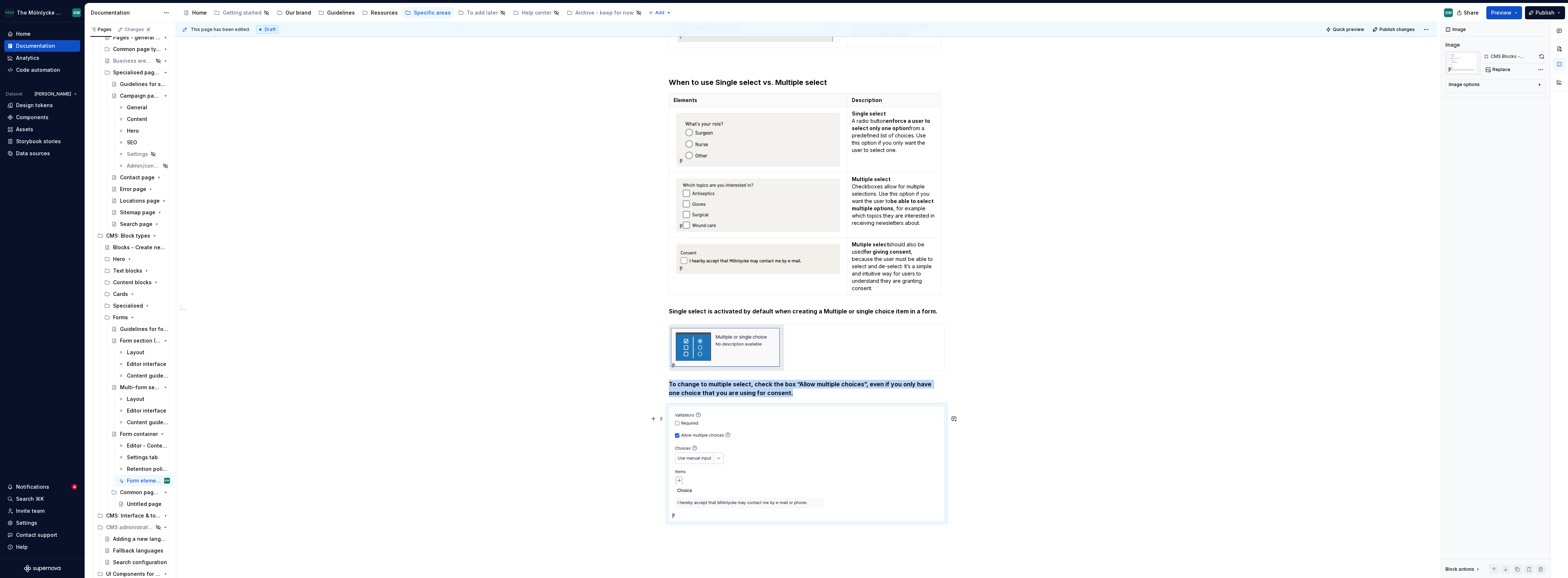
click at [794, 475] on img at bounding box center [746, 464] width 155 height 114
click at [1540, 56] on button "button" at bounding box center [1541, 56] width 8 height 10
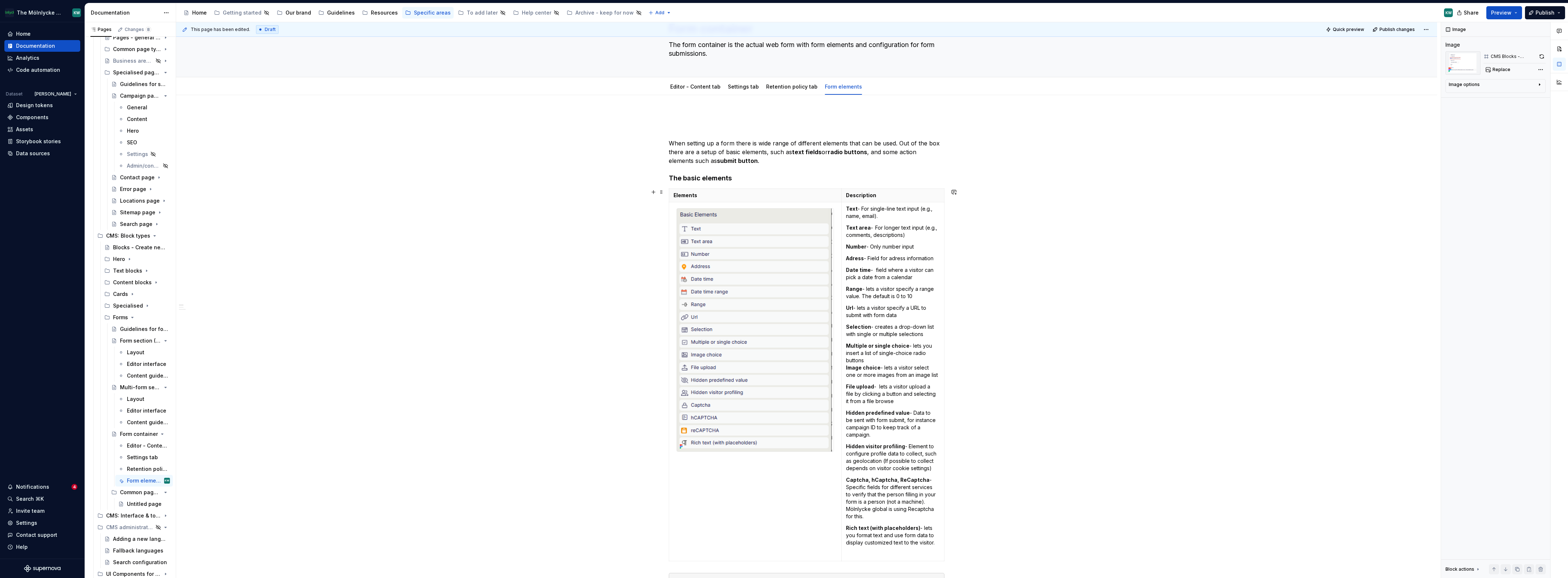
scroll to position [0, 0]
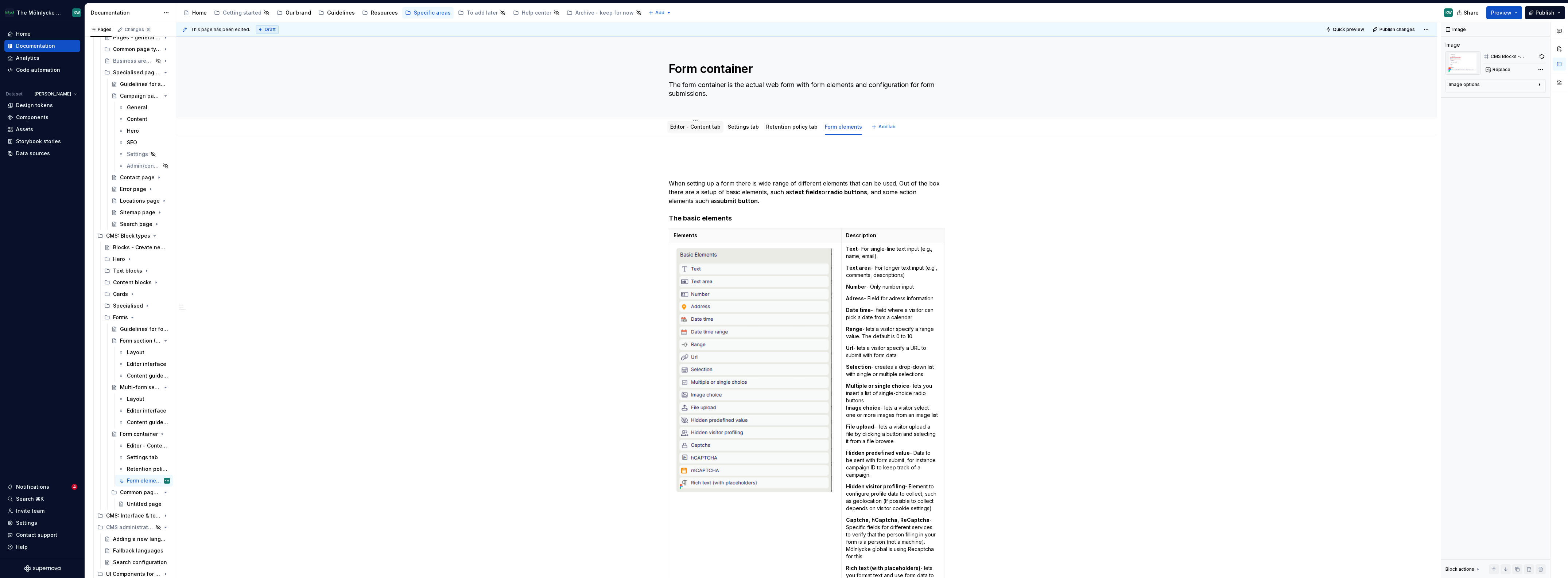
click at [694, 130] on link "Editor - Content tab" at bounding box center [695, 127] width 51 height 6
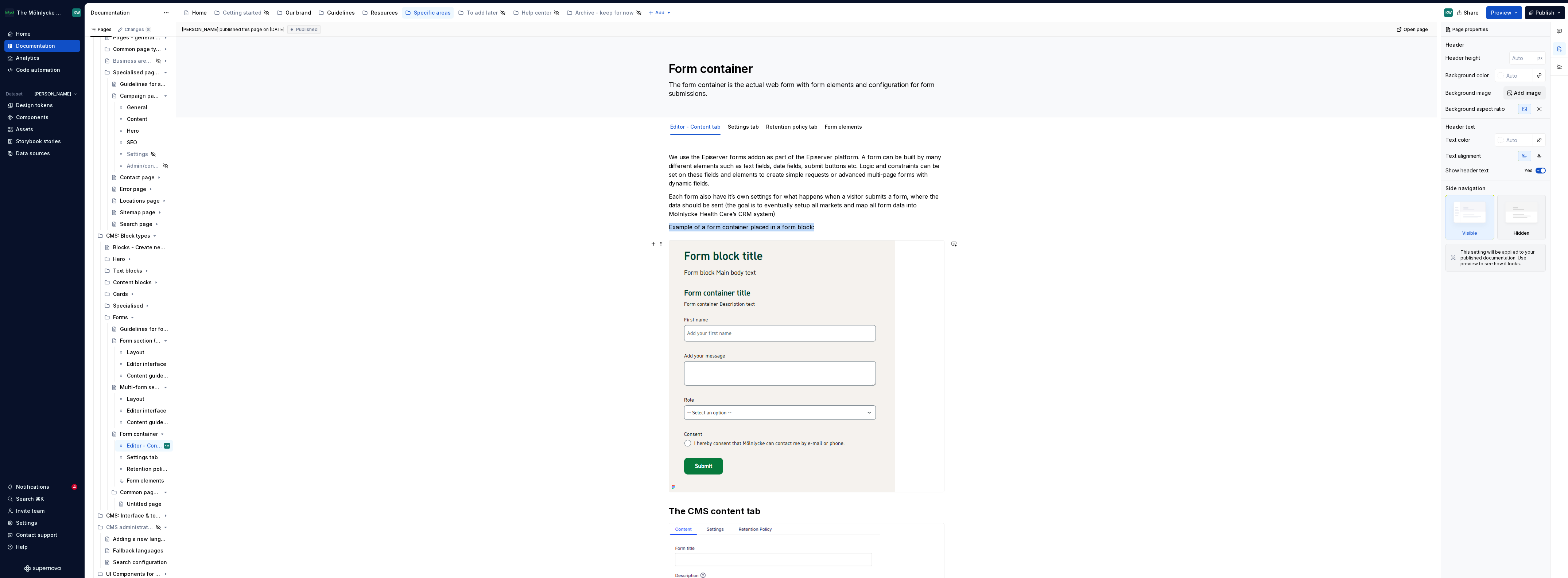
click at [820, 317] on img at bounding box center [782, 366] width 226 height 251
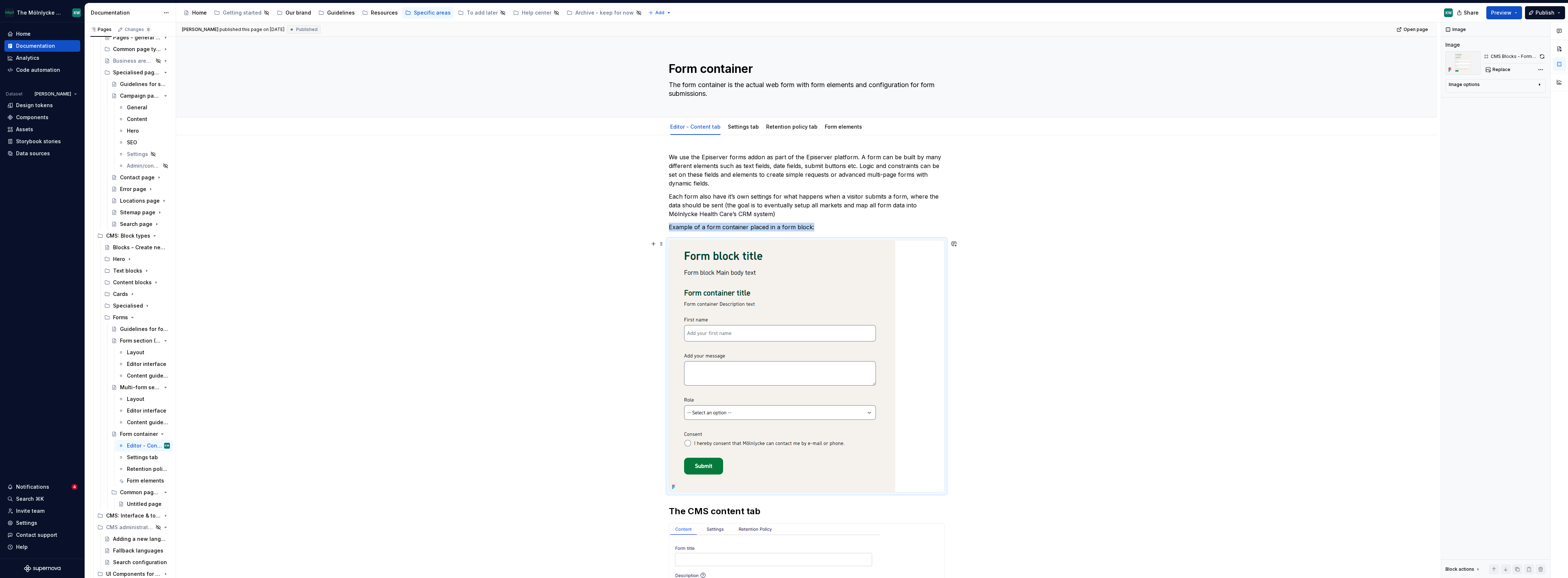
scroll to position [322, 0]
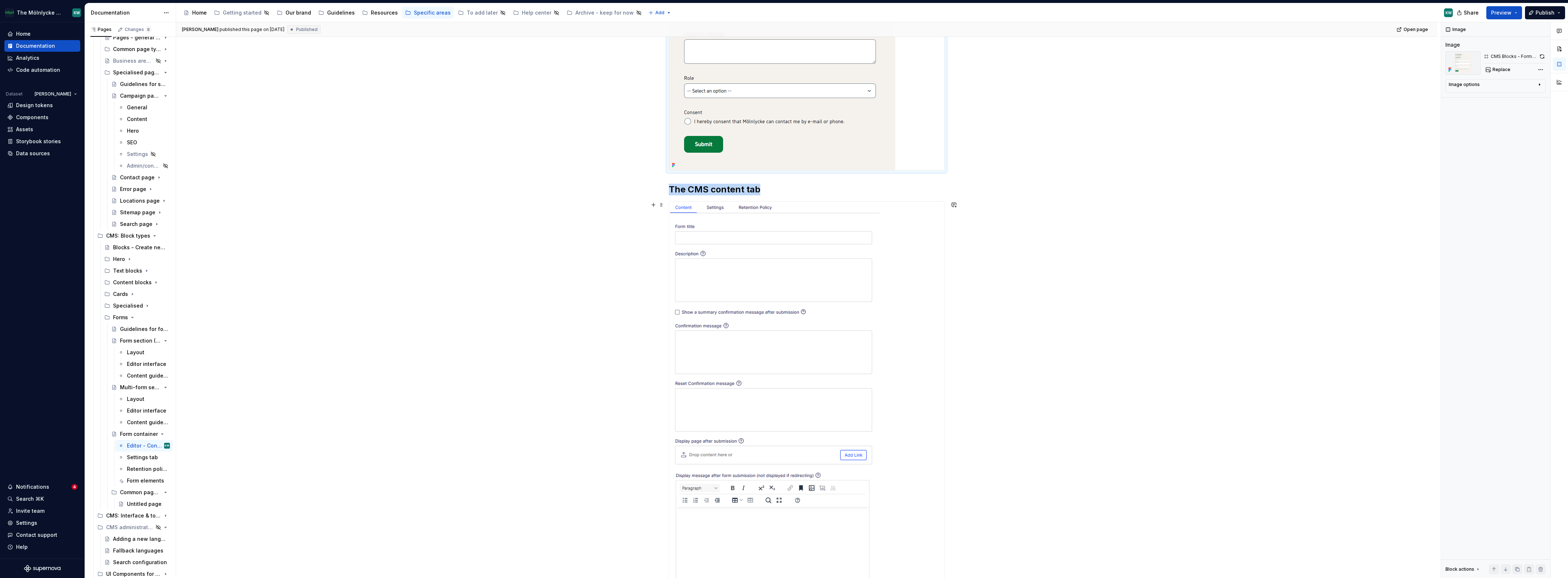
click at [770, 237] on img at bounding box center [774, 525] width 211 height 648
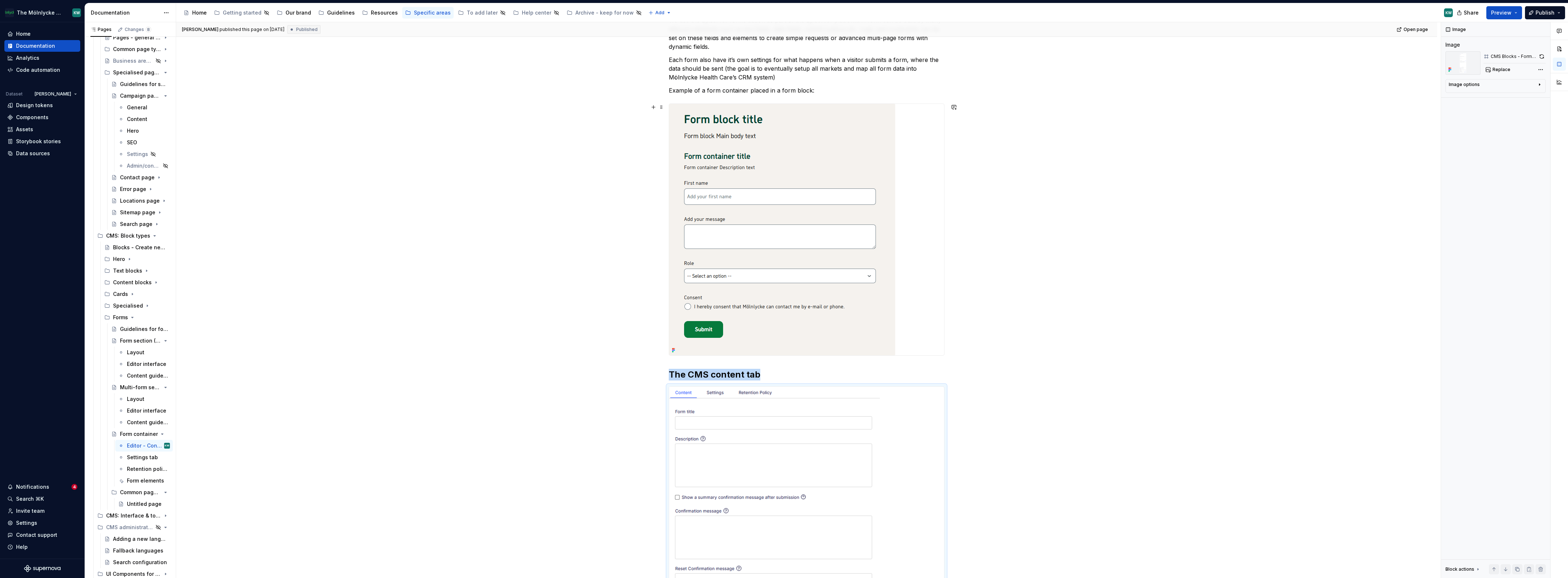
scroll to position [112, 0]
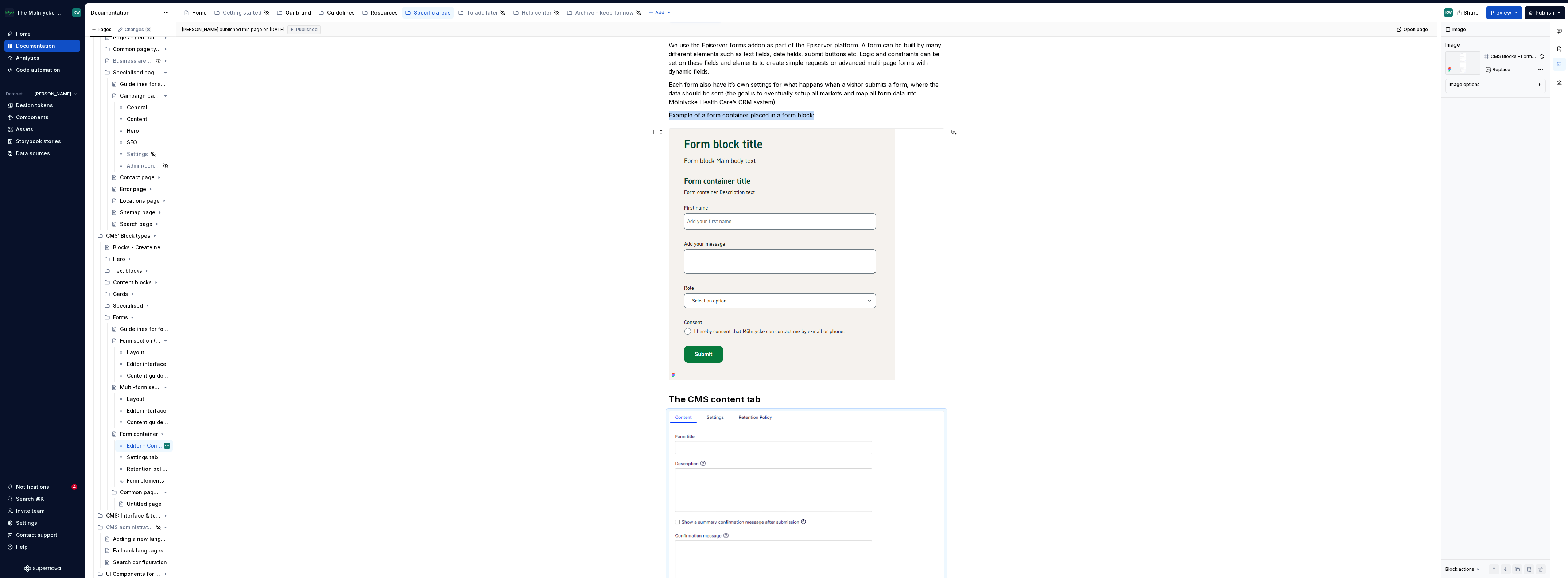
click at [816, 183] on img at bounding box center [782, 254] width 226 height 251
click at [1538, 54] on button "button" at bounding box center [1542, 56] width 7 height 10
click at [1510, 54] on div "CMS Blocks - Form FW example" at bounding box center [1514, 57] width 46 height 6
click at [1493, 71] on span "Replace" at bounding box center [1501, 70] width 18 height 6
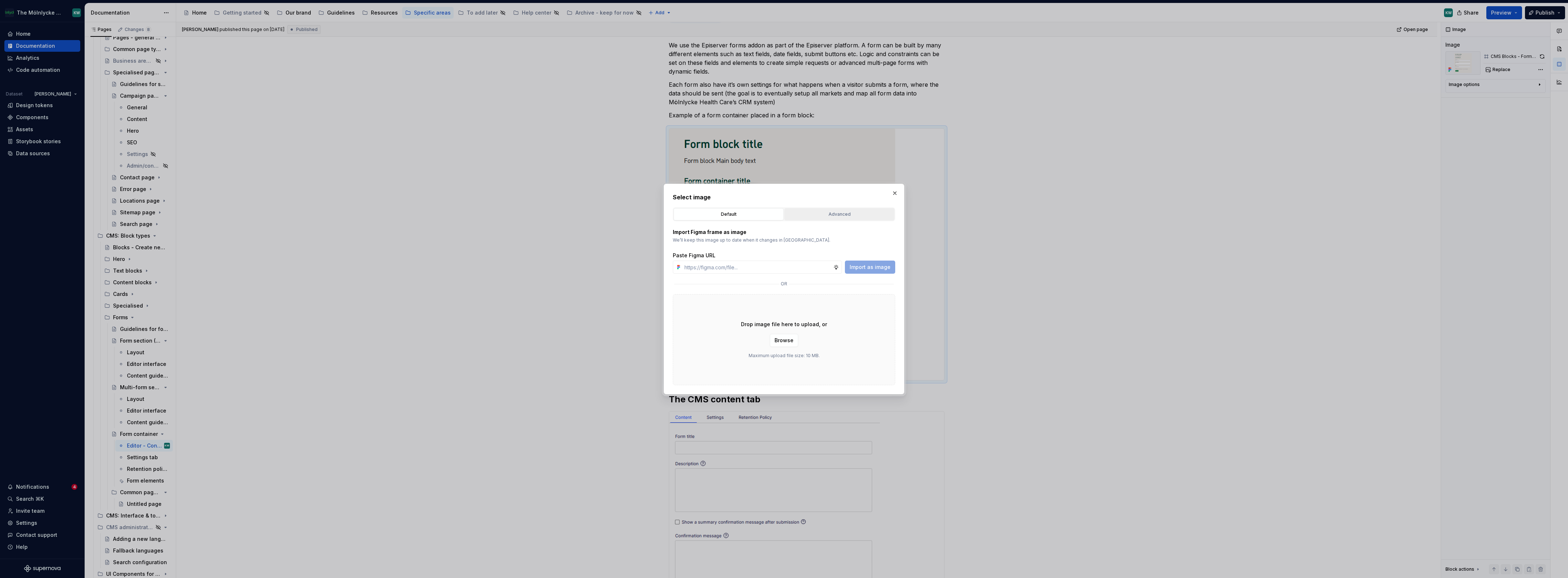
click at [840, 215] on div "Advanced" at bounding box center [839, 214] width 105 height 7
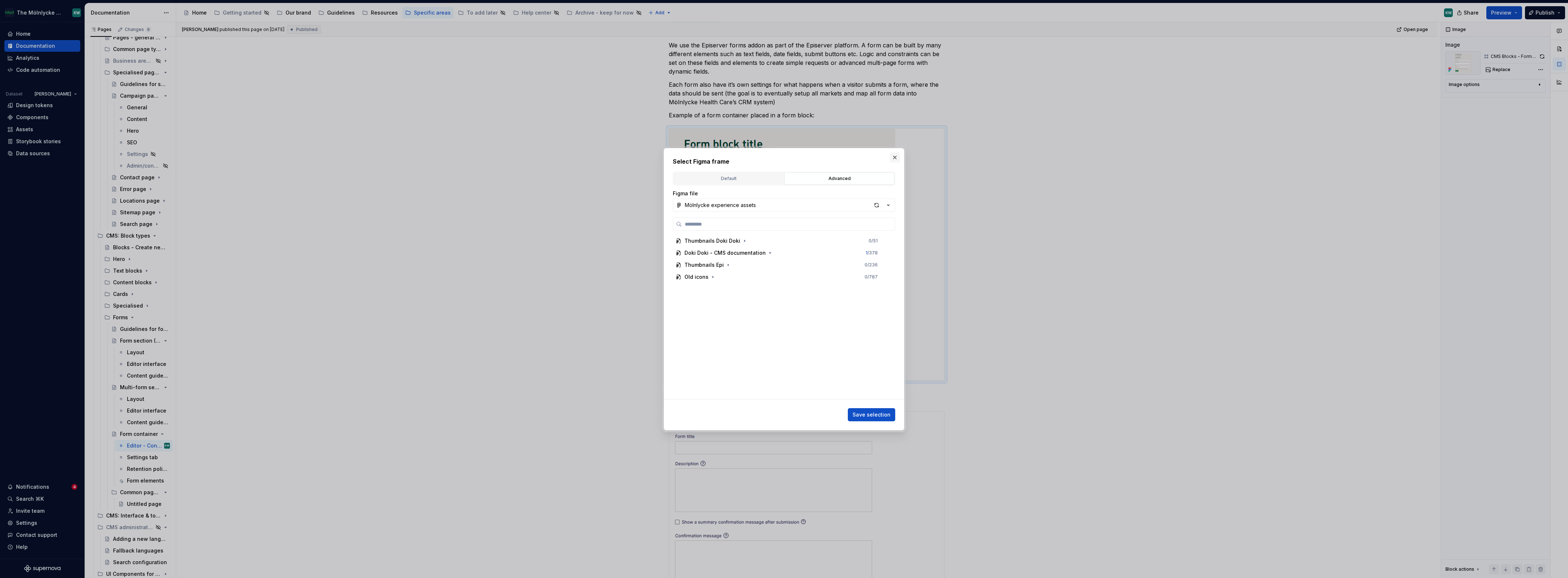
click at [891, 159] on button "button" at bounding box center [895, 157] width 10 height 10
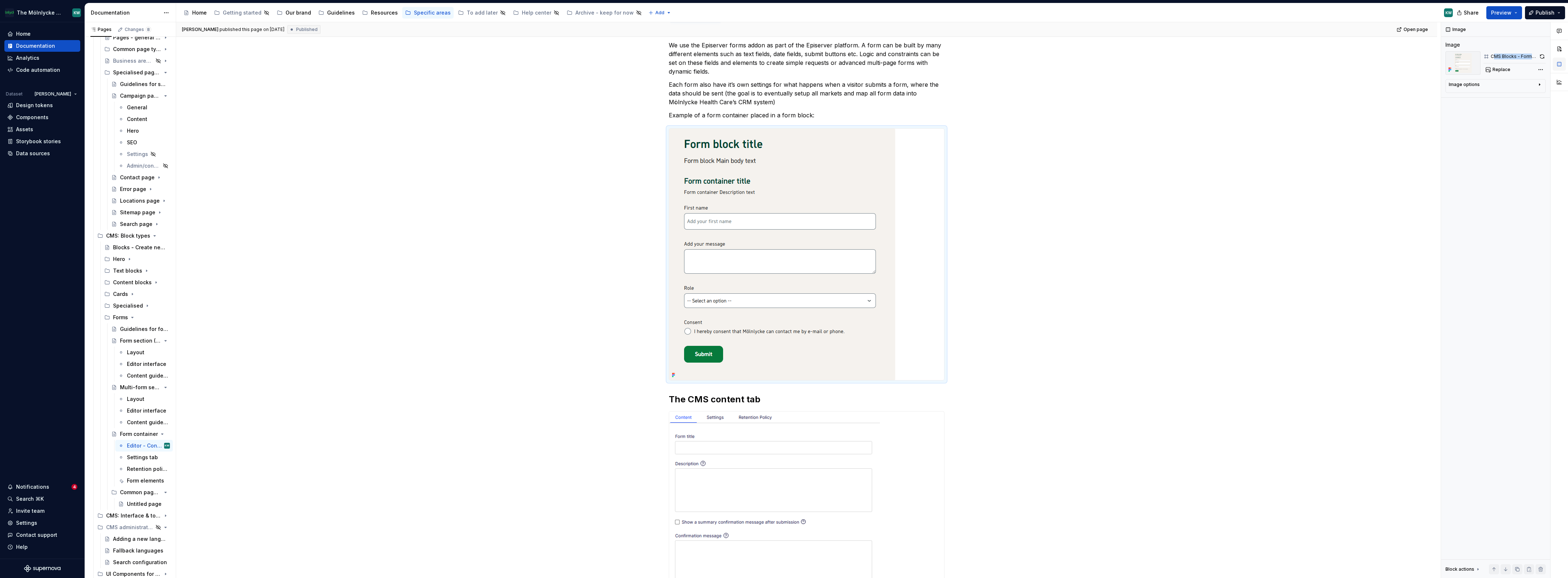
drag, startPoint x: 1494, startPoint y: 57, endPoint x: 1565, endPoint y: 61, distance: 71.1
click at [1567, 61] on div "Comments Open comments No comments yet Select ‘Comment’ from the block context …" at bounding box center [1505, 301] width 127 height 556
click at [1492, 58] on div "CMS Blocks - Form FW example" at bounding box center [1514, 57] width 46 height 6
drag, startPoint x: 1491, startPoint y: 57, endPoint x: 1567, endPoint y: 64, distance: 76.3
click at [1567, 64] on div "Comments Open comments No comments yet Select ‘Comment’ from the block context …" at bounding box center [1505, 301] width 127 height 556
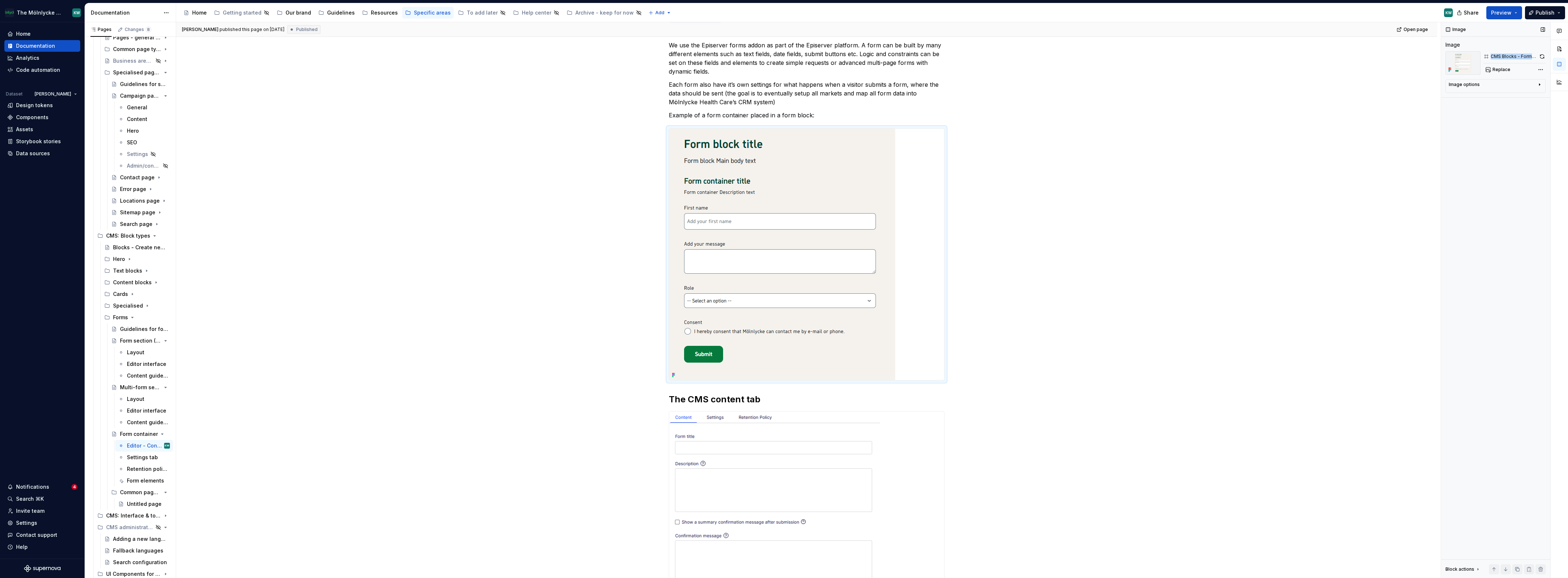
drag, startPoint x: 1474, startPoint y: 61, endPoint x: 1469, endPoint y: 63, distance: 5.4
click at [1474, 61] on img at bounding box center [1463, 63] width 35 height 23
click at [1466, 64] on img at bounding box center [1463, 63] width 35 height 23
click at [783, 234] on img at bounding box center [782, 254] width 226 height 251
click at [1544, 55] on button "button" at bounding box center [1542, 56] width 7 height 10
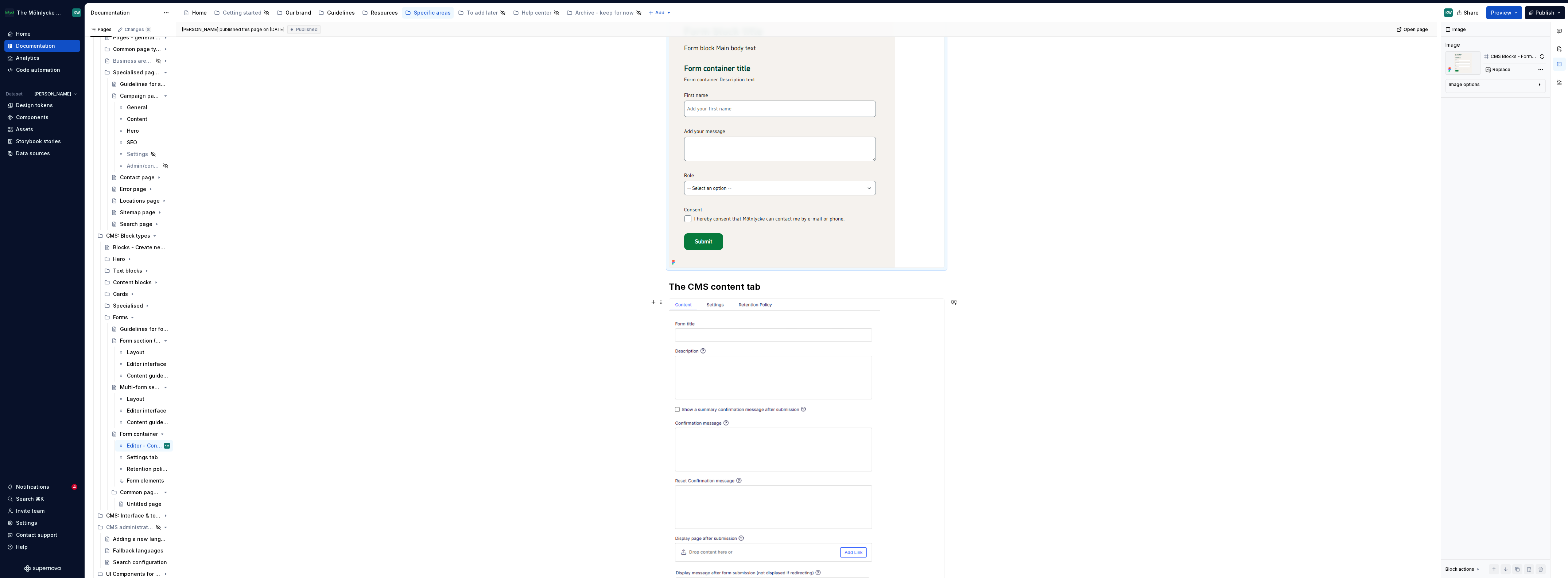
scroll to position [17, 0]
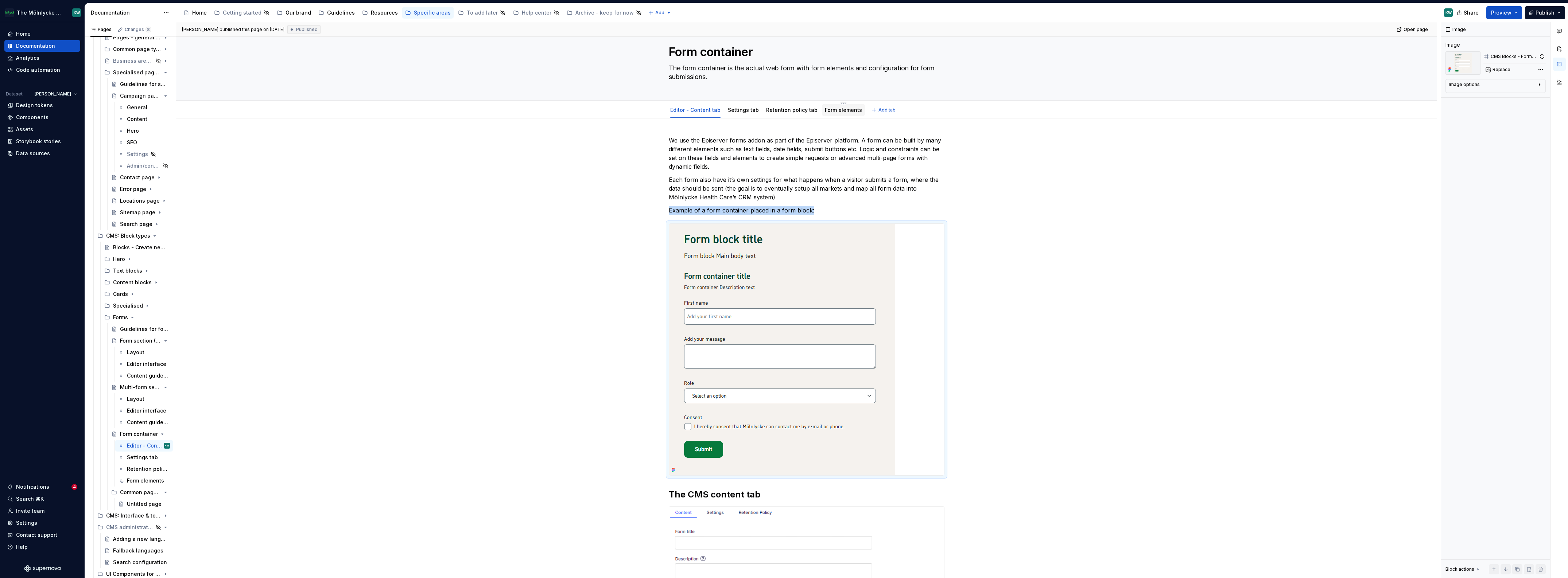
click at [825, 108] on link "Form elements" at bounding box center [843, 110] width 37 height 6
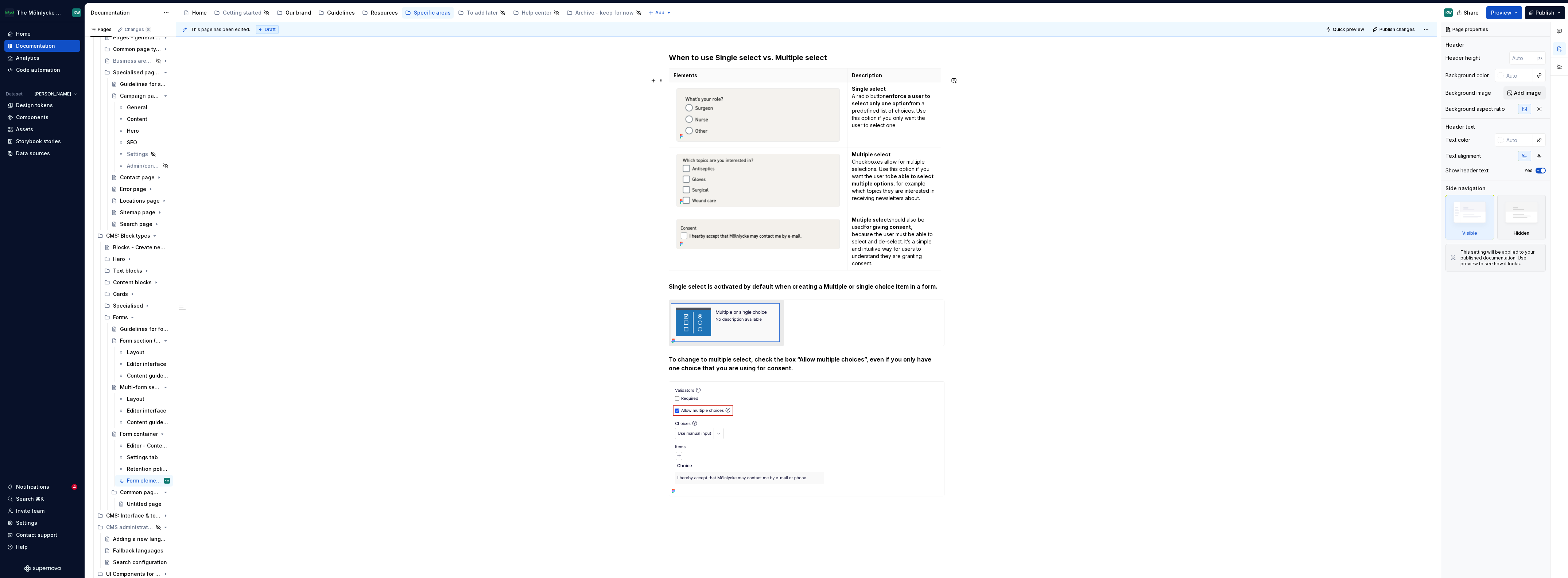
scroll to position [841, 0]
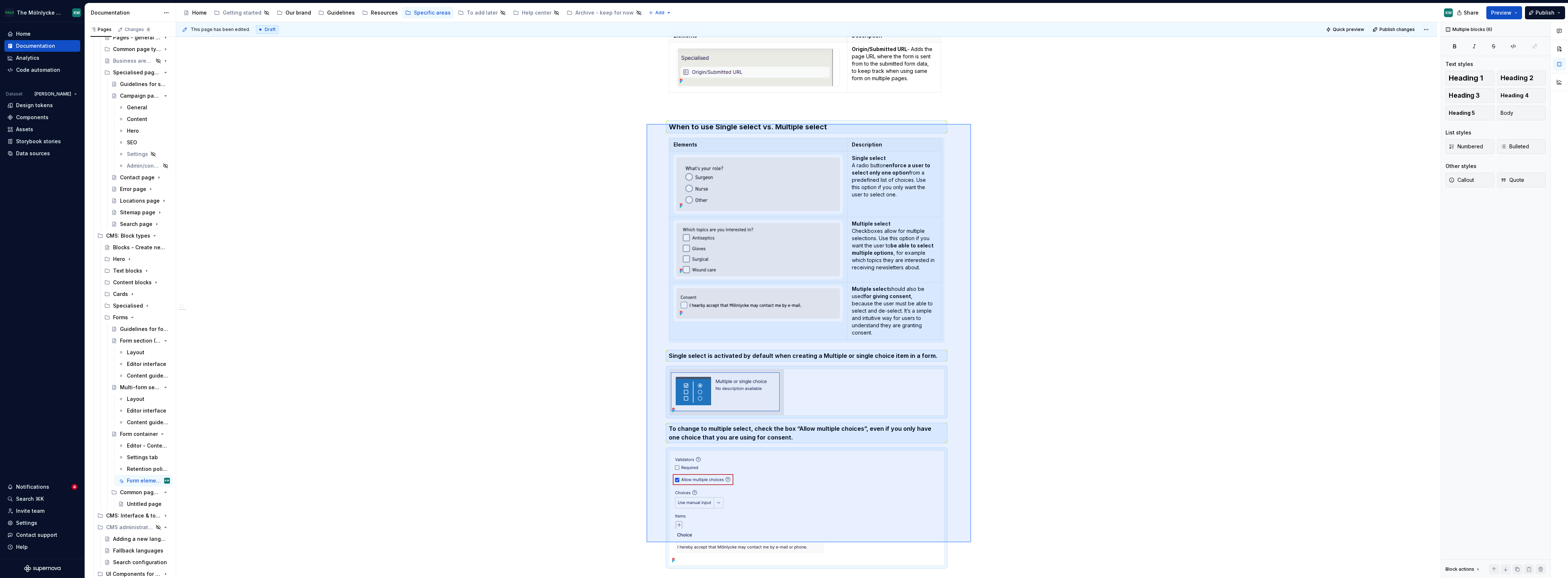
drag, startPoint x: 886, startPoint y: 484, endPoint x: 646, endPoint y: 124, distance: 432.7
click at [646, 124] on div "This page has been edited. Draft Quick preview Publish changes Form container T…" at bounding box center [808, 301] width 1265 height 556
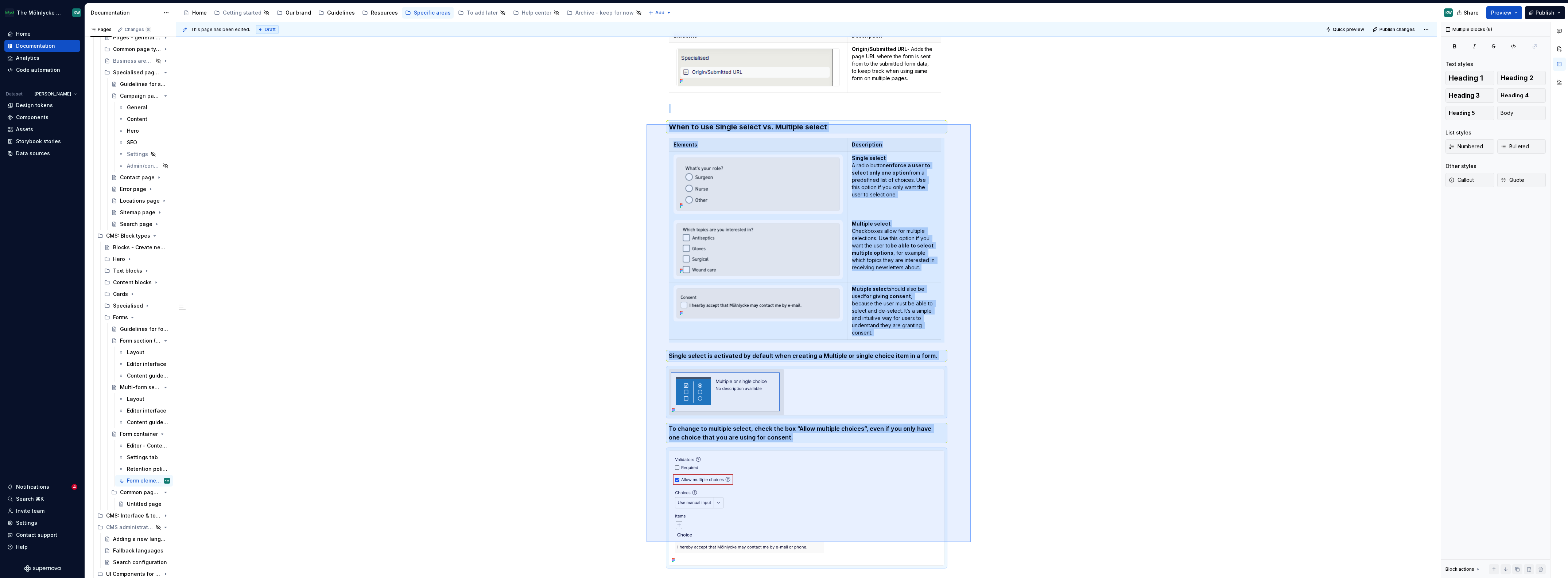
scroll to position [844, 0]
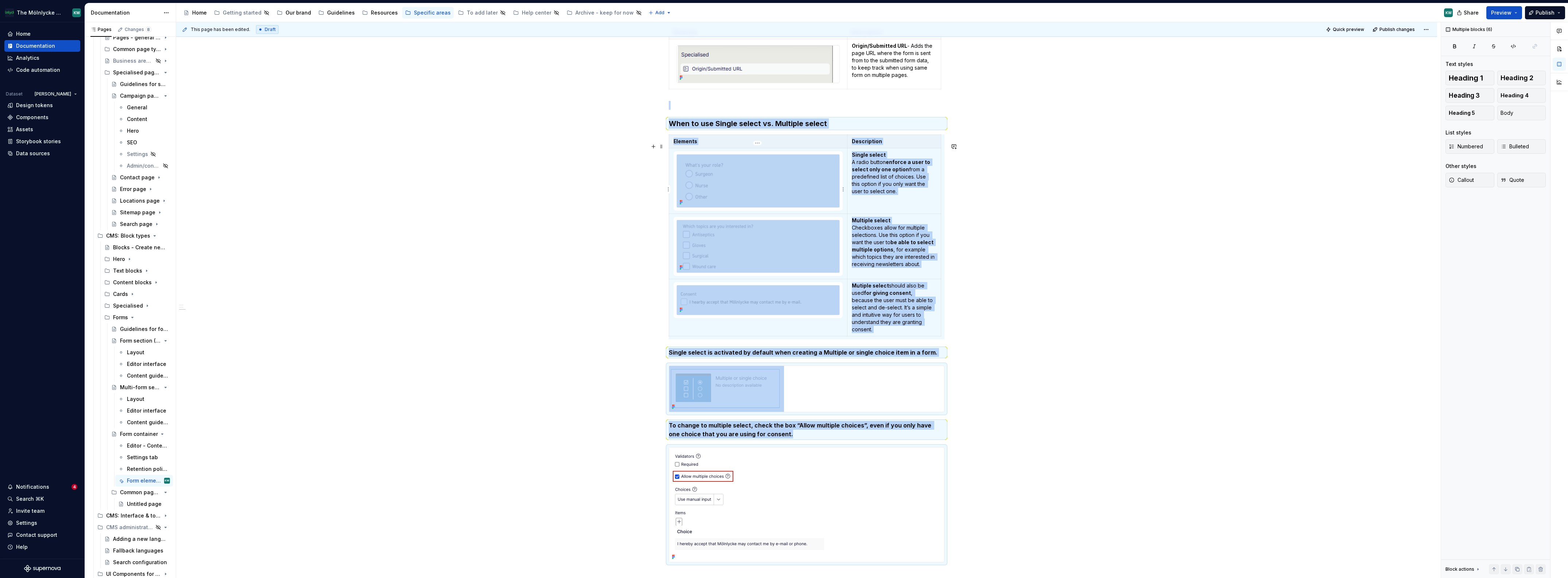
copy div "When to use Single select vs. Multiple select Elements Description Single selec…"
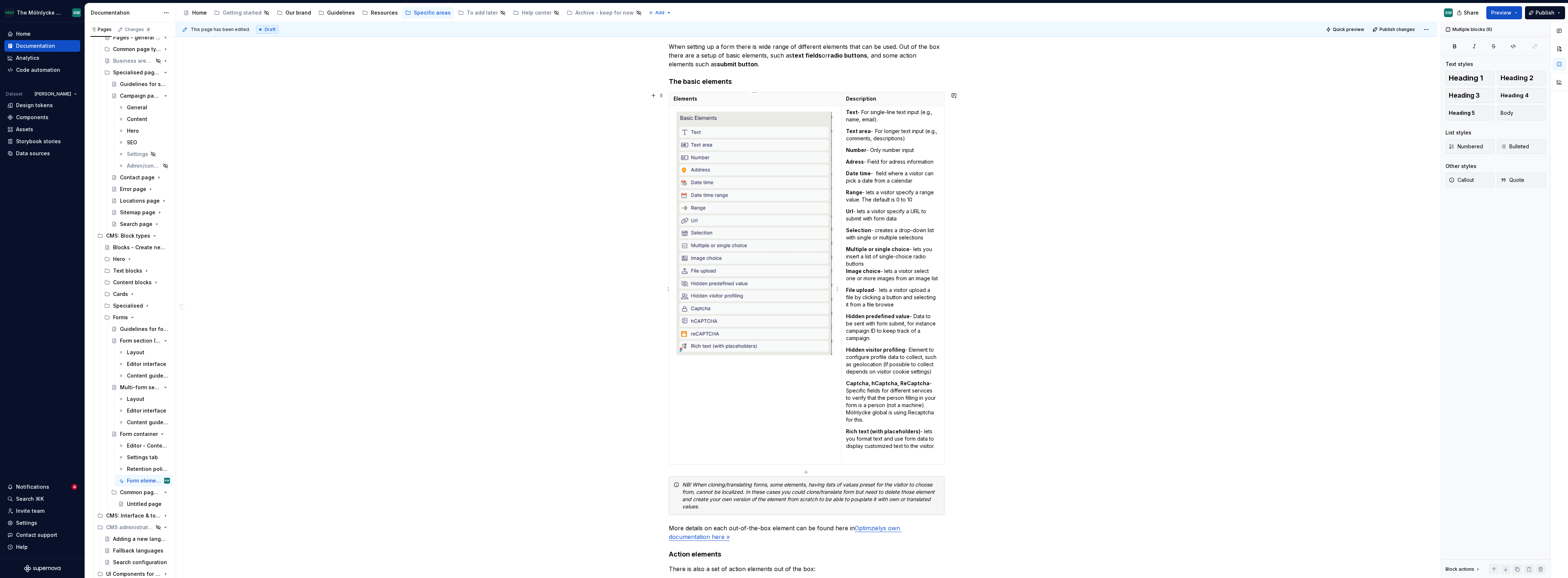
scroll to position [0, 0]
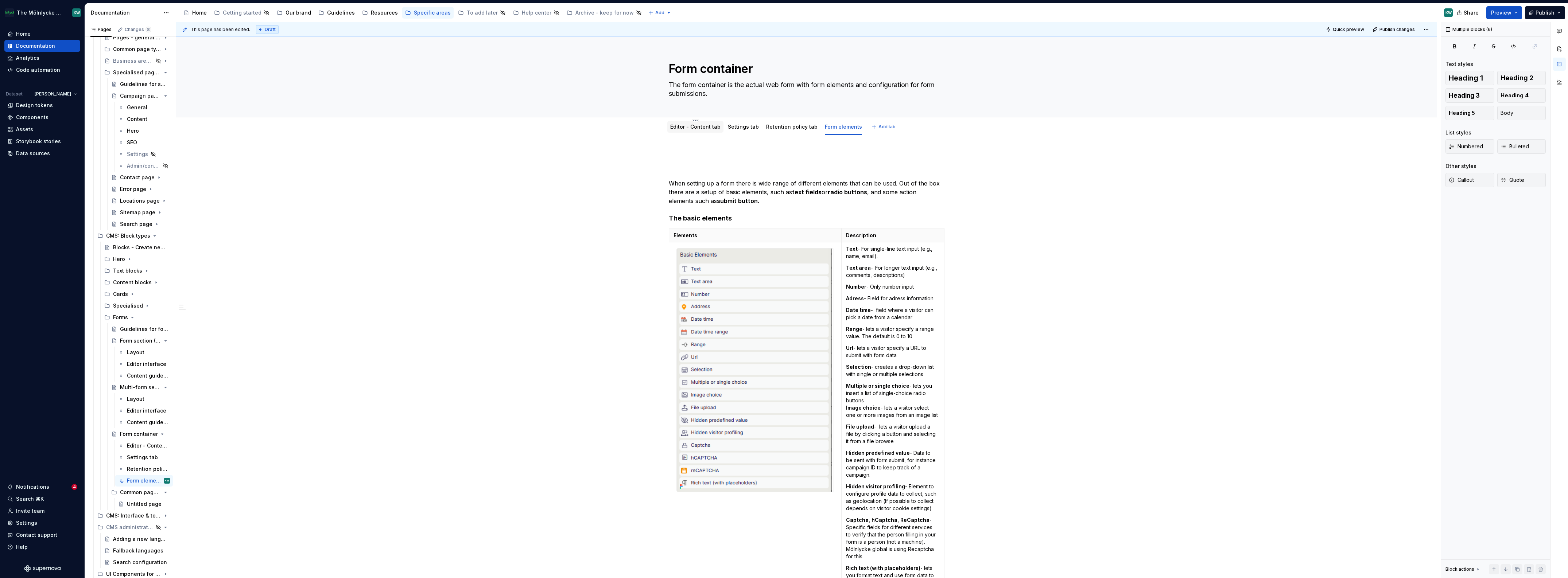
click at [693, 125] on link "Editor - Content tab" at bounding box center [695, 127] width 51 height 6
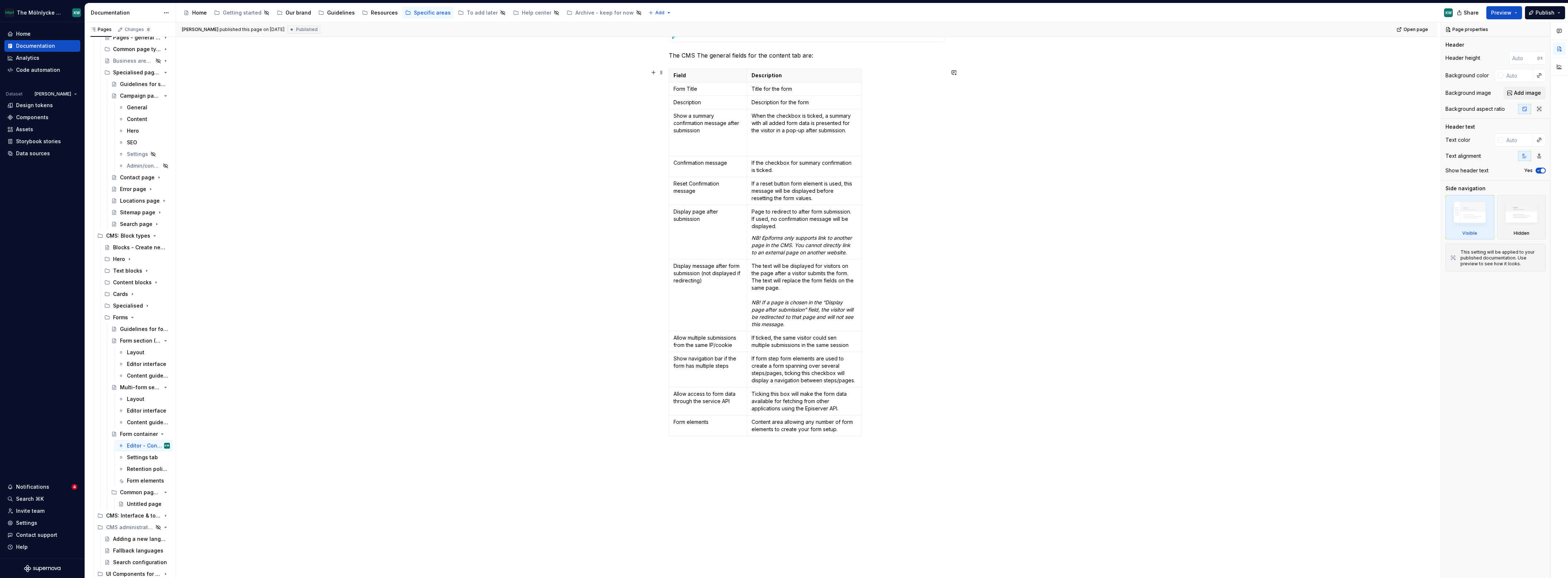
scroll to position [1191, 0]
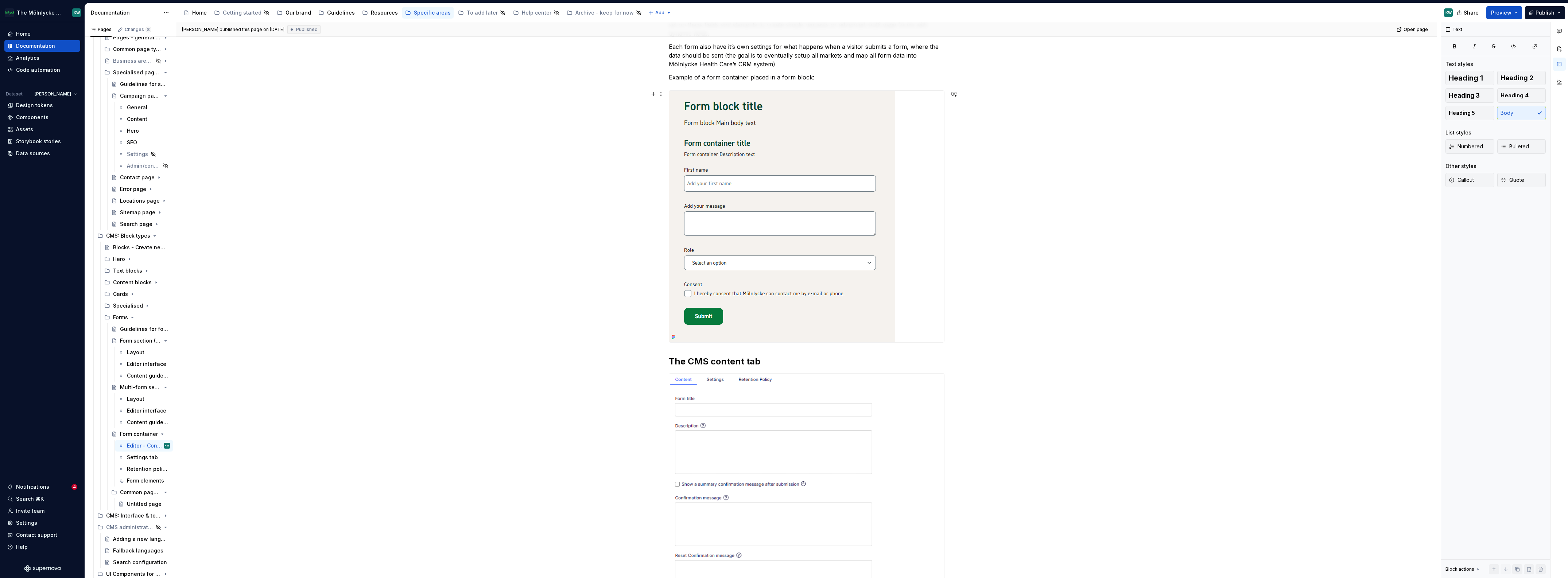
scroll to position [0, 0]
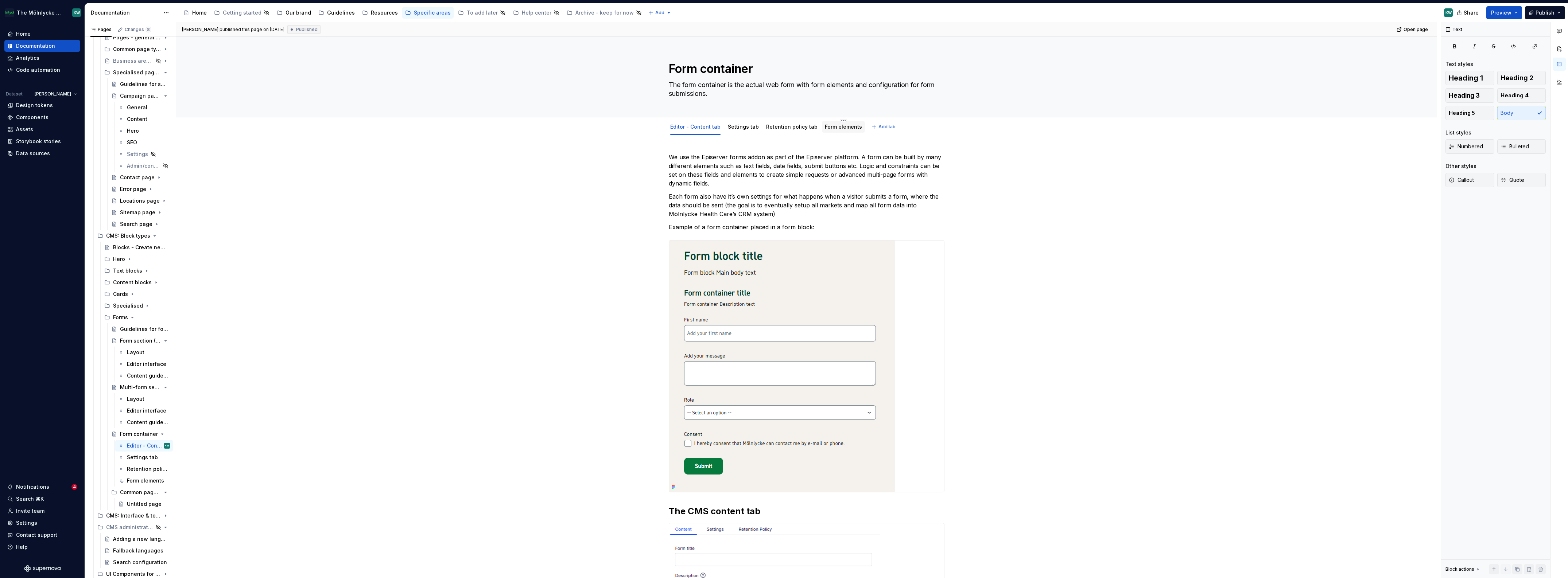
click at [838, 125] on link "Form elements" at bounding box center [843, 127] width 37 height 6
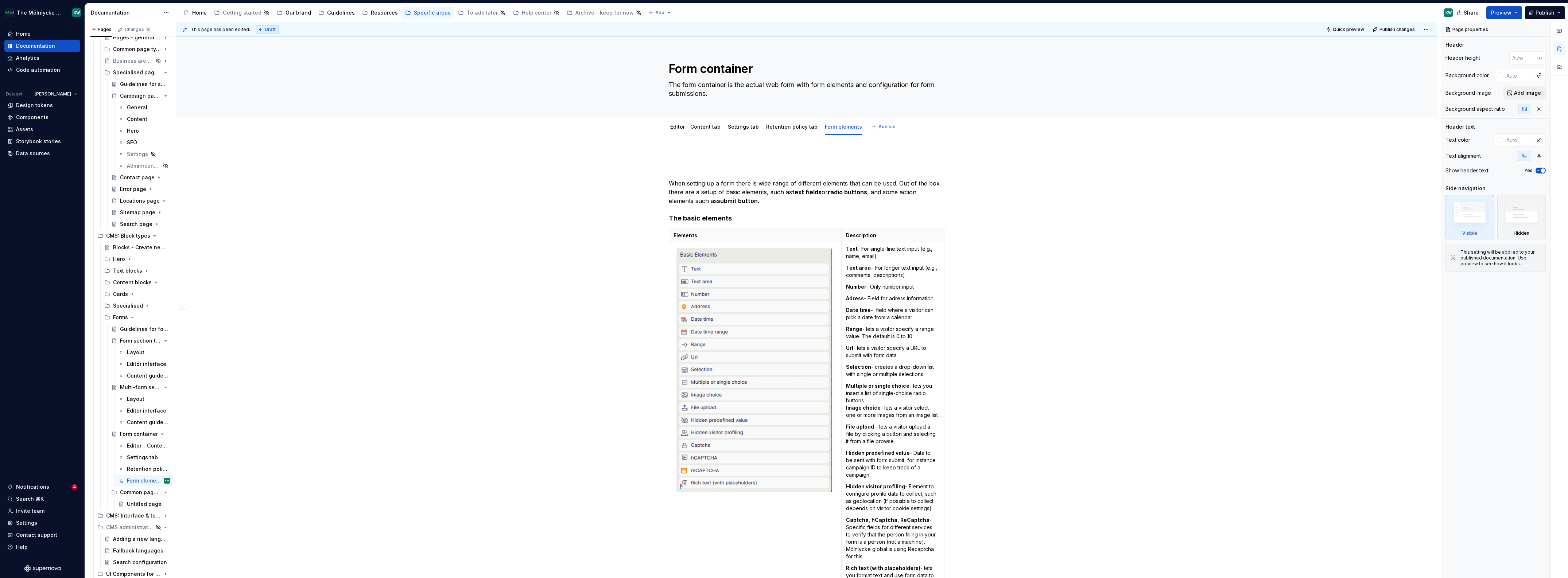
type textarea "*"
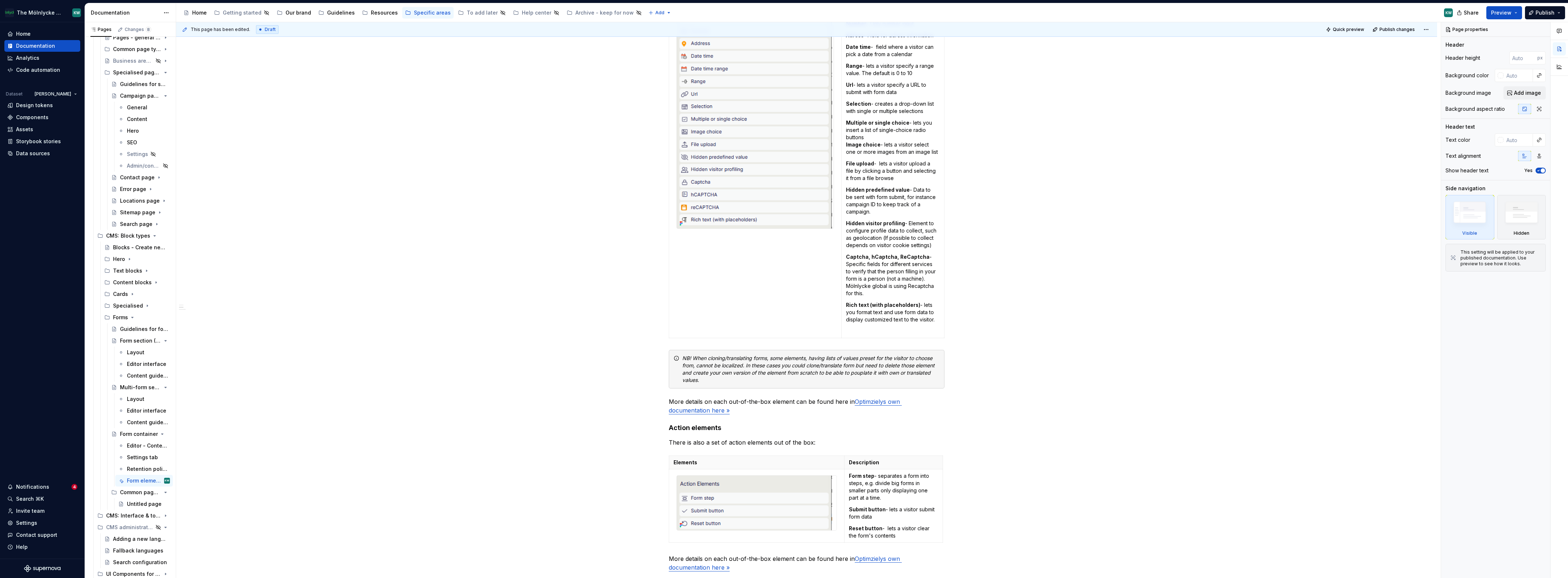
scroll to position [281, 0]
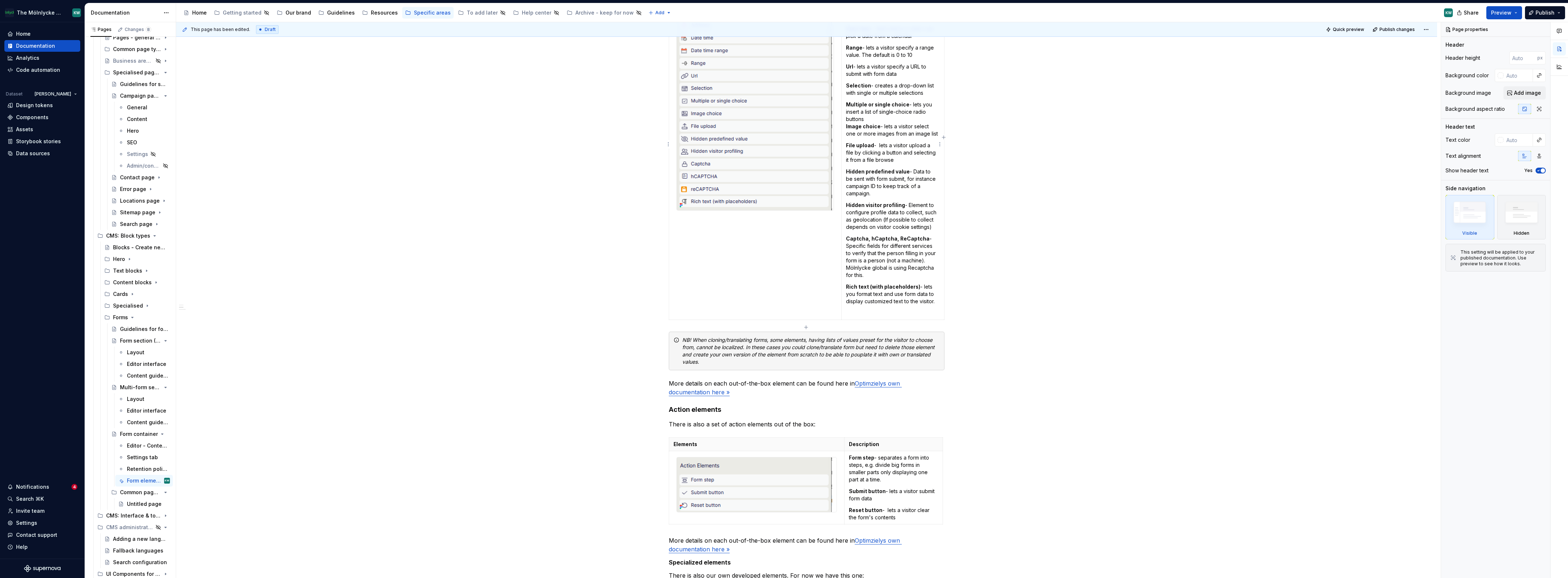
click at [893, 112] on p "Multiple or single choice - lets you insert a list of single-choice radio butto…" at bounding box center [893, 119] width 94 height 37
click at [874, 113] on p "Multiple or single choice - lets you insert a list of single-choice radio butto…" at bounding box center [893, 119] width 94 height 37
drag, startPoint x: 879, startPoint y: 113, endPoint x: 882, endPoint y: 116, distance: 4.2
click at [879, 112] on p "Multiple or single choice - lets you insert a list of single-choice radio butto…" at bounding box center [893, 119] width 94 height 37
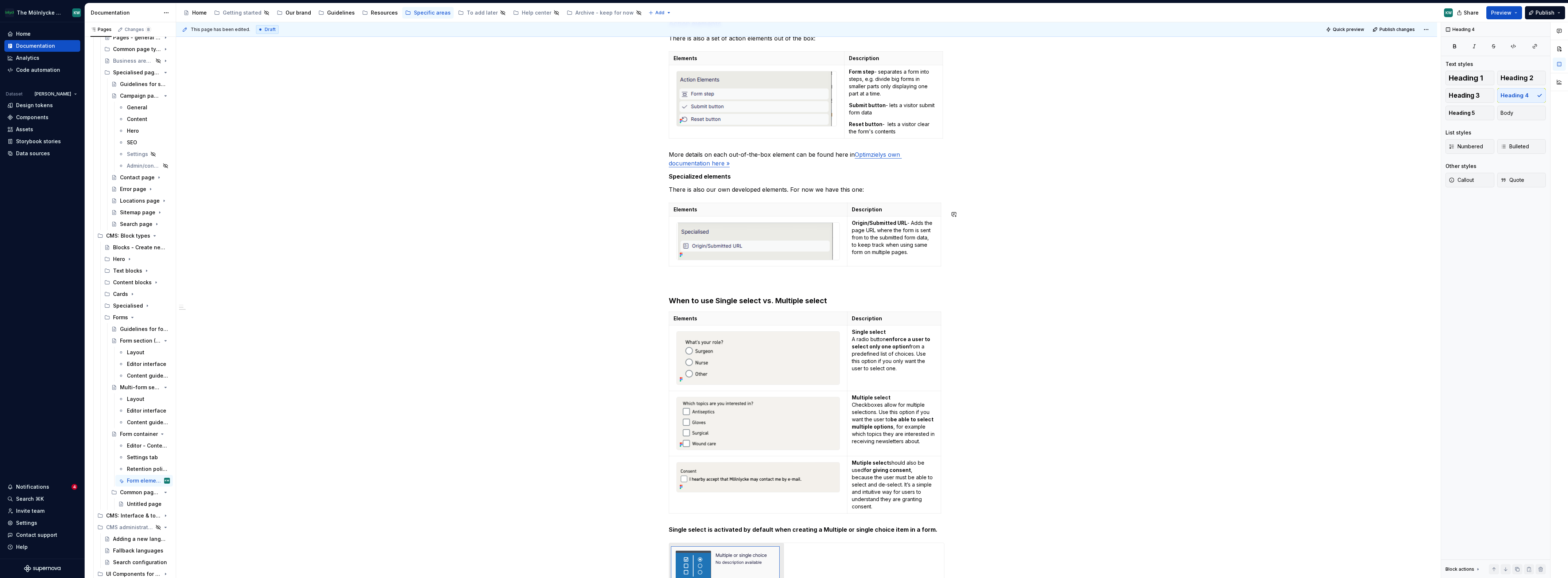
scroll to position [886, 0]
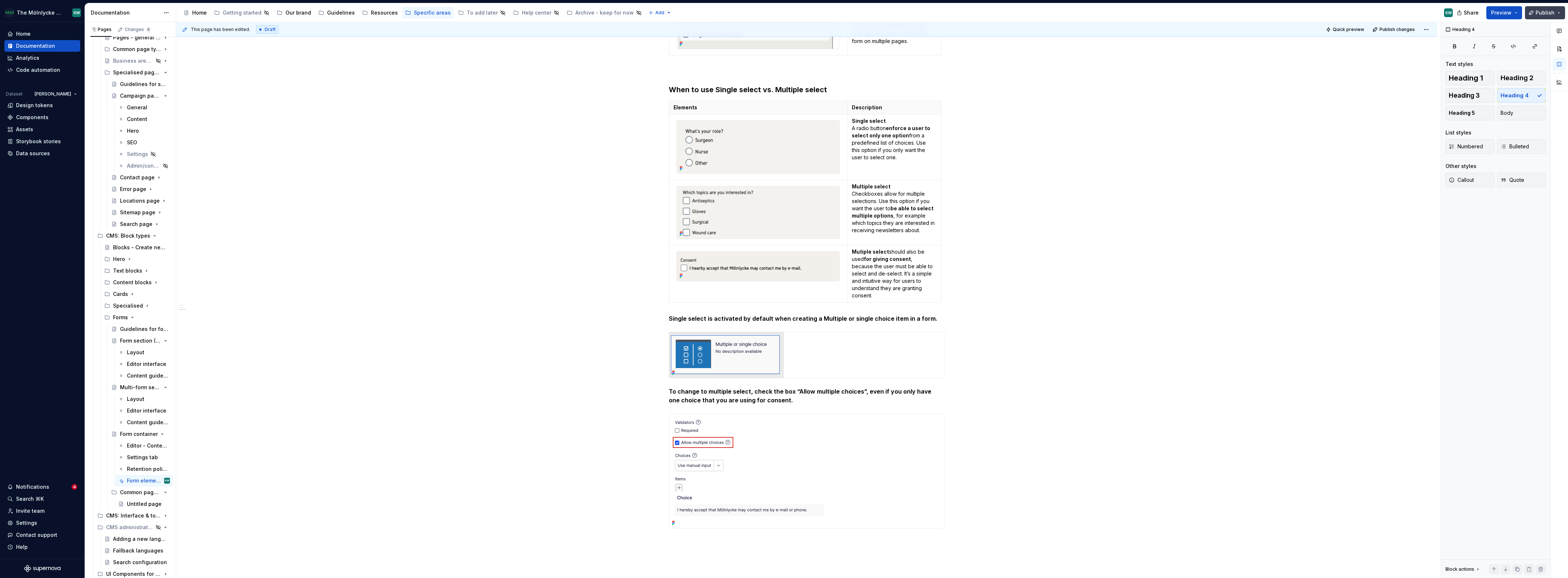
click at [1538, 12] on span "Publish" at bounding box center [1545, 13] width 19 height 7
click at [1458, 58] on span "Publish changes" at bounding box center [1478, 61] width 43 height 7
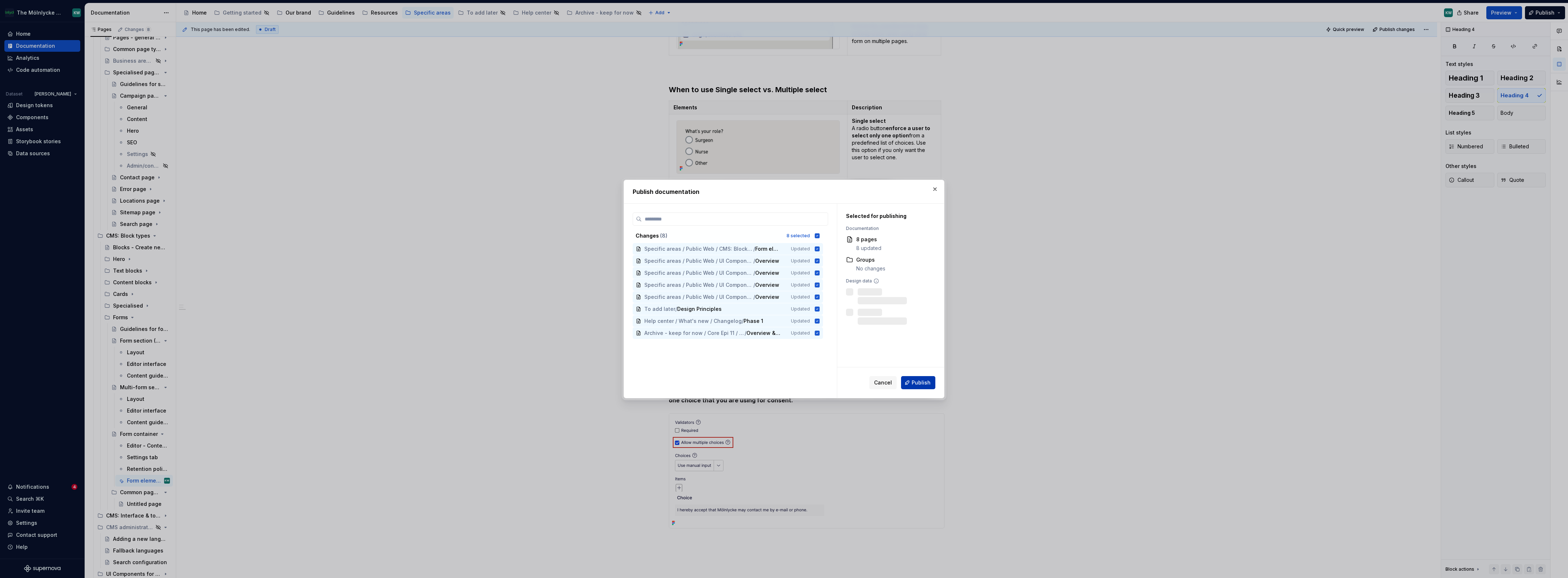
click at [930, 387] on button "Publish" at bounding box center [918, 383] width 34 height 13
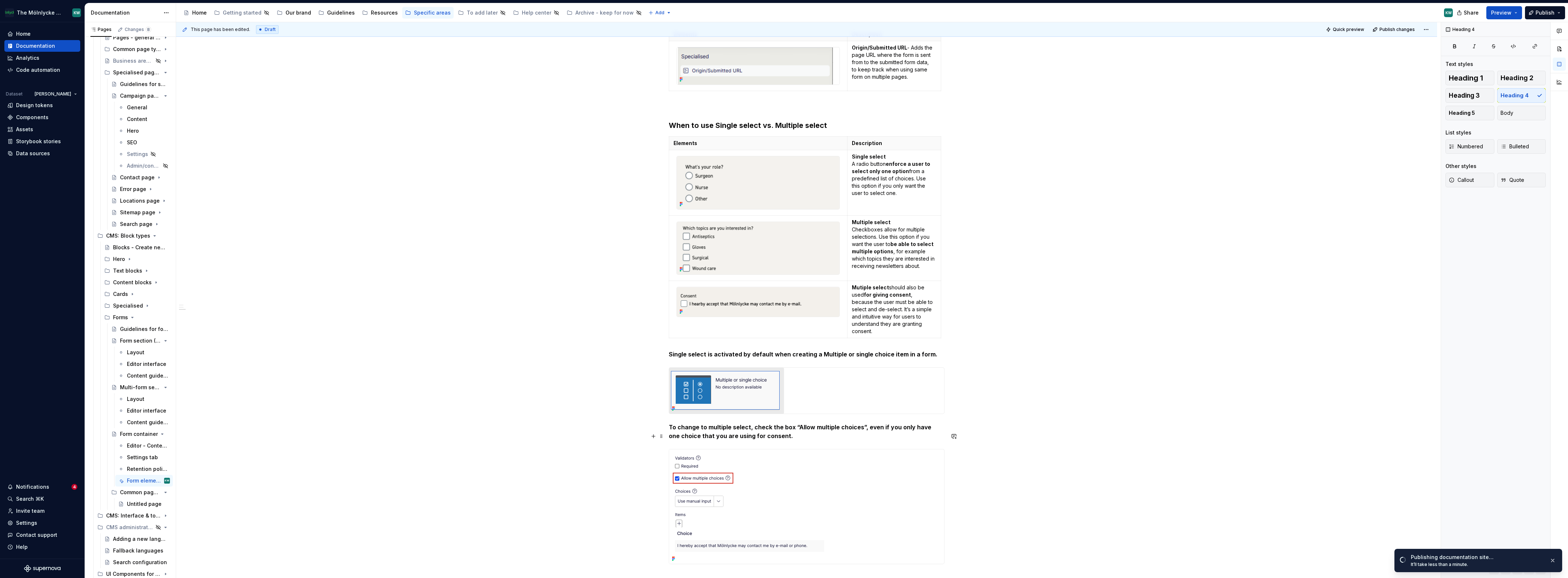
scroll to position [849, 0]
click at [1544, 13] on span "Publish" at bounding box center [1545, 13] width 19 height 7
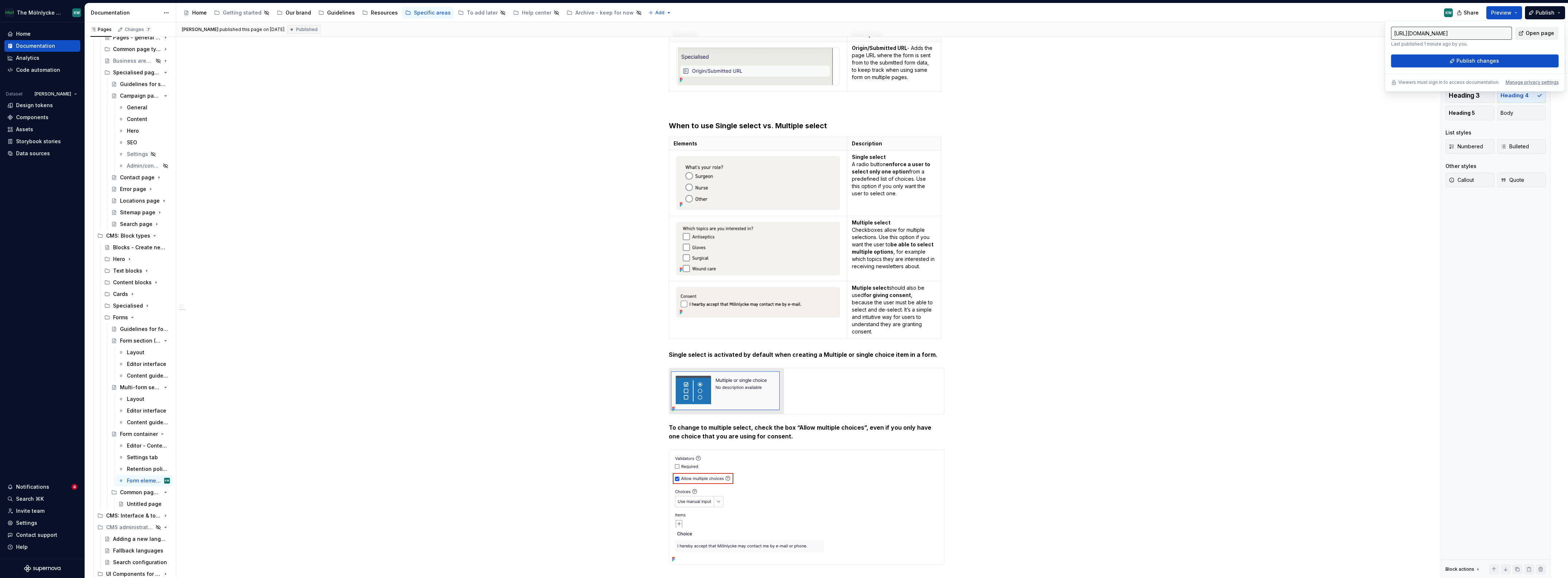
click at [1537, 33] on span "Open page" at bounding box center [1540, 33] width 29 height 7
type textarea "*"
